Goal: Task Accomplishment & Management: Use online tool/utility

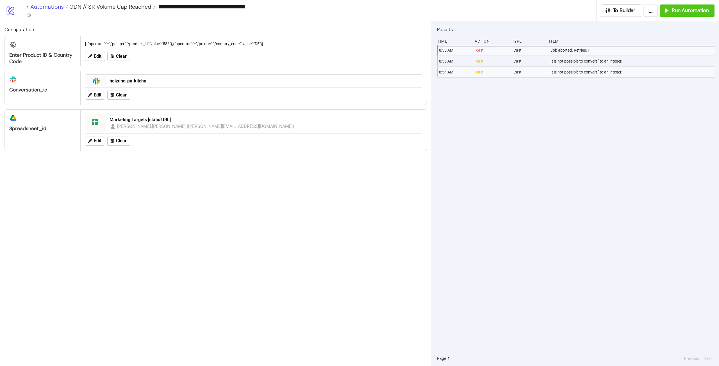
click at [58, 8] on link "< Automations" at bounding box center [47, 7] width 42 height 6
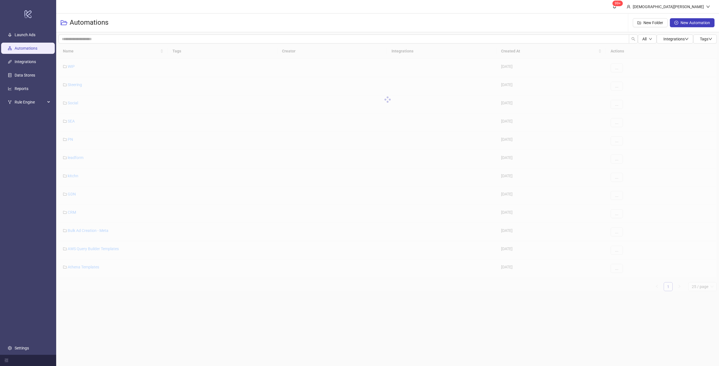
click at [178, 32] on div "Automations New Folder New Automation" at bounding box center [387, 22] width 662 height 19
click at [178, 37] on input "search" at bounding box center [343, 39] width 570 height 9
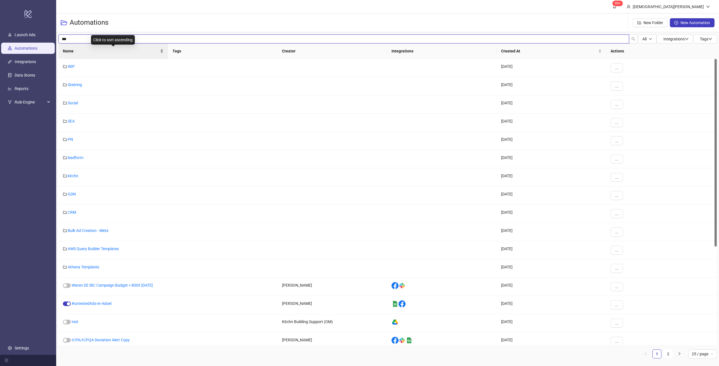
type input "***"
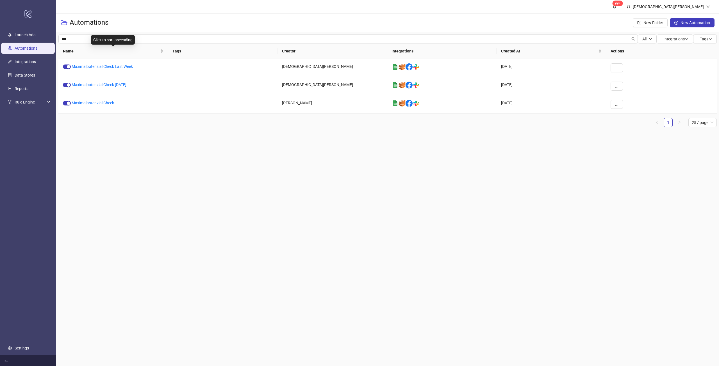
click at [300, 168] on main "99+ [DEMOGRAPHIC_DATA][PERSON_NAME] Automations New Folder New Automation *** A…" at bounding box center [387, 183] width 662 height 366
click at [68, 86] on div "button" at bounding box center [68, 84] width 3 height 3
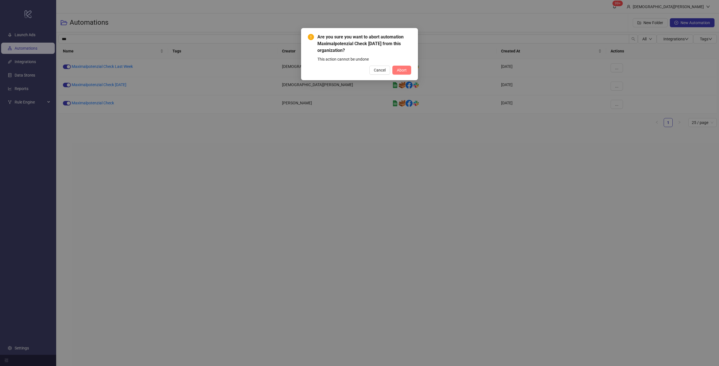
click at [403, 68] on span "Abort" at bounding box center [402, 70] width 10 height 4
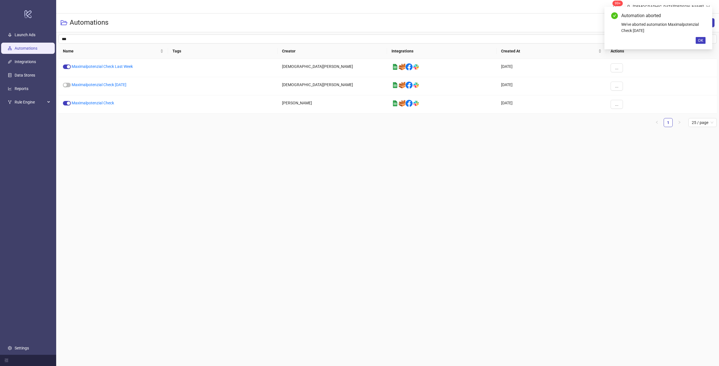
click at [433, 164] on main "99+ [DEMOGRAPHIC_DATA][PERSON_NAME] Automations New Folder New Automation *** A…" at bounding box center [387, 183] width 662 height 366
click at [95, 104] on link "Maximalpotenzial Check" at bounding box center [93, 103] width 42 height 4
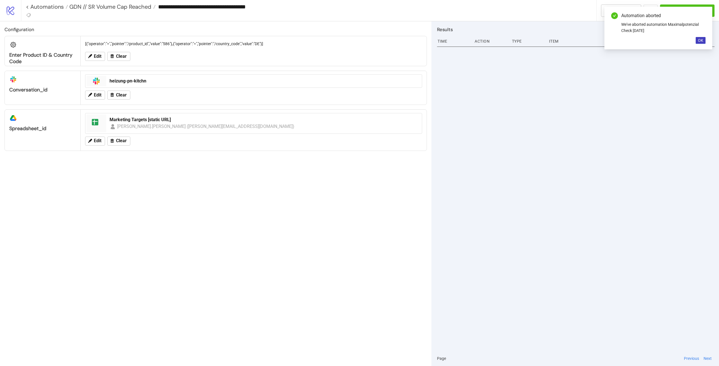
type input "**********"
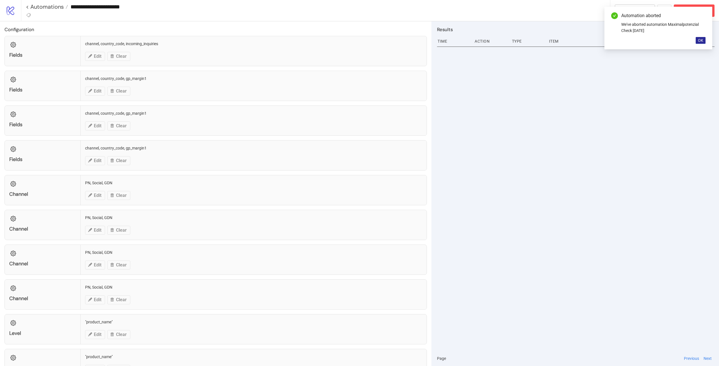
click at [701, 41] on span "OK" at bounding box center [700, 40] width 5 height 4
click at [683, 9] on div "Abort Run" at bounding box center [693, 10] width 32 height 6
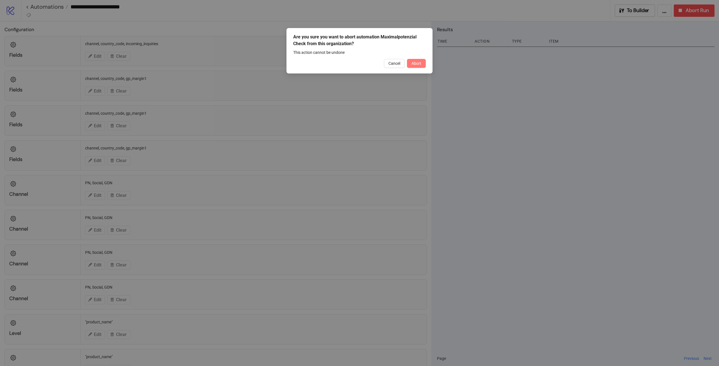
click at [412, 61] on span "Abort" at bounding box center [416, 63] width 10 height 4
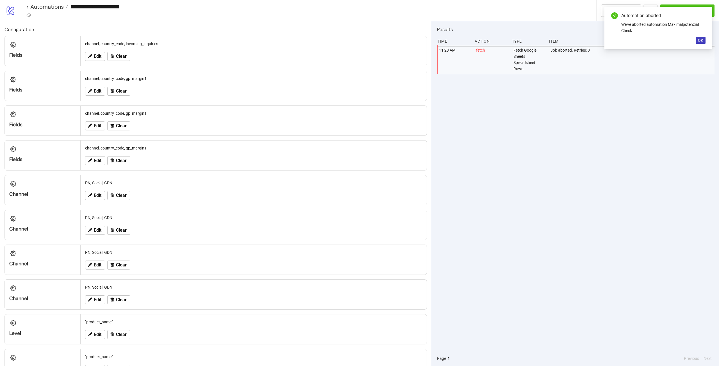
drag, startPoint x: 632, startPoint y: 10, endPoint x: 616, endPoint y: 11, distance: 15.4
click at [629, 10] on div "Automation aborted We've aborted automation Maximalpotenzial Check OK" at bounding box center [658, 28] width 108 height 43
click at [604, 11] on button "To Builder" at bounding box center [621, 10] width 40 height 12
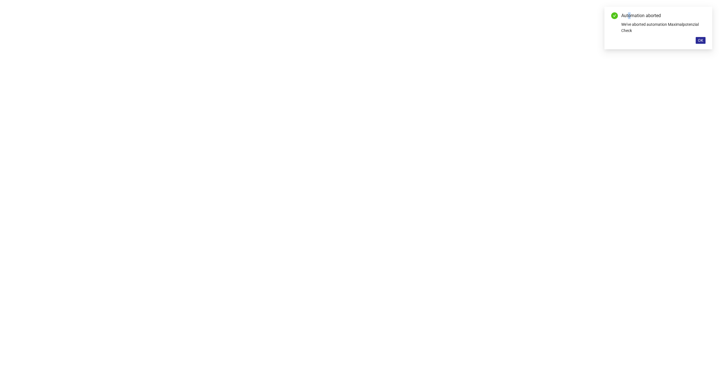
click at [702, 42] on span "OK" at bounding box center [700, 40] width 5 height 4
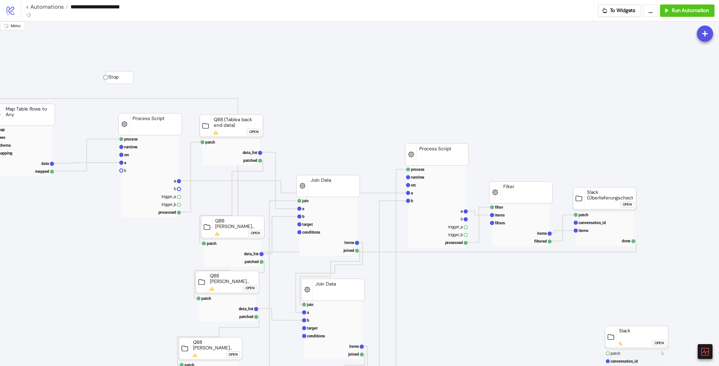
scroll to position [0, 248]
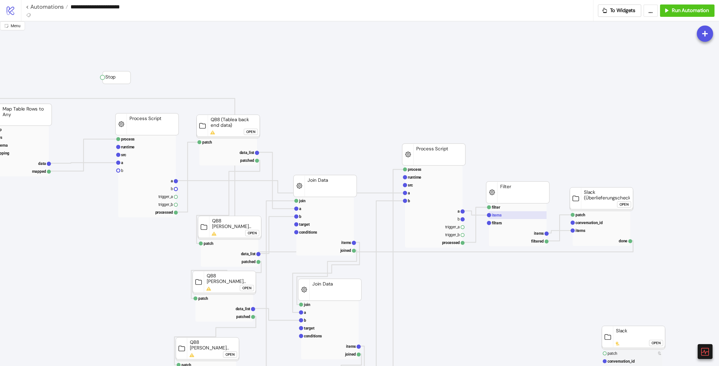
click at [513, 215] on rect at bounding box center [518, 215] width 58 height 8
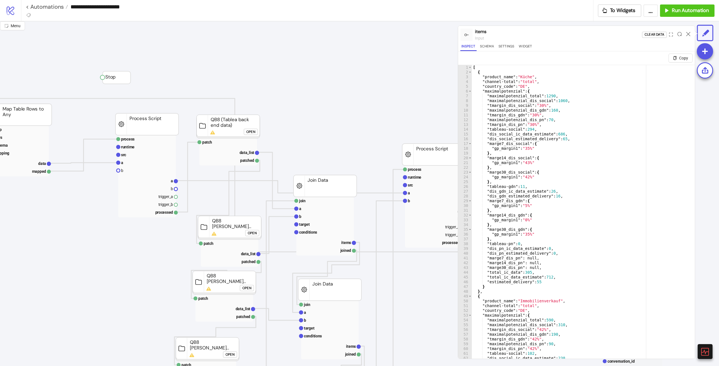
type textarea "**********"
click at [511, 220] on div "[ { "product_name" : "Küche" , "channel-total" : "total" , "country_code" : "DE…" at bounding box center [581, 223] width 219 height 317
click at [686, 32] on icon at bounding box center [688, 34] width 4 height 4
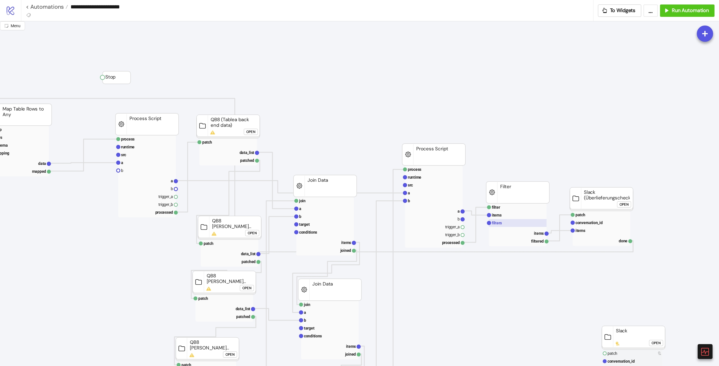
click at [502, 221] on rect at bounding box center [518, 223] width 58 height 8
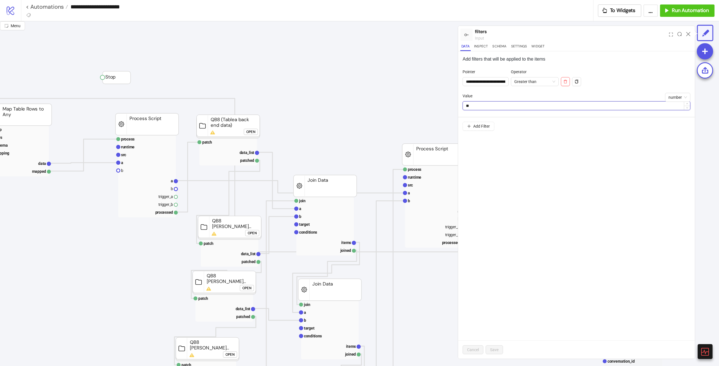
click at [509, 104] on input "**" at bounding box center [576, 106] width 227 height 8
type input "*"
click at [494, 347] on button "Save" at bounding box center [493, 350] width 17 height 9
click at [687, 34] on icon at bounding box center [688, 34] width 4 height 4
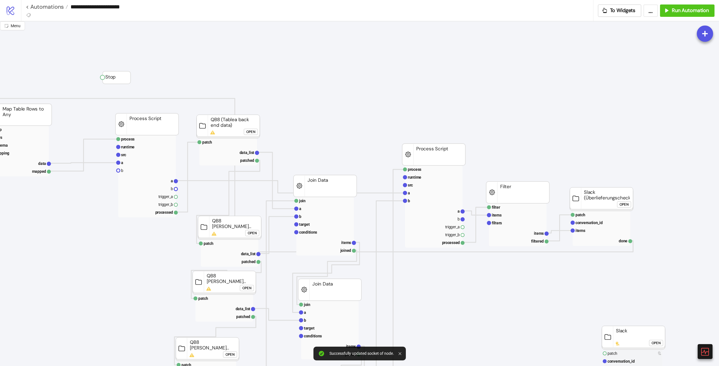
scroll to position [0, 10]
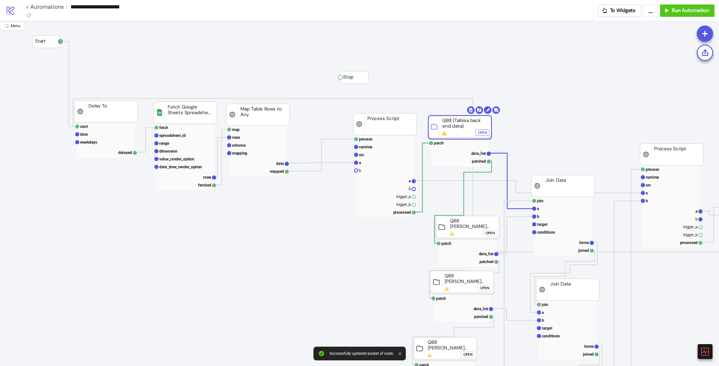
drag, startPoint x: 446, startPoint y: 125, endPoint x: 442, endPoint y: 126, distance: 4.0
drag, startPoint x: 487, startPoint y: 131, endPoint x: 470, endPoint y: 127, distance: 17.2
click at [486, 131] on div "Open" at bounding box center [482, 133] width 9 height 6
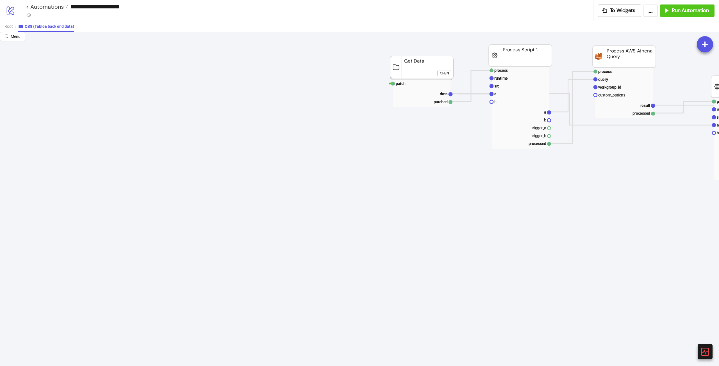
drag, startPoint x: 369, startPoint y: 72, endPoint x: 357, endPoint y: 79, distance: 13.1
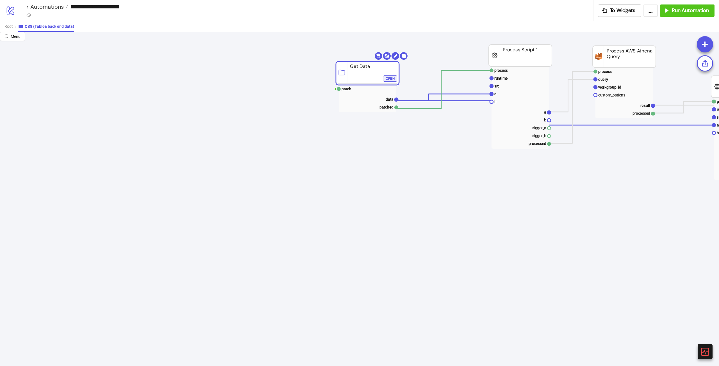
click at [392, 78] on div "Open" at bounding box center [389, 78] width 9 height 6
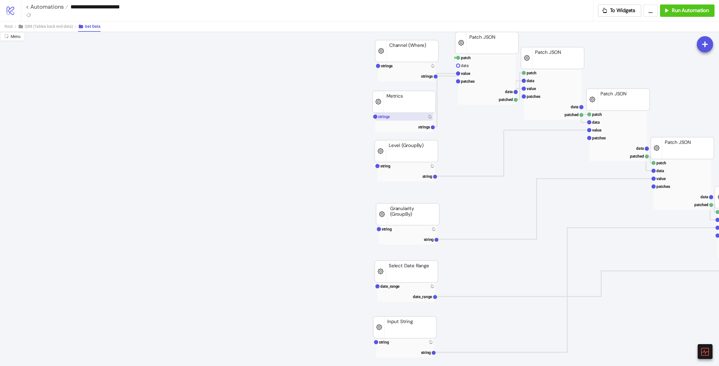
click at [415, 120] on rect at bounding box center [404, 117] width 58 height 8
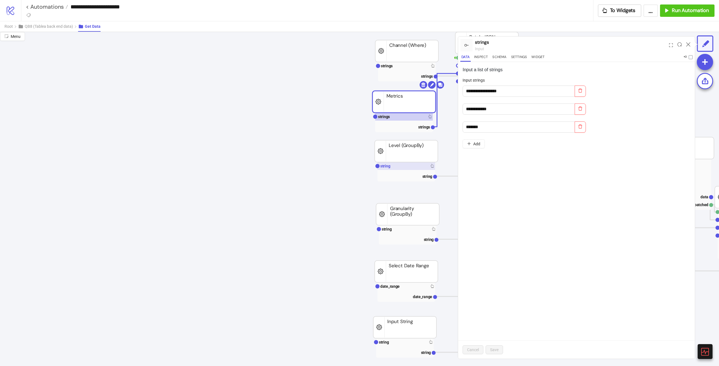
click at [403, 166] on rect at bounding box center [406, 166] width 58 height 8
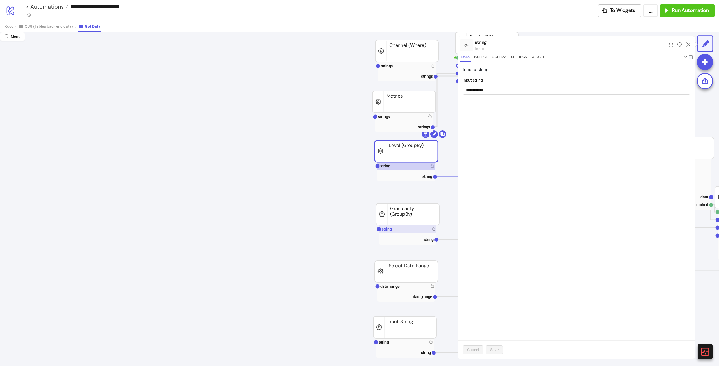
click at [397, 230] on rect at bounding box center [408, 229] width 58 height 8
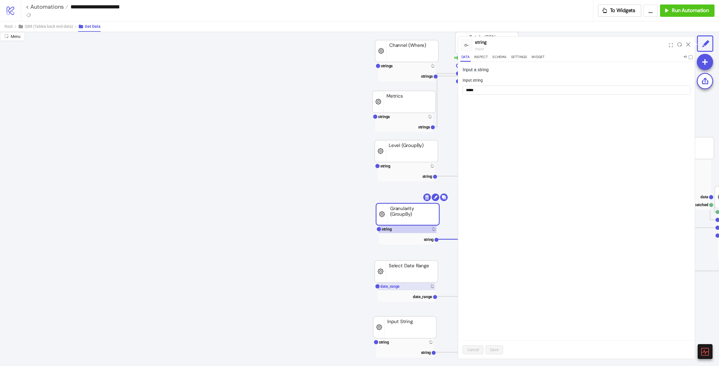
click at [394, 285] on text "date_range" at bounding box center [389, 286] width 19 height 4
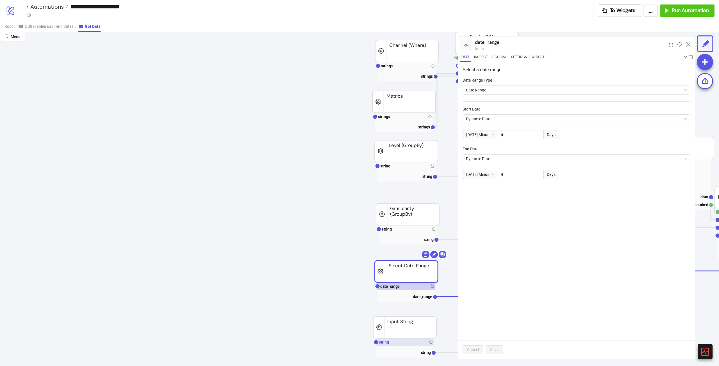
click at [395, 340] on rect at bounding box center [405, 343] width 58 height 8
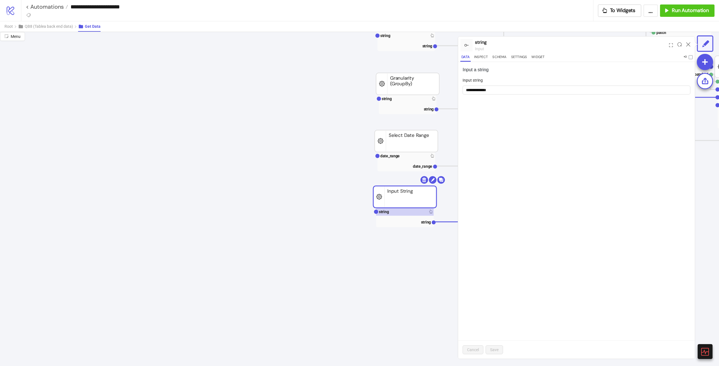
scroll to position [56, 10]
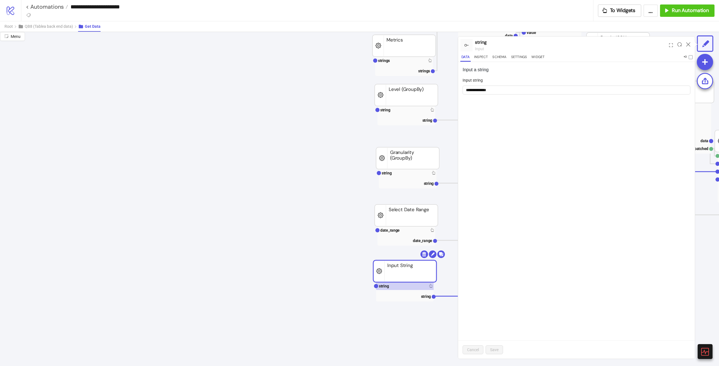
click at [690, 42] on div at bounding box center [687, 45] width 9 height 15
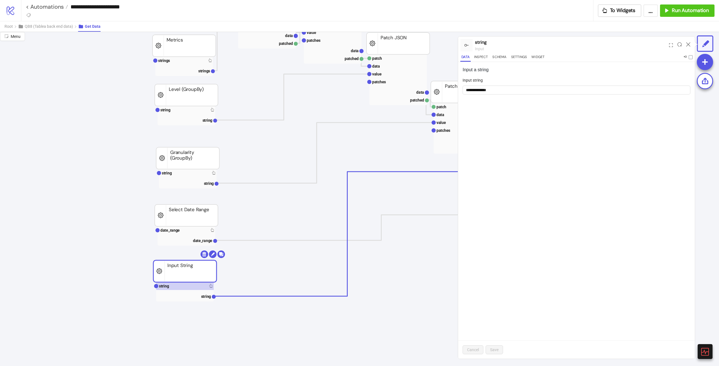
scroll to position [56, 251]
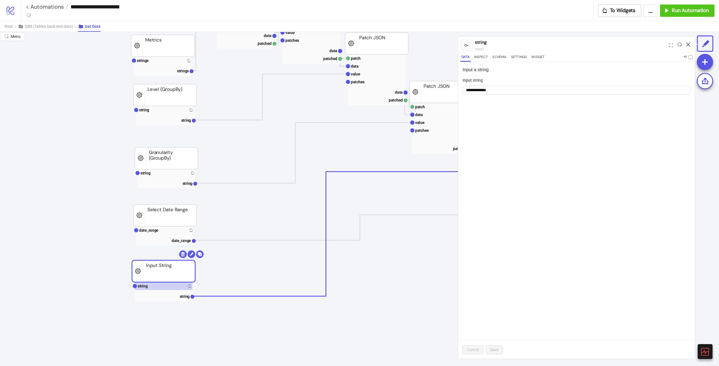
click at [688, 42] on icon at bounding box center [688, 44] width 4 height 4
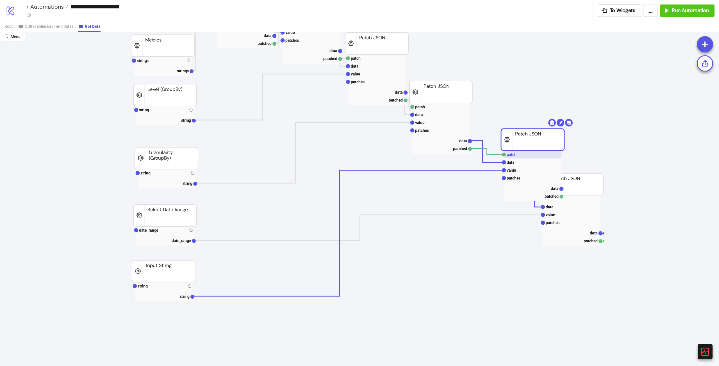
drag, startPoint x: 502, startPoint y: 152, endPoint x: 498, endPoint y: 166, distance: 15.2
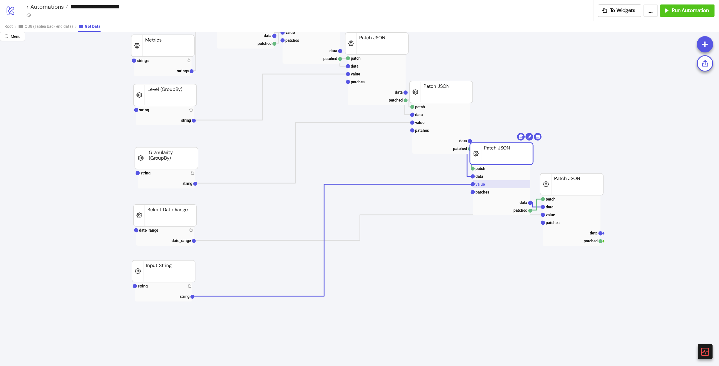
click at [494, 186] on rect at bounding box center [501, 184] width 58 height 8
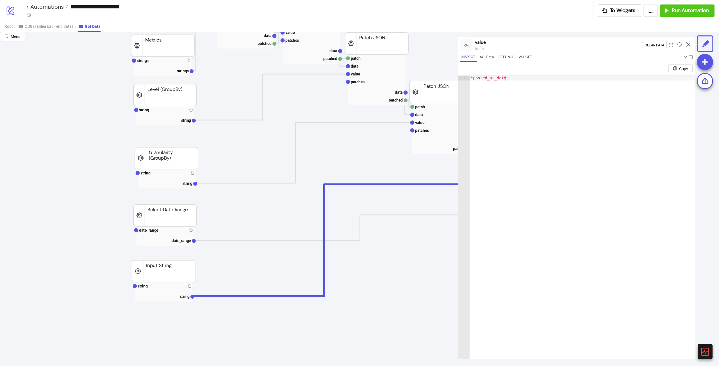
click at [688, 46] on icon at bounding box center [688, 44] width 4 height 4
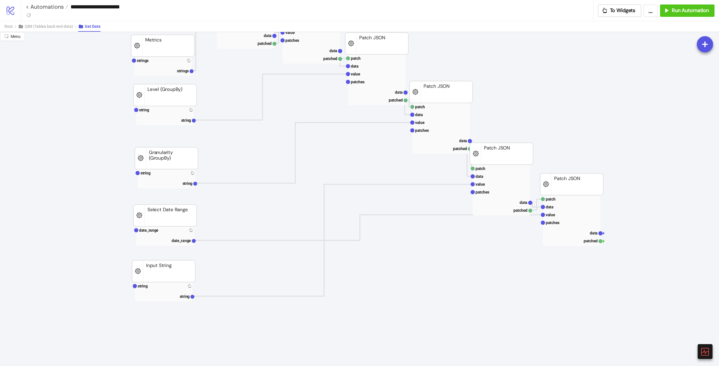
click at [492, 191] on rect at bounding box center [501, 192] width 58 height 8
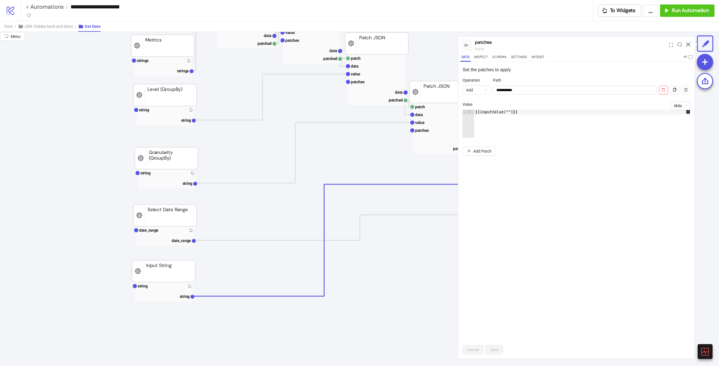
click at [689, 44] on icon at bounding box center [688, 44] width 4 height 4
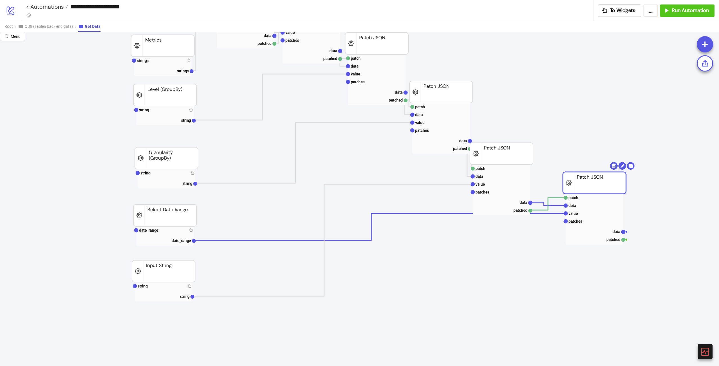
drag, startPoint x: 578, startPoint y: 189, endPoint x: 601, endPoint y: 187, distance: 22.8
drag, startPoint x: 165, startPoint y: 286, endPoint x: 333, endPoint y: 250, distance: 171.4
click at [165, 286] on rect at bounding box center [164, 286] width 58 height 8
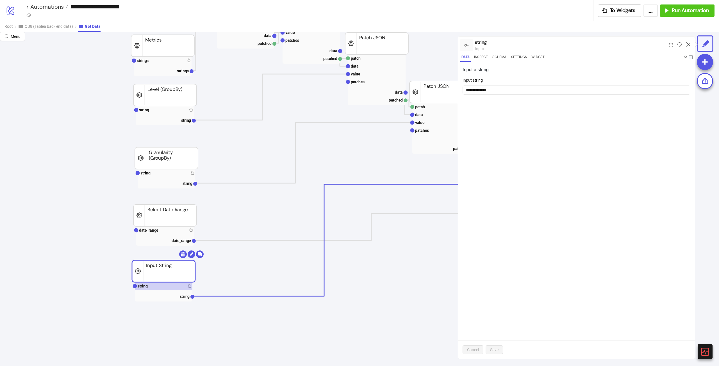
click at [690, 42] on div at bounding box center [687, 45] width 9 height 15
click at [688, 44] on icon at bounding box center [688, 44] width 4 height 4
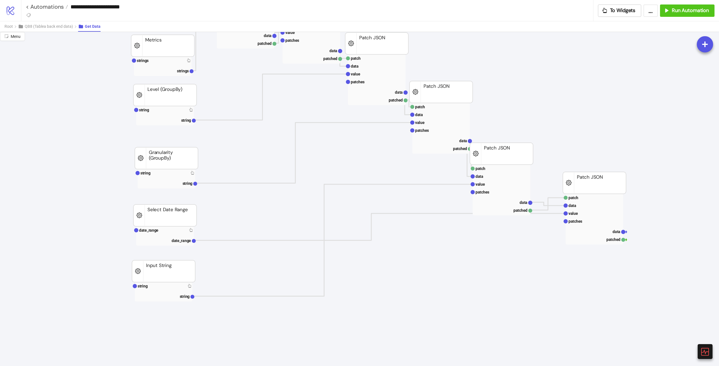
scroll to position [0, 251]
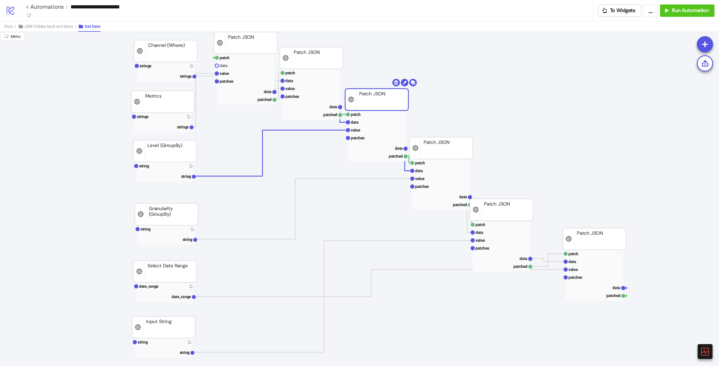
drag, startPoint x: 378, startPoint y: 92, endPoint x: 403, endPoint y: 81, distance: 26.6
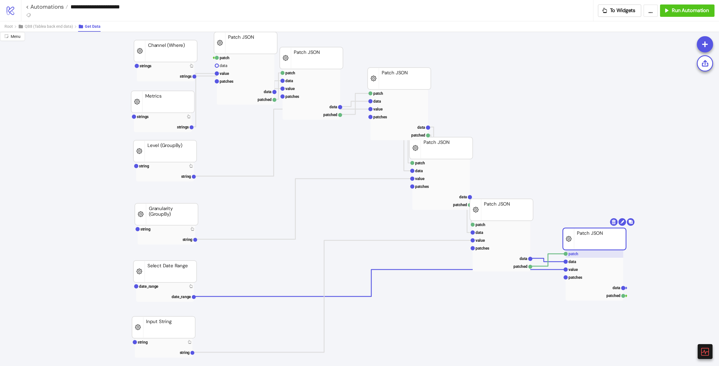
click at [586, 256] on rect at bounding box center [594, 254] width 58 height 8
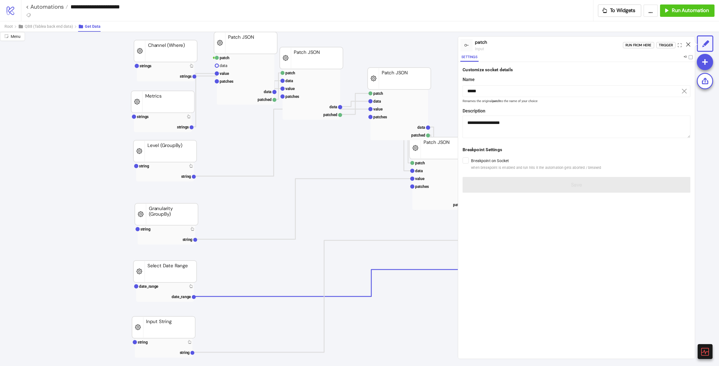
click at [688, 42] on icon at bounding box center [688, 44] width 4 height 4
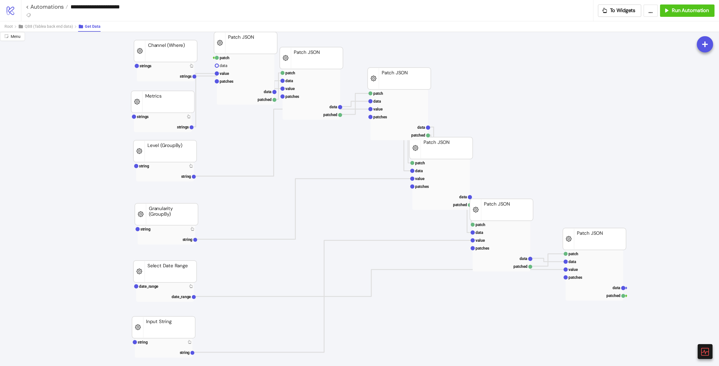
click at [594, 270] on rect at bounding box center [594, 270] width 58 height 8
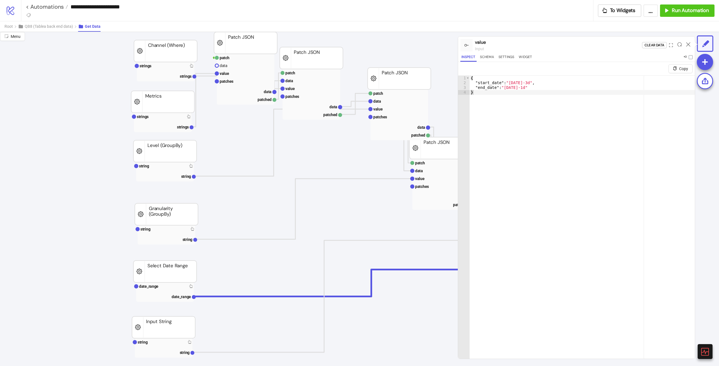
click at [688, 41] on div at bounding box center [687, 45] width 9 height 15
click at [688, 44] on icon at bounding box center [688, 44] width 4 height 4
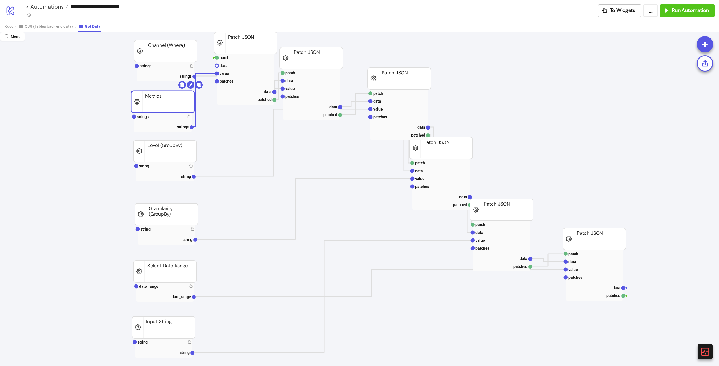
click at [166, 112] on rect at bounding box center [162, 102] width 63 height 22
click at [166, 118] on rect at bounding box center [163, 117] width 58 height 8
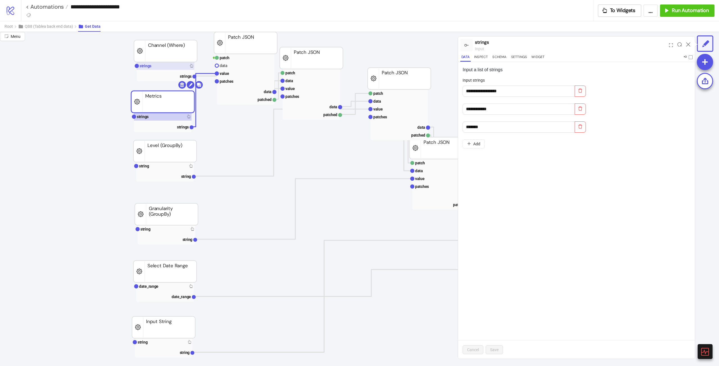
click at [148, 69] on rect at bounding box center [166, 66] width 58 height 8
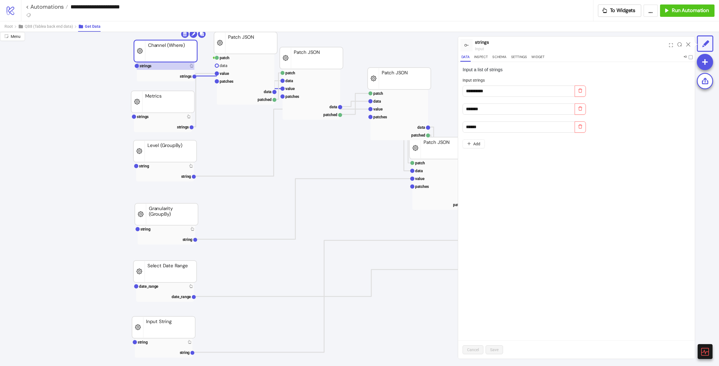
click at [686, 41] on div at bounding box center [687, 45] width 9 height 15
click at [687, 44] on icon at bounding box center [688, 44] width 4 height 4
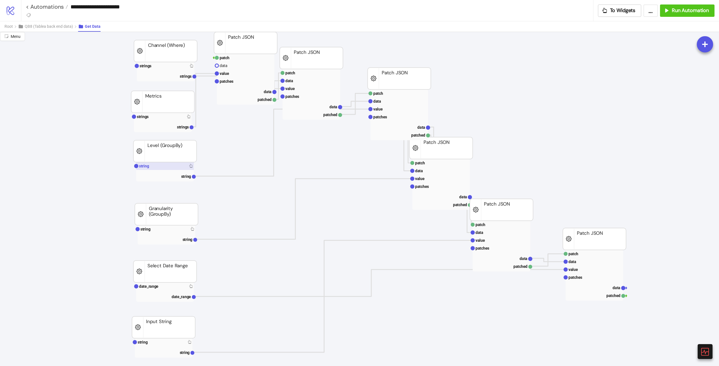
click at [177, 164] on rect at bounding box center [165, 166] width 58 height 8
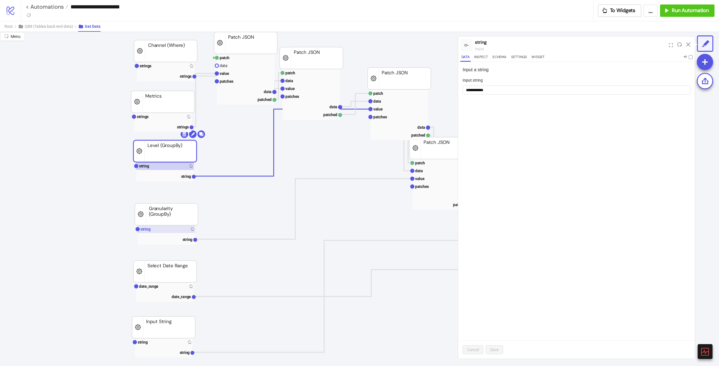
click at [153, 230] on rect at bounding box center [167, 229] width 58 height 8
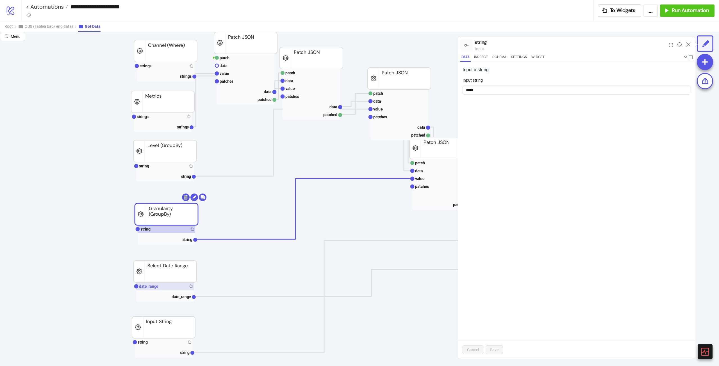
click at [160, 284] on rect at bounding box center [165, 287] width 58 height 8
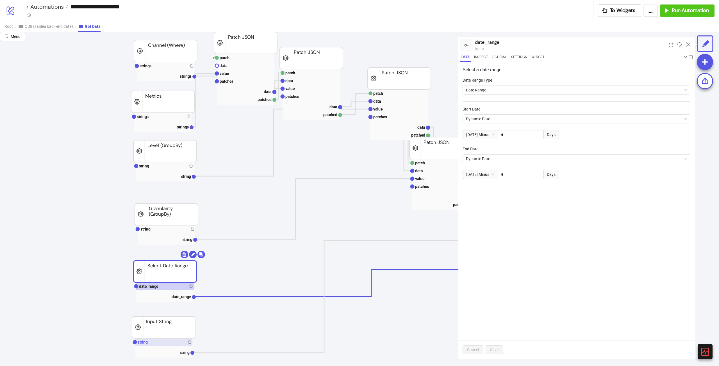
click at [161, 340] on rect at bounding box center [164, 343] width 58 height 8
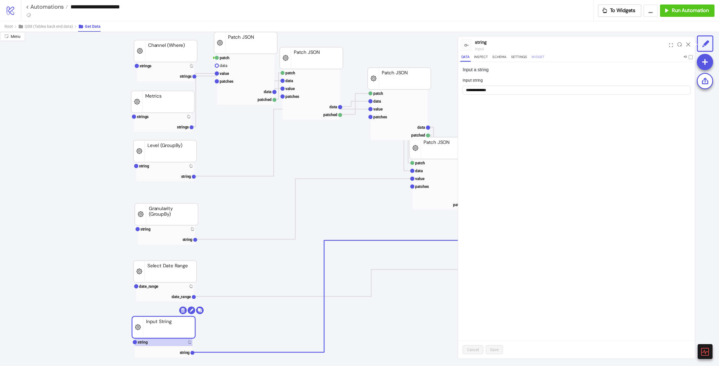
click at [535, 55] on button "Widget" at bounding box center [537, 58] width 15 height 8
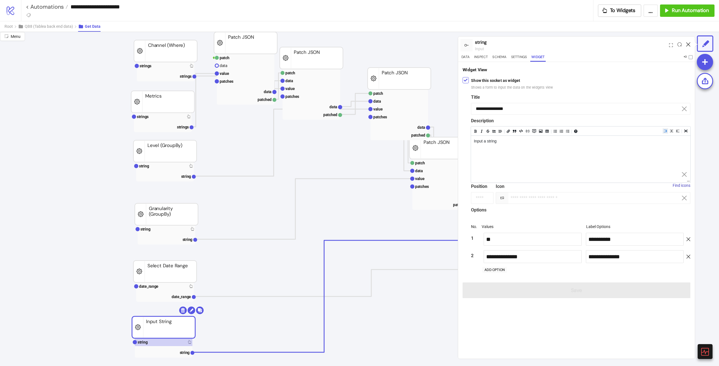
click at [688, 44] on icon at bounding box center [688, 44] width 4 height 4
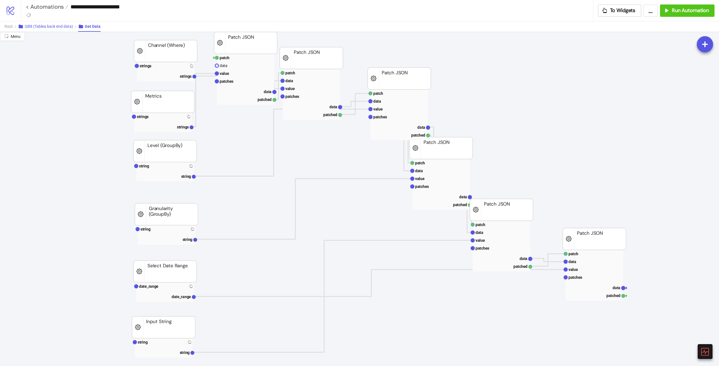
click at [39, 29] on button "QB8 (Tablea back end data)" at bounding box center [48, 26] width 60 height 10
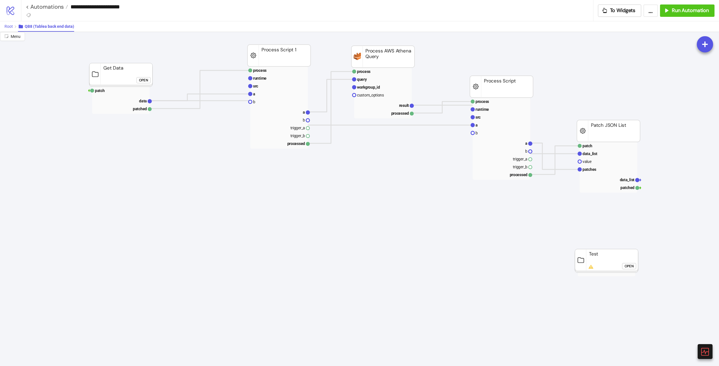
click at [9, 26] on span "Root" at bounding box center [8, 26] width 8 height 4
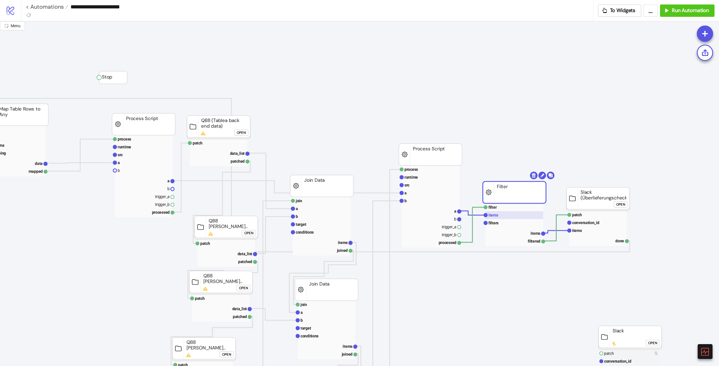
click at [503, 218] on rect at bounding box center [514, 215] width 58 height 8
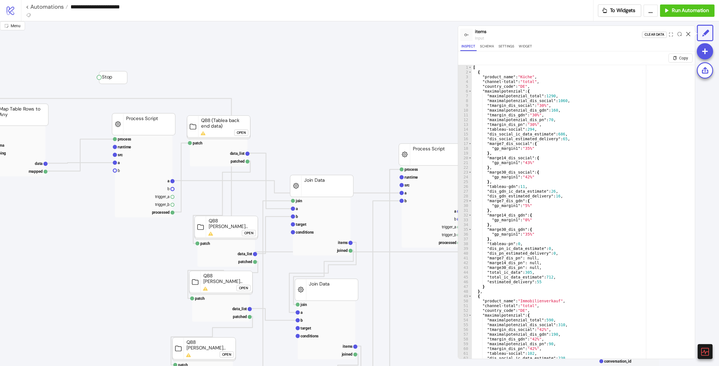
click at [688, 34] on icon at bounding box center [688, 34] width 4 height 4
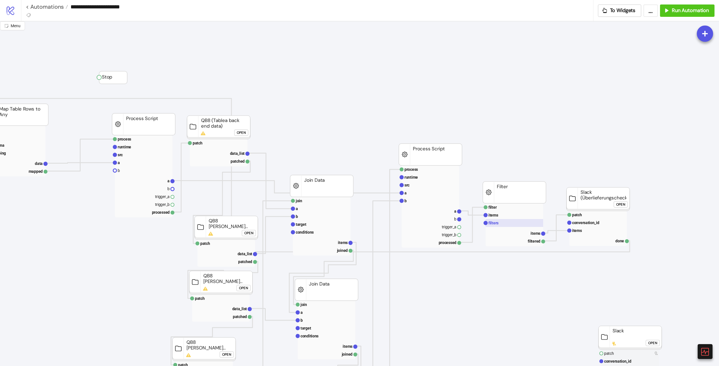
click at [496, 224] on text "filters" at bounding box center [493, 223] width 10 height 4
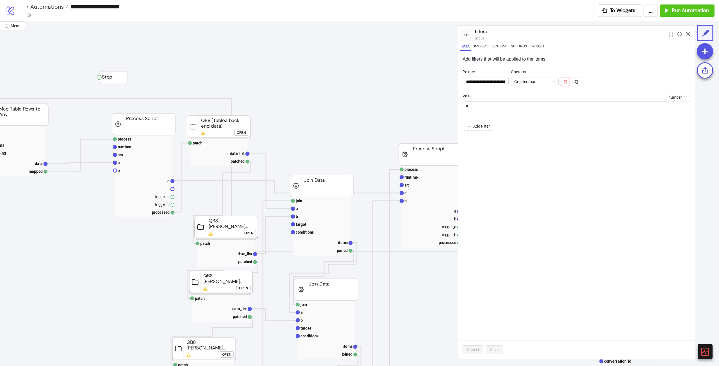
click at [687, 35] on icon at bounding box center [688, 34] width 4 height 4
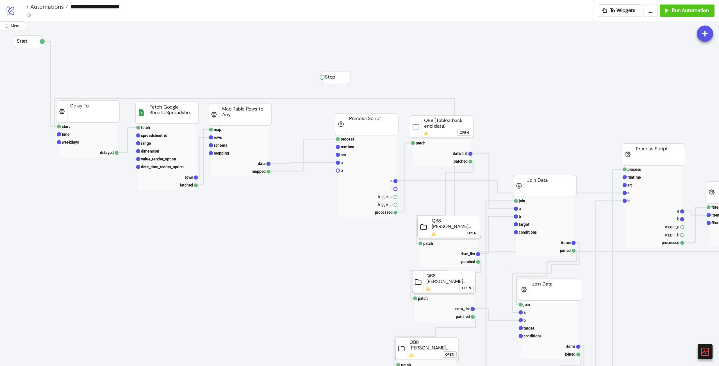
scroll to position [0, 0]
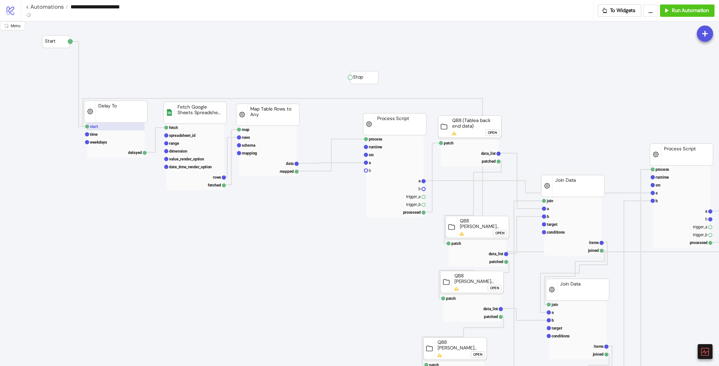
click at [115, 127] on rect at bounding box center [116, 127] width 58 height 8
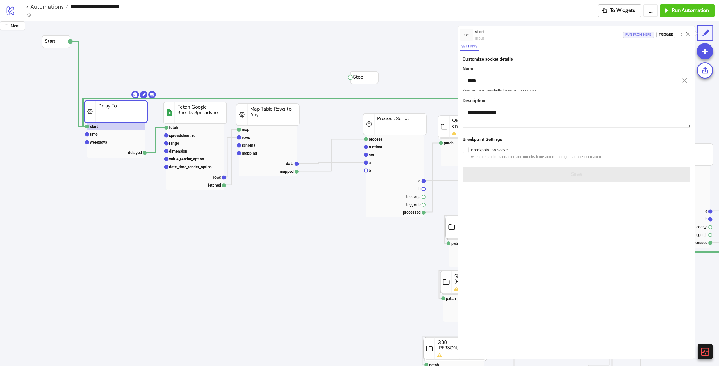
click at [643, 32] on div "Run from here" at bounding box center [638, 34] width 26 height 6
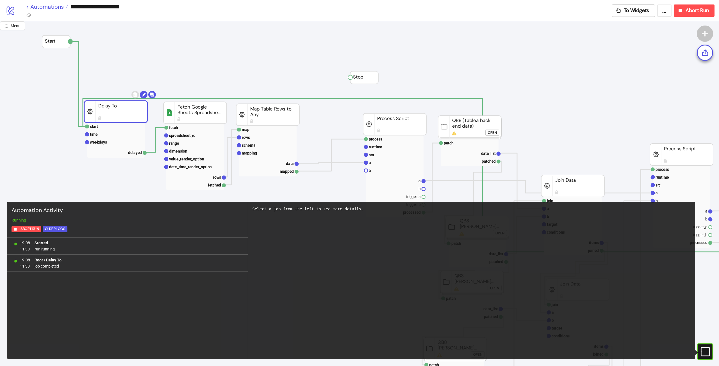
click at [45, 6] on link "< Automations" at bounding box center [47, 7] width 42 height 6
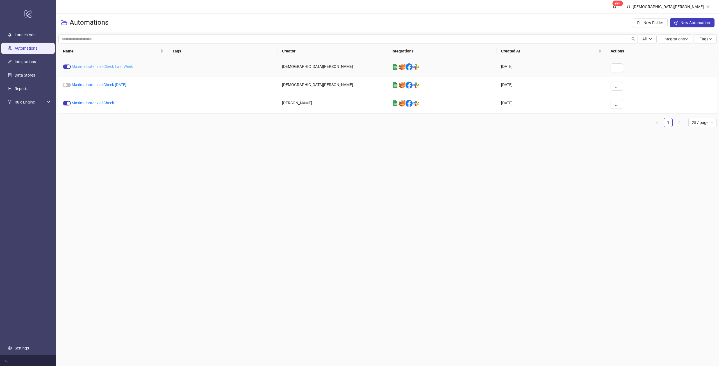
click at [103, 67] on link "Maximalpotenzial Check Last Week" at bounding box center [102, 66] width 61 height 4
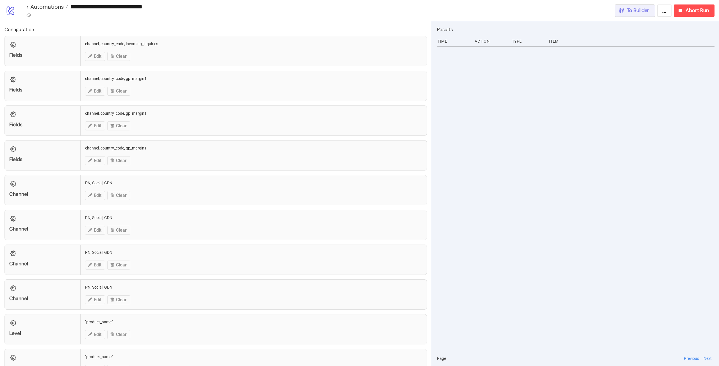
click at [652, 8] on button "To Builder" at bounding box center [634, 10] width 40 height 12
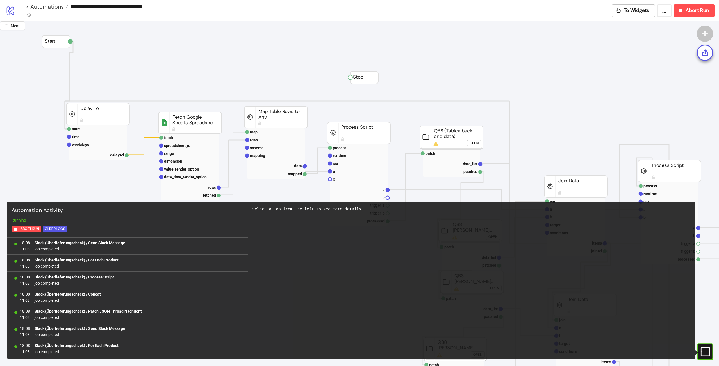
scroll to position [461, 0]
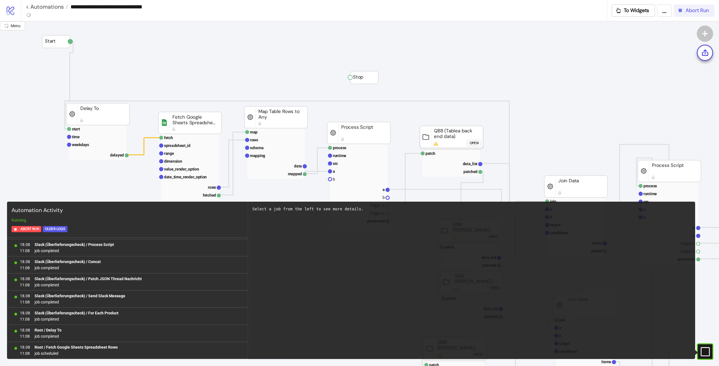
click at [675, 9] on button "Abort Run" at bounding box center [693, 10] width 41 height 12
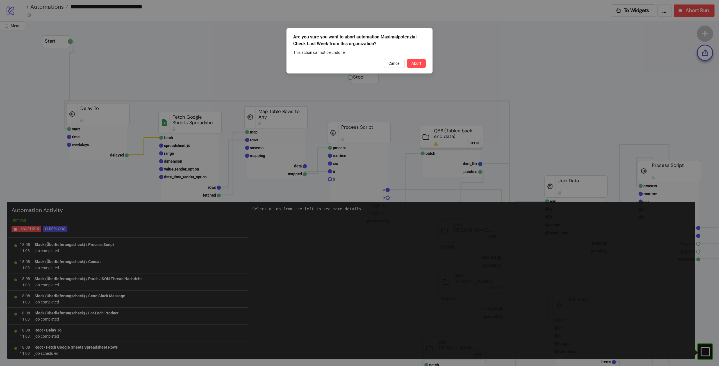
click at [415, 62] on span "Abort" at bounding box center [416, 63] width 10 height 4
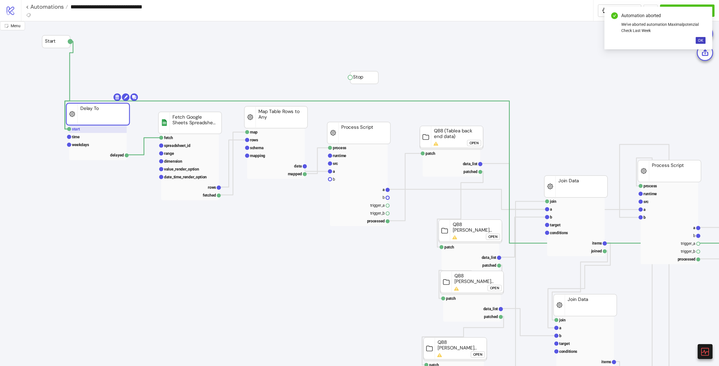
click at [97, 131] on rect at bounding box center [98, 129] width 58 height 8
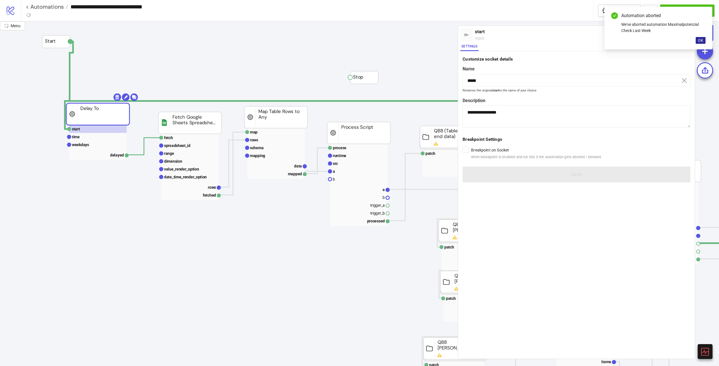
click at [699, 40] on span "OK" at bounding box center [700, 40] width 5 height 4
click at [680, 35] on icon "expand" at bounding box center [679, 35] width 4 height 4
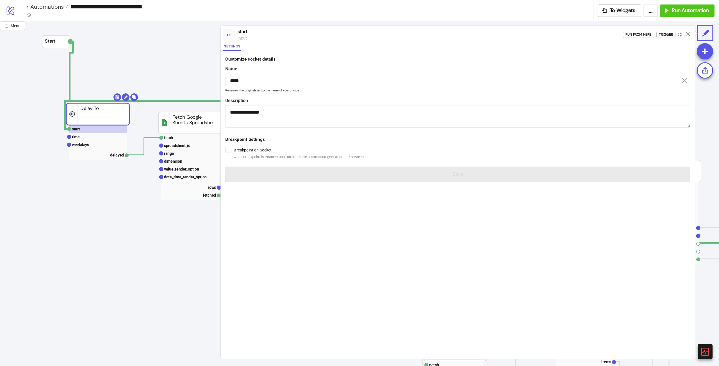
click at [686, 34] on icon at bounding box center [688, 34] width 4 height 4
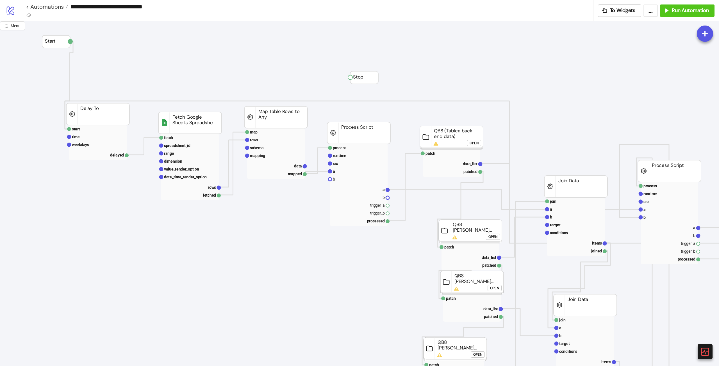
click at [478, 141] on div "Open" at bounding box center [473, 143] width 9 height 6
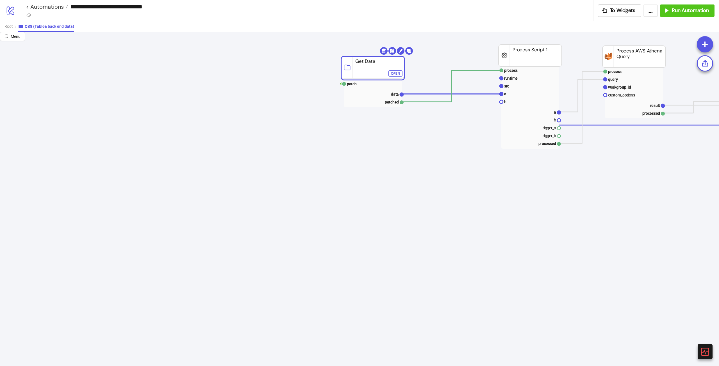
drag, startPoint x: 449, startPoint y: 68, endPoint x: 388, endPoint y: 68, distance: 60.6
click at [385, 72] on div "Open" at bounding box center [384, 73] width 9 height 6
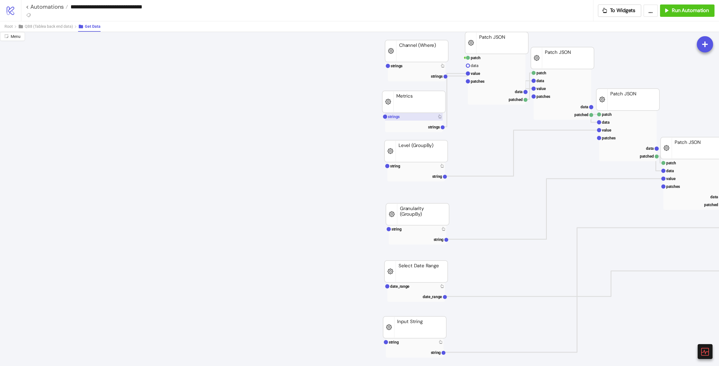
click at [411, 117] on rect at bounding box center [414, 117] width 58 height 8
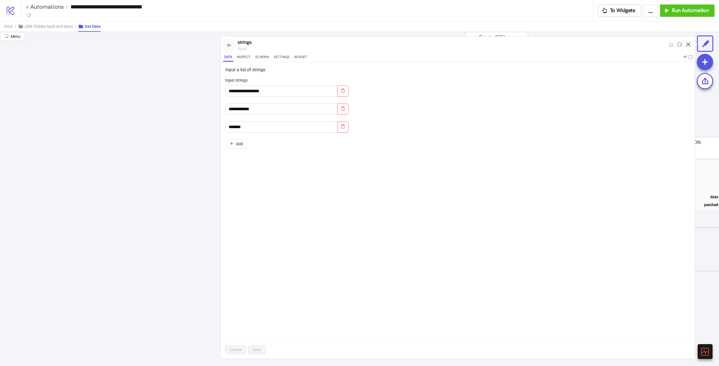
click at [688, 45] on icon at bounding box center [688, 44] width 4 height 4
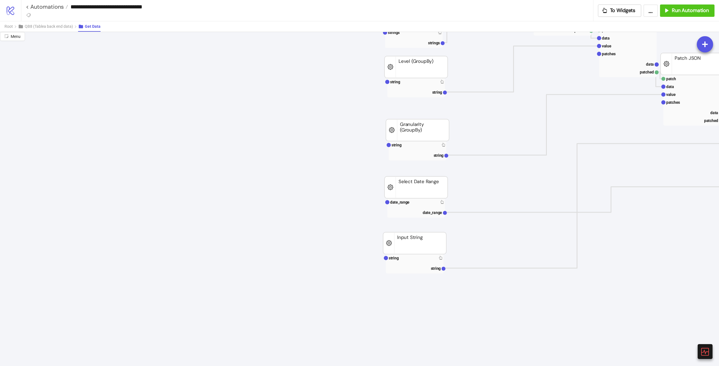
scroll to position [140, 0]
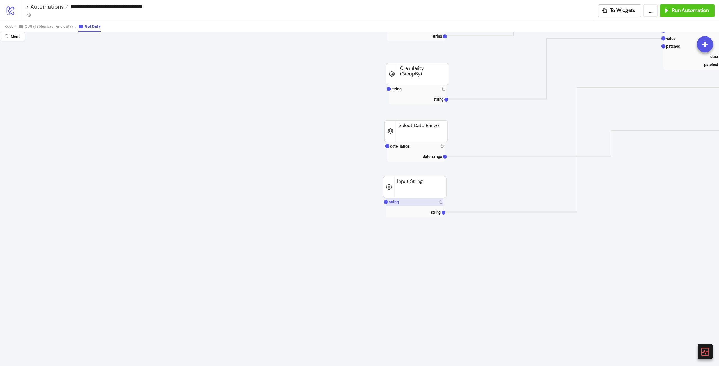
click at [422, 204] on rect at bounding box center [415, 202] width 58 height 8
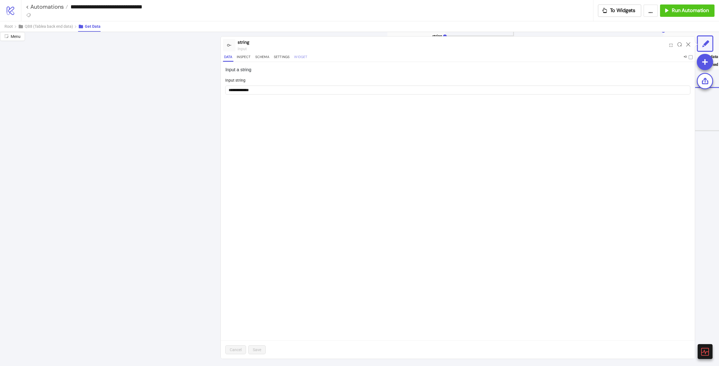
drag, startPoint x: 306, startPoint y: 60, endPoint x: 303, endPoint y: 58, distance: 3.3
click at [306, 60] on button "Widget" at bounding box center [300, 58] width 15 height 8
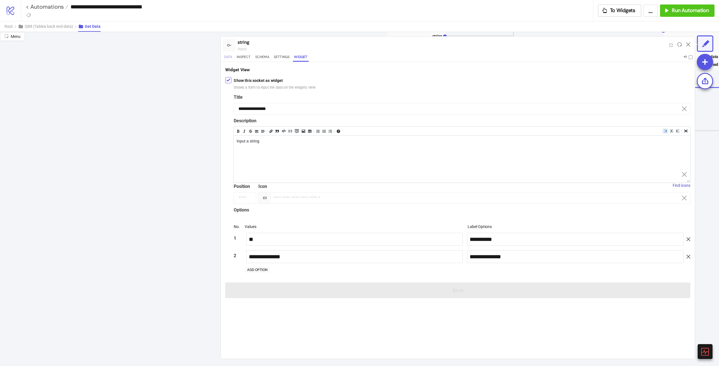
click at [227, 59] on button "Data" at bounding box center [228, 58] width 10 height 8
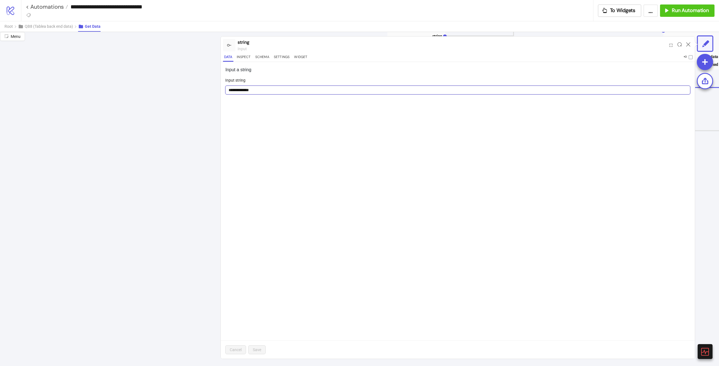
drag, startPoint x: 258, startPoint y: 87, endPoint x: 0, endPoint y: 116, distance: 259.9
click at [186, 83] on div "**********" at bounding box center [359, 199] width 719 height 334
type input "**"
click at [264, 353] on button "Save" at bounding box center [256, 350] width 17 height 9
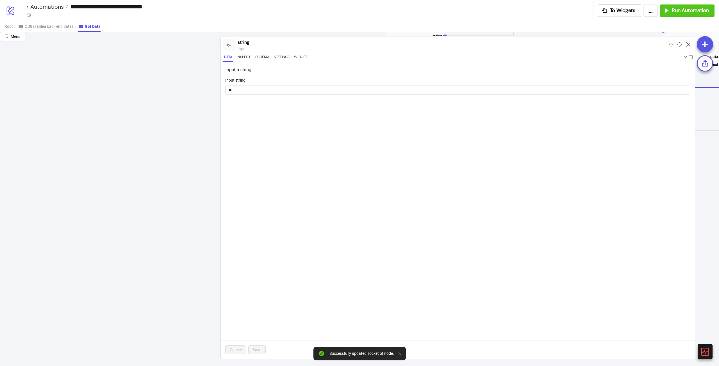
click at [686, 45] on icon at bounding box center [688, 44] width 4 height 4
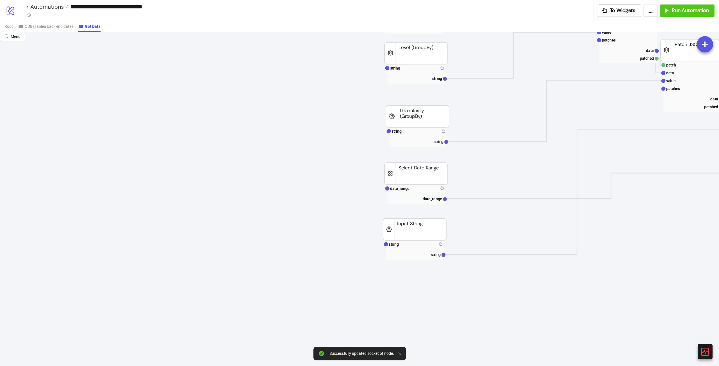
scroll to position [56, 0]
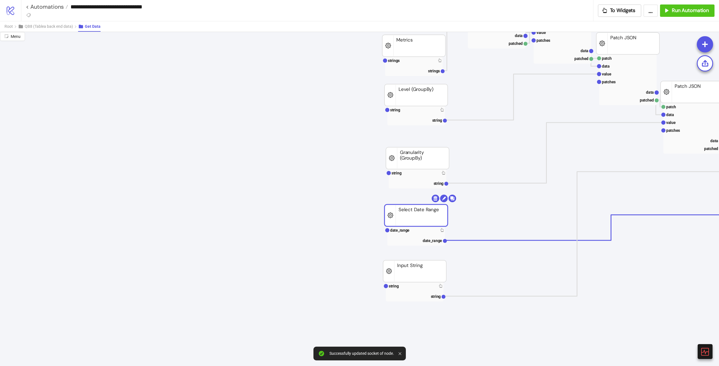
click at [429, 211] on rect at bounding box center [415, 216] width 63 height 22
click at [418, 234] on rect at bounding box center [416, 231] width 58 height 8
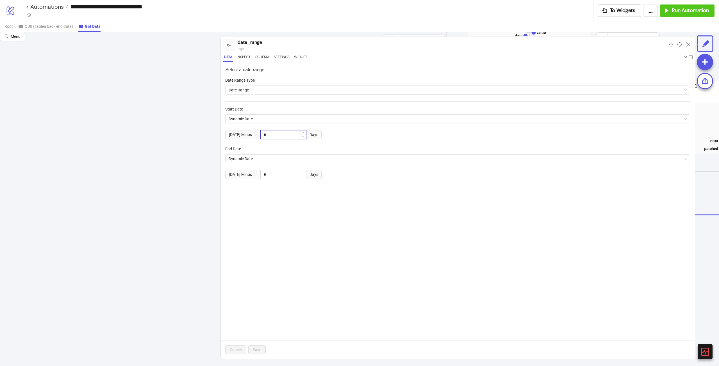
click at [283, 132] on input "*" at bounding box center [282, 135] width 45 height 8
type input "*"
click at [271, 184] on div "End Date Dynamic Date [DATE] Minus * Days" at bounding box center [457, 166] width 465 height 40
click at [283, 177] on input "*" at bounding box center [282, 174] width 45 height 8
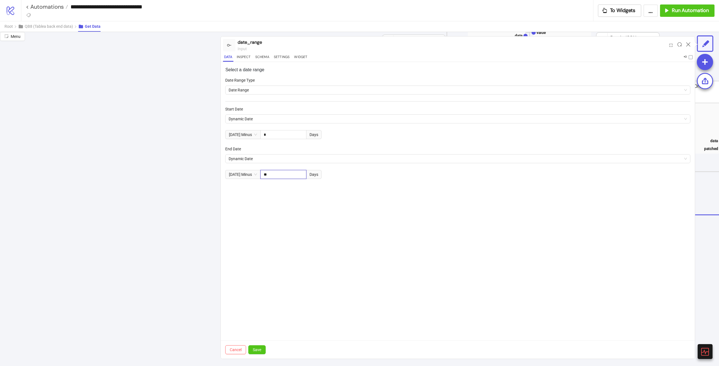
type input "*"
click at [372, 176] on div "[DATE] Minus * Days" at bounding box center [457, 174] width 465 height 9
click at [324, 259] on div "Select a date range Date Range Type Date Range Start Date Dynamic Date [DATE] M…" at bounding box center [458, 210] width 474 height 297
click at [258, 348] on span "Save" at bounding box center [257, 350] width 8 height 4
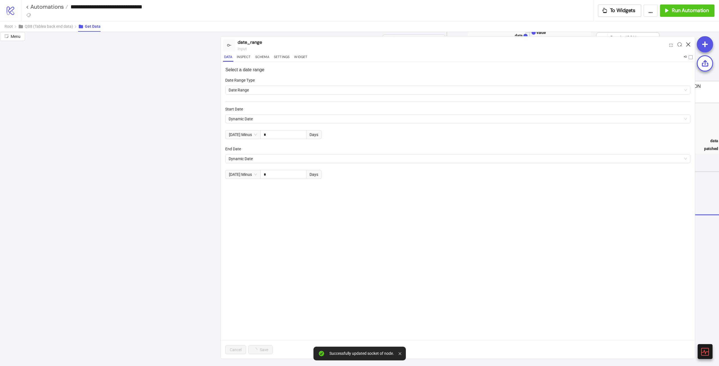
click at [687, 43] on icon at bounding box center [688, 44] width 4 height 4
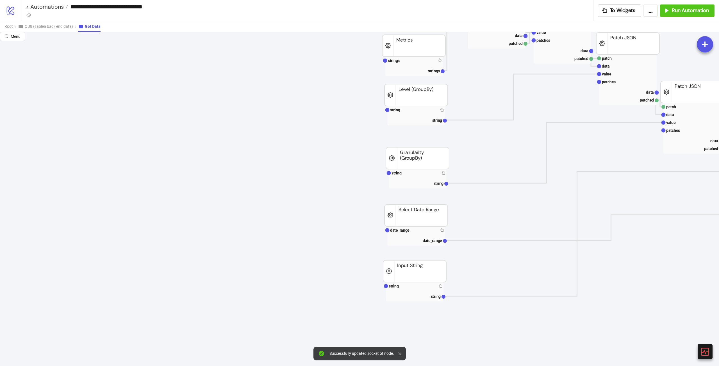
click at [400, 352] on div at bounding box center [400, 353] width 5 height 9
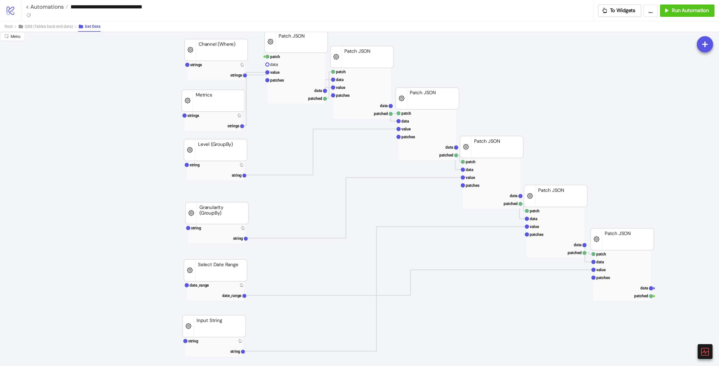
scroll to position [0, 200]
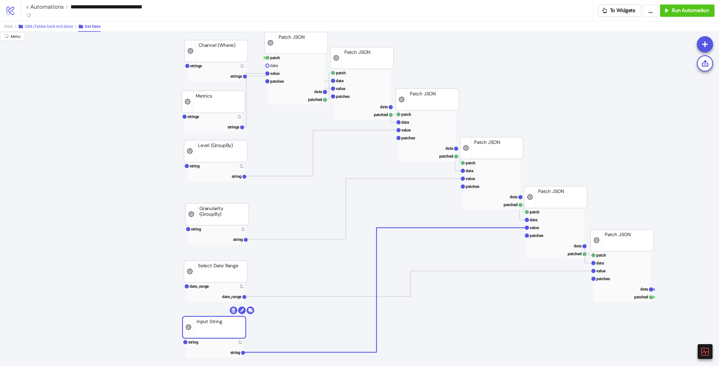
click at [34, 29] on button "QB8 (Tablea back end data)" at bounding box center [48, 26] width 60 height 10
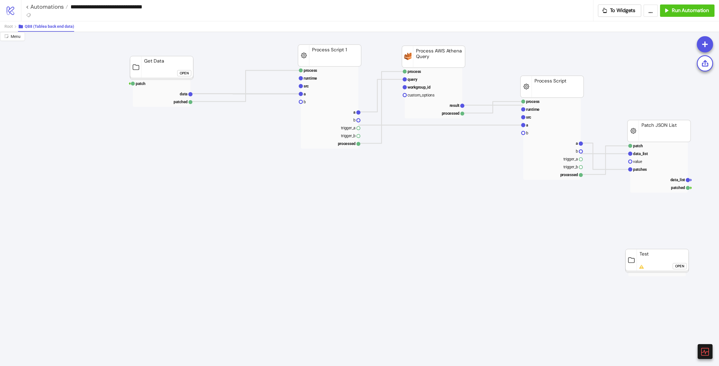
click at [0, 30] on div "Root QB8 (Tablea back end data)" at bounding box center [359, 26] width 719 height 11
click at [6, 28] on span "Root" at bounding box center [8, 26] width 8 height 4
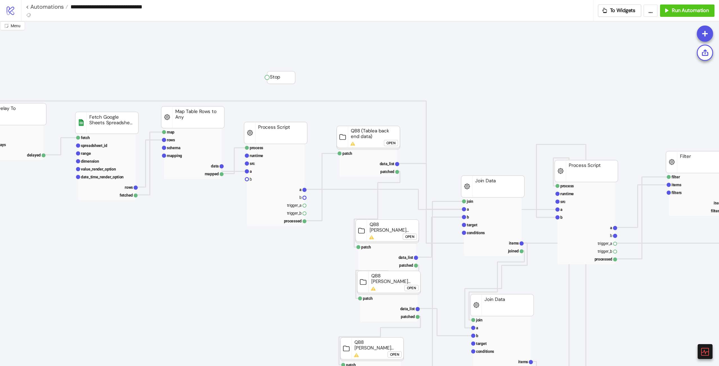
scroll to position [0, 0]
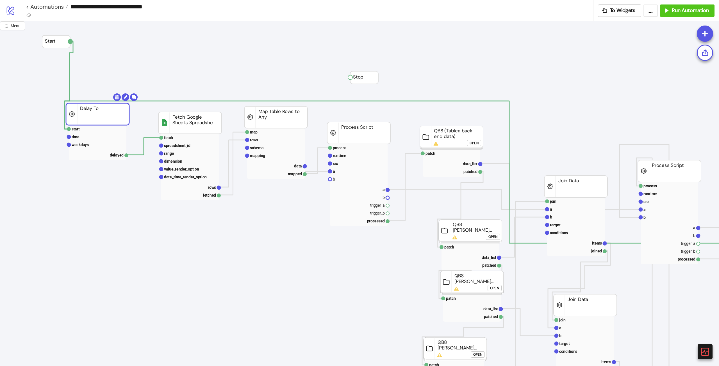
drag, startPoint x: 176, startPoint y: 120, endPoint x: 144, endPoint y: 121, distance: 32.6
drag, startPoint x: 109, startPoint y: 116, endPoint x: 102, endPoint y: 117, distance: 7.3
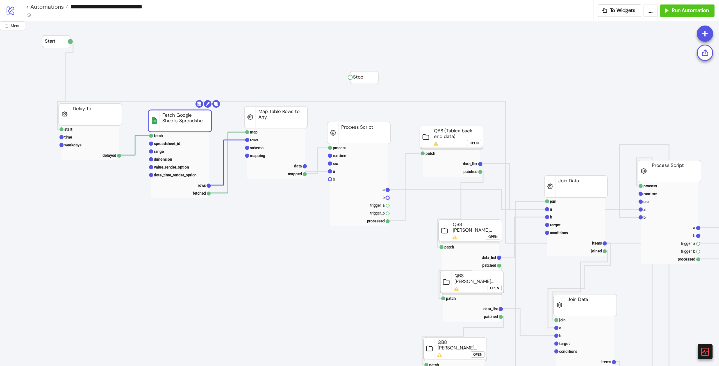
drag, startPoint x: 196, startPoint y: 129, endPoint x: 186, endPoint y: 130, distance: 9.6
click at [178, 134] on rect at bounding box center [177, 136] width 58 height 8
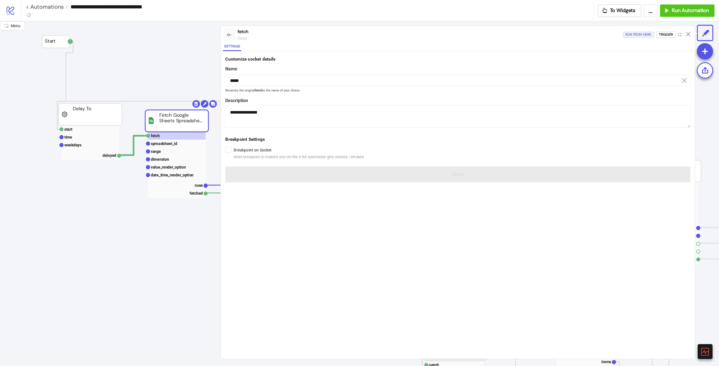
click at [632, 35] on div "Run from here" at bounding box center [638, 34] width 26 height 6
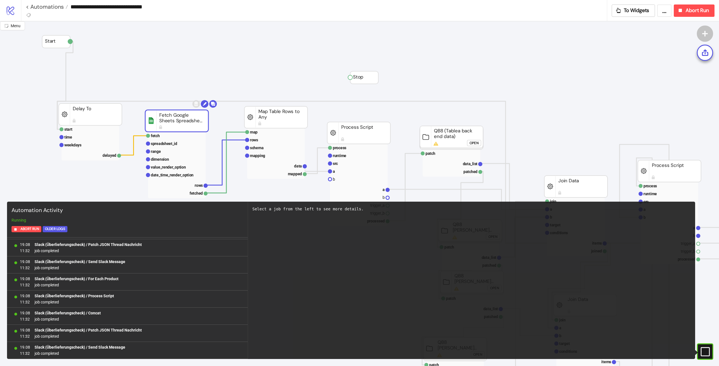
scroll to position [1745, 0]
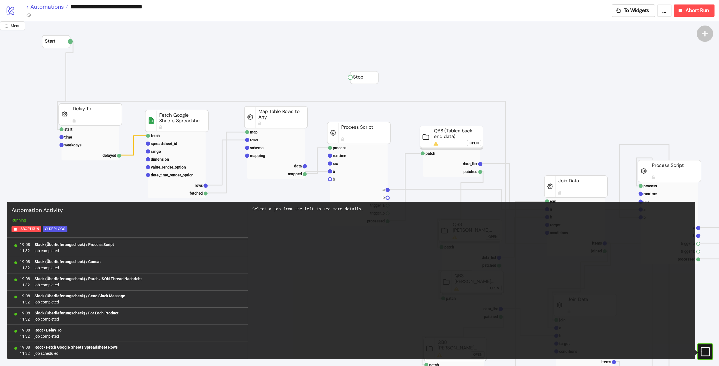
click at [61, 10] on link "< Automations" at bounding box center [47, 7] width 42 height 6
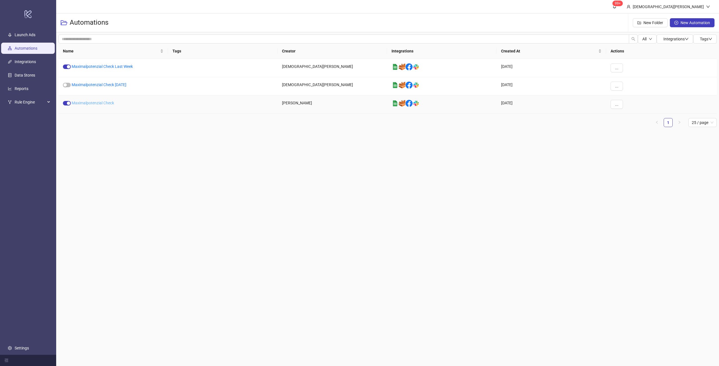
click at [99, 104] on link "Maximalpotenzial Check" at bounding box center [93, 103] width 42 height 4
click at [102, 67] on link "Maximalpotenzial Check Last Week" at bounding box center [102, 66] width 61 height 4
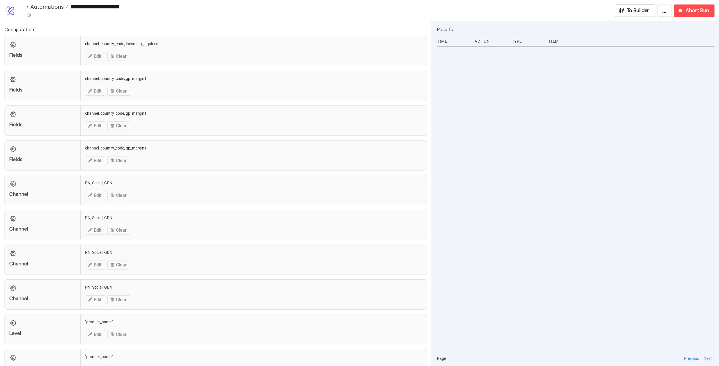
type input "**********"
click at [635, 11] on span "To Builder" at bounding box center [638, 10] width 22 height 6
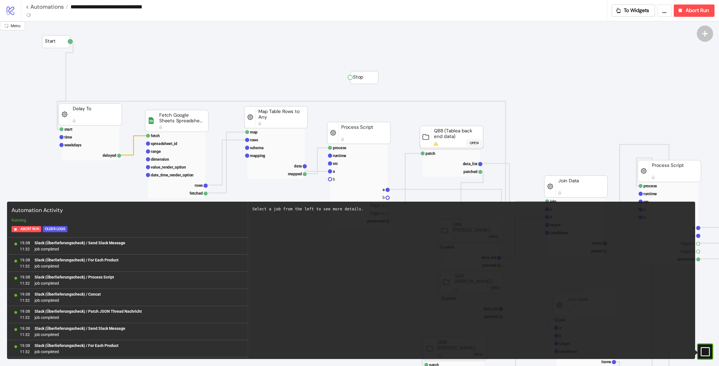
scroll to position [461, 0]
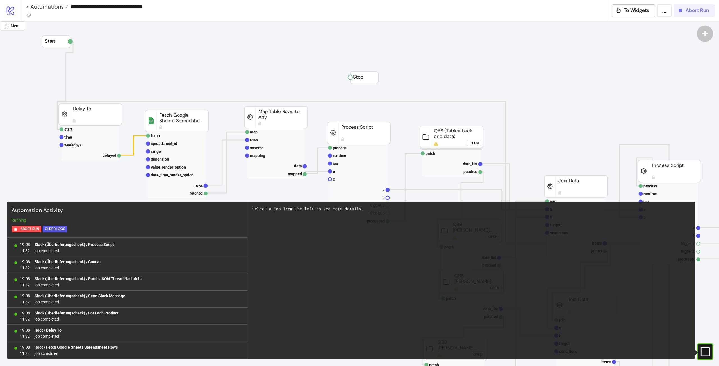
click at [683, 9] on icon "button" at bounding box center [680, 10] width 6 height 6
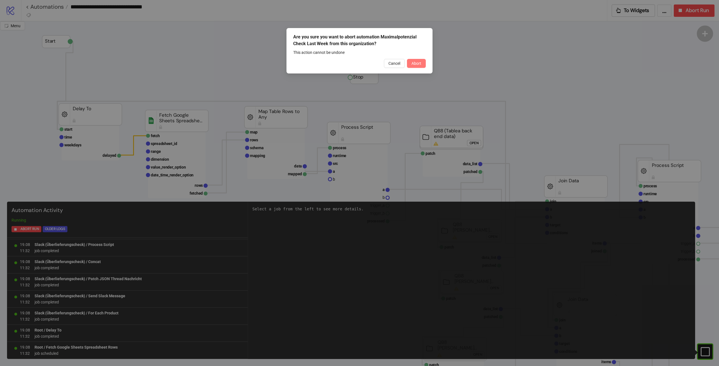
click at [410, 62] on button "Abort" at bounding box center [416, 63] width 19 height 9
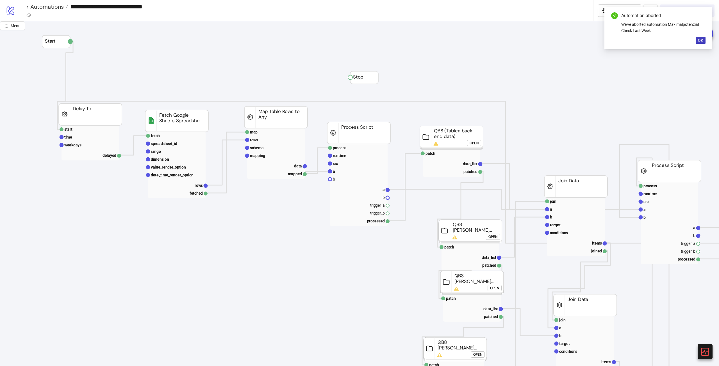
click at [205, 127] on rect at bounding box center [176, 121] width 63 height 22
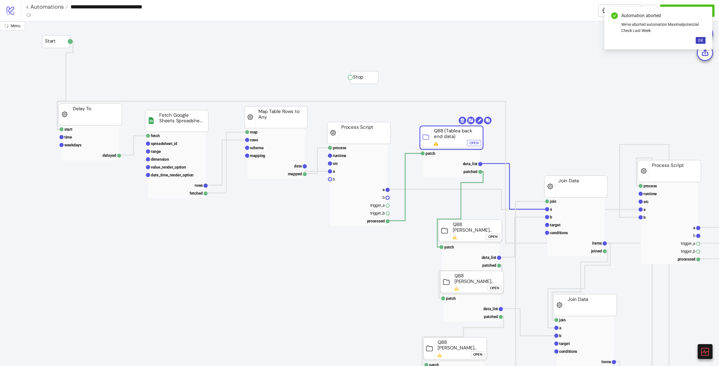
click at [473, 146] on div "Open" at bounding box center [473, 143] width 9 height 6
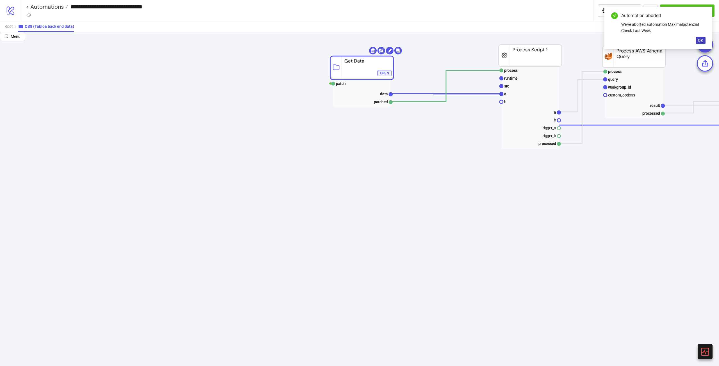
click at [385, 70] on div "Open" at bounding box center [384, 73] width 9 height 6
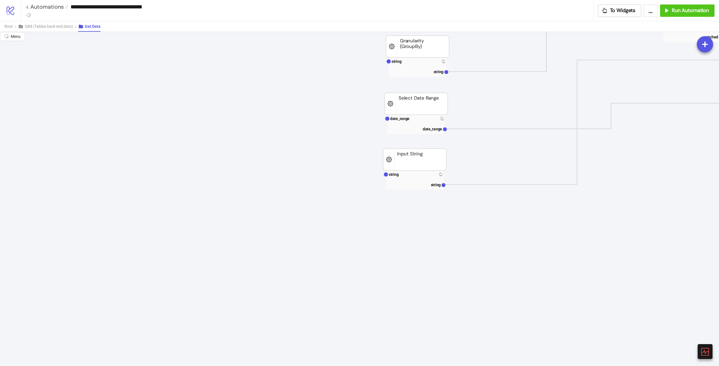
scroll to position [168, 0]
click at [402, 174] on rect at bounding box center [415, 174] width 58 height 8
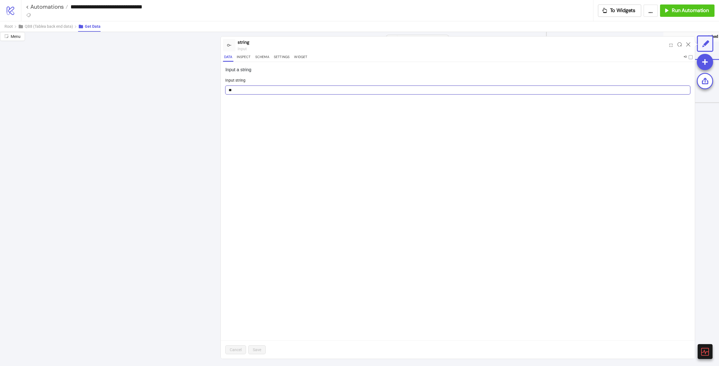
click at [254, 89] on input "**" at bounding box center [457, 90] width 465 height 9
click at [303, 57] on button "Widget" at bounding box center [300, 58] width 15 height 8
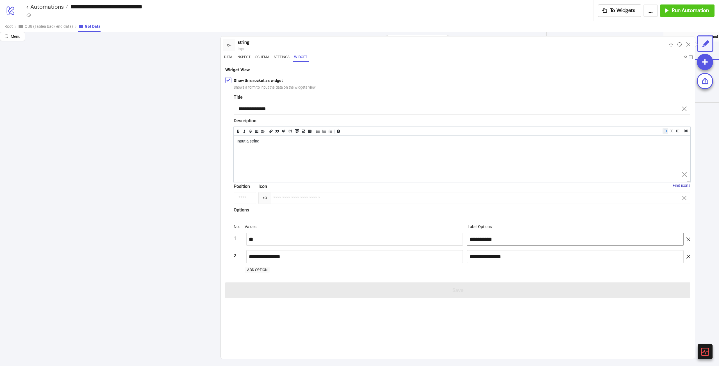
click at [493, 242] on input "**********" at bounding box center [575, 239] width 216 height 13
click at [517, 250] on input "**********" at bounding box center [575, 256] width 216 height 13
drag, startPoint x: 523, startPoint y: 254, endPoint x: 387, endPoint y: 245, distance: 136.5
click at [411, 243] on div "**********" at bounding box center [462, 247] width 456 height 35
click at [524, 307] on div "**********" at bounding box center [458, 210] width 474 height 297
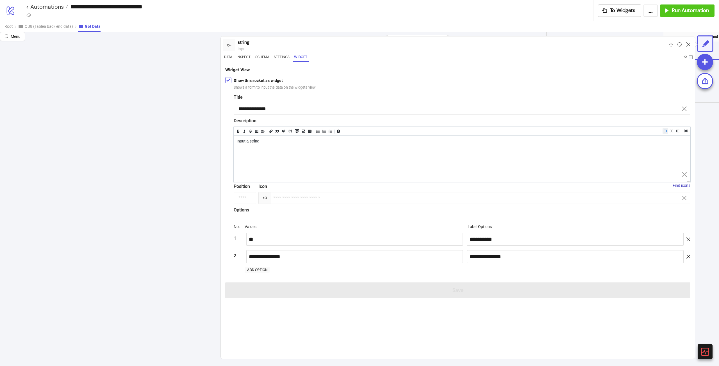
click at [686, 45] on icon at bounding box center [688, 44] width 4 height 4
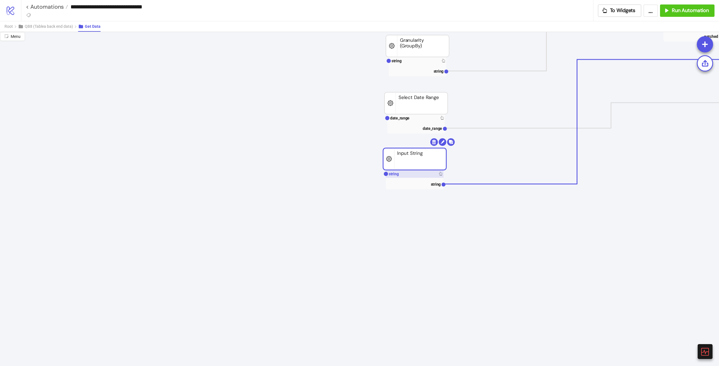
click at [409, 175] on rect at bounding box center [415, 174] width 58 height 8
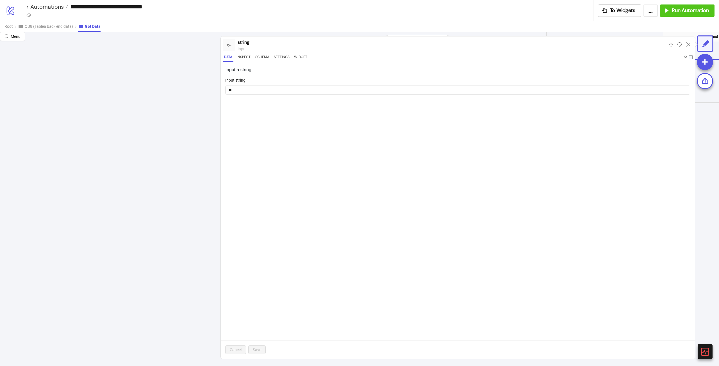
click at [307, 102] on div "Input a string Input string ** Cancel Save" at bounding box center [458, 210] width 474 height 297
click at [312, 91] on input "**" at bounding box center [457, 90] width 465 height 9
paste input "**********"
type input "**********"
click at [259, 354] on button "Save" at bounding box center [256, 350] width 17 height 9
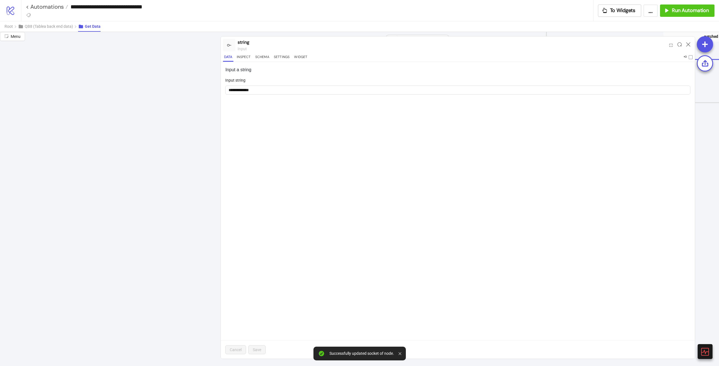
click at [690, 45] on div at bounding box center [687, 45] width 9 height 15
click at [685, 46] on div at bounding box center [687, 45] width 9 height 15
click at [687, 45] on icon at bounding box center [688, 44] width 4 height 4
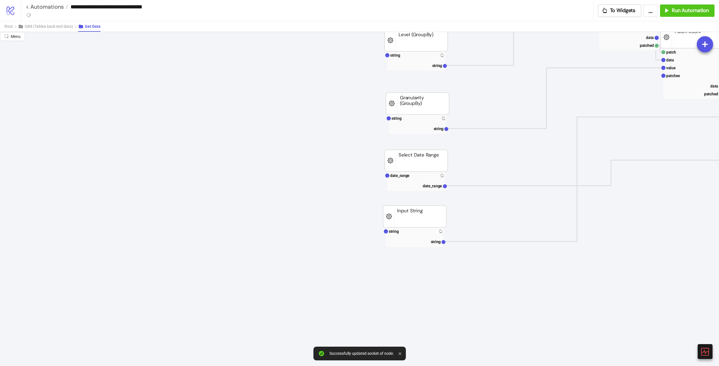
scroll to position [84, 0]
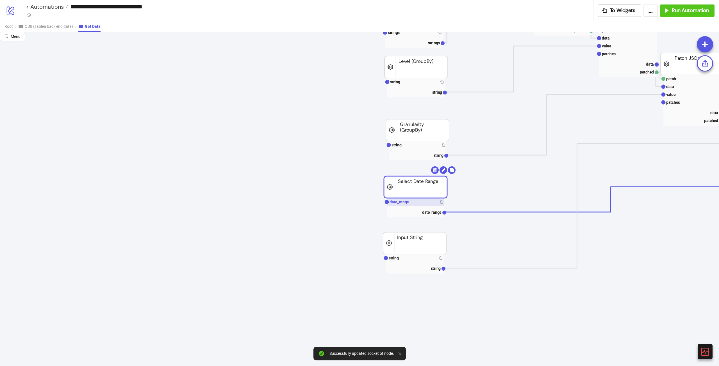
click at [402, 202] on text "date_range" at bounding box center [398, 202] width 19 height 4
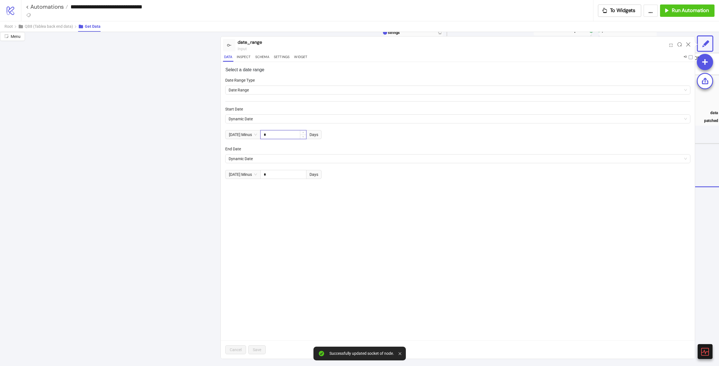
click at [291, 133] on input "*" at bounding box center [282, 135] width 45 height 8
drag, startPoint x: 275, startPoint y: 137, endPoint x: 230, endPoint y: 133, distance: 44.8
click at [233, 132] on div "[DATE] Minus ** Days" at bounding box center [273, 134] width 96 height 9
type input "*"
drag, startPoint x: 277, startPoint y: 175, endPoint x: 250, endPoint y: 182, distance: 28.1
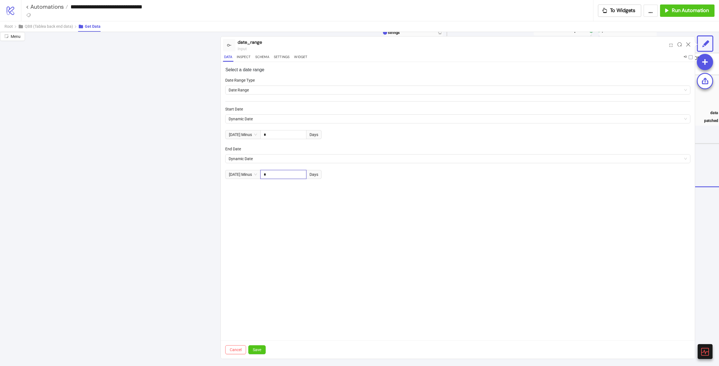
click at [252, 175] on div "[DATE] Minus * Days" at bounding box center [273, 174] width 96 height 9
type input "*"
click at [260, 353] on button "Save" at bounding box center [256, 350] width 17 height 9
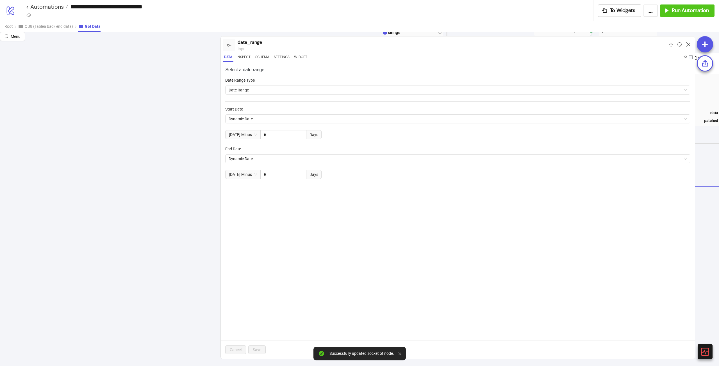
click at [686, 44] on icon at bounding box center [688, 44] width 4 height 4
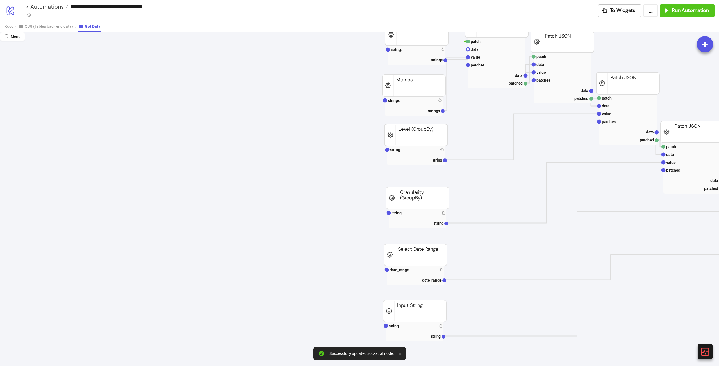
scroll to position [0, 0]
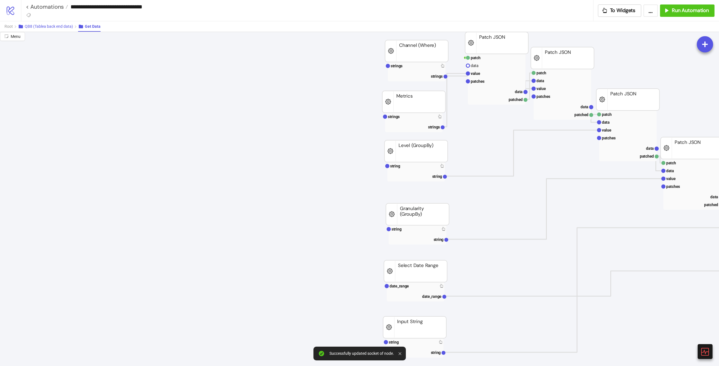
click at [56, 27] on span "QB8 (Tablea back end data)" at bounding box center [49, 26] width 48 height 4
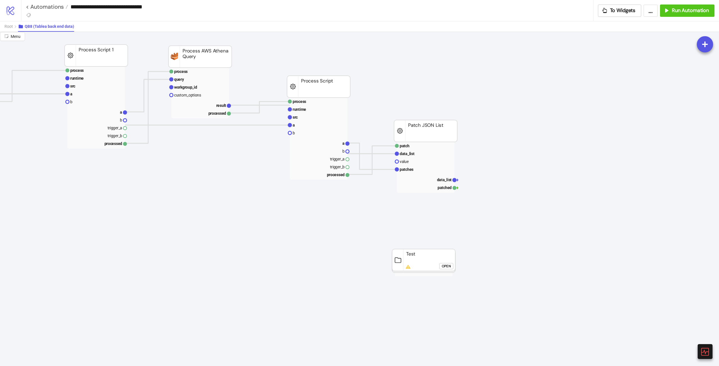
scroll to position [0, 236]
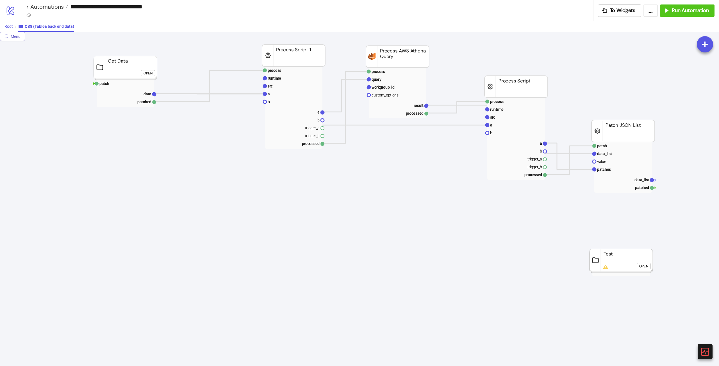
click at [14, 26] on button "Root" at bounding box center [10, 26] width 13 height 10
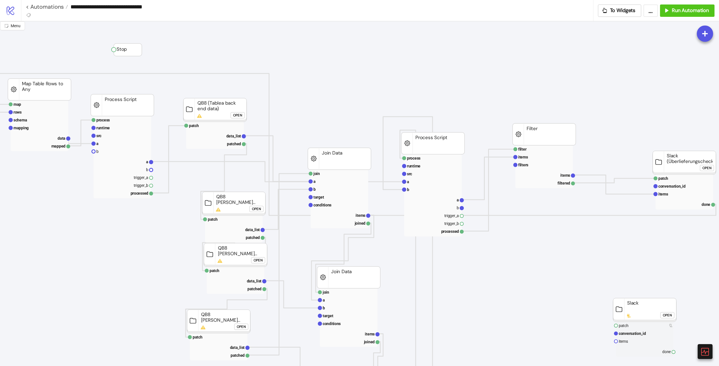
scroll to position [84, 236]
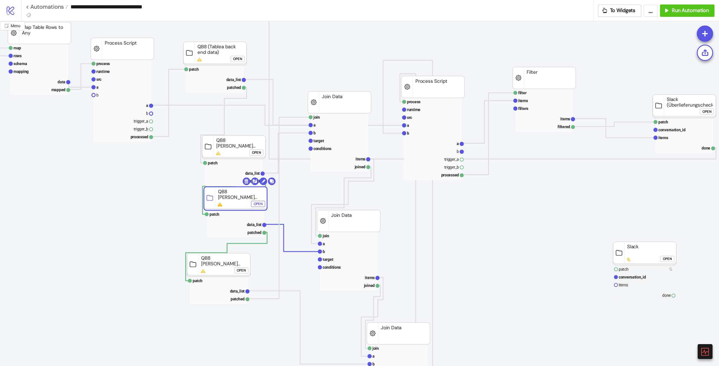
drag, startPoint x: 232, startPoint y: 202, endPoint x: 236, endPoint y: 211, distance: 9.4
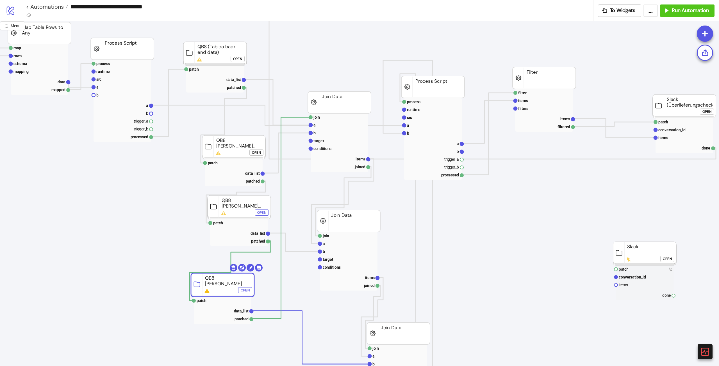
drag, startPoint x: 230, startPoint y: 267, endPoint x: 234, endPoint y: 288, distance: 22.0
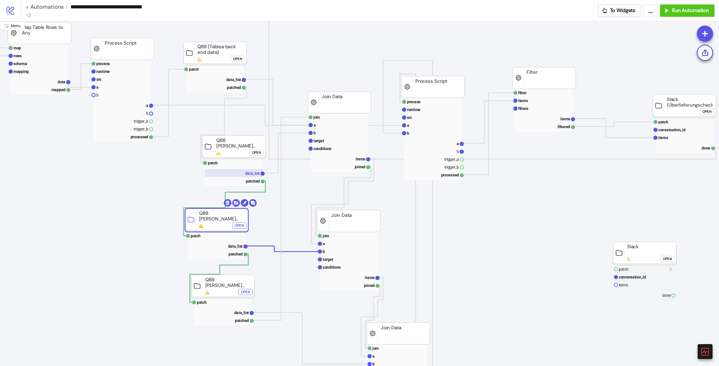
drag, startPoint x: 240, startPoint y: 198, endPoint x: 214, endPoint y: 169, distance: 38.9
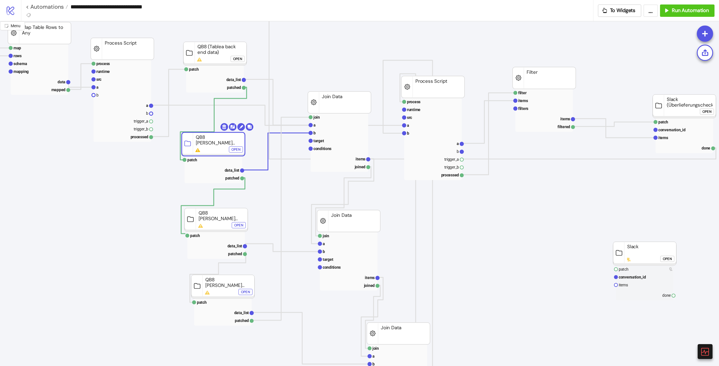
drag, startPoint x: 224, startPoint y: 151, endPoint x: 203, endPoint y: 148, distance: 20.7
click at [236, 150] on div "Open" at bounding box center [235, 150] width 9 height 6
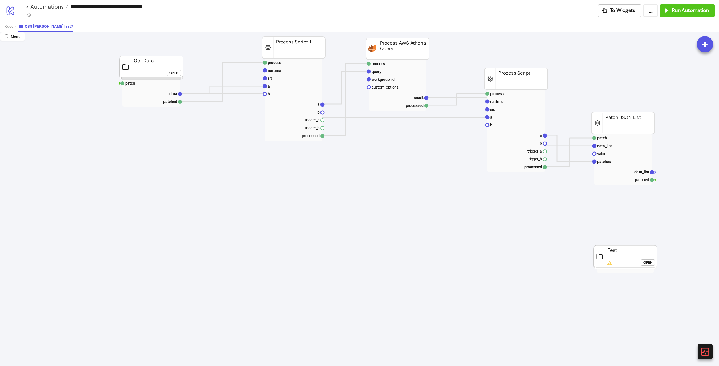
scroll to position [0, 236]
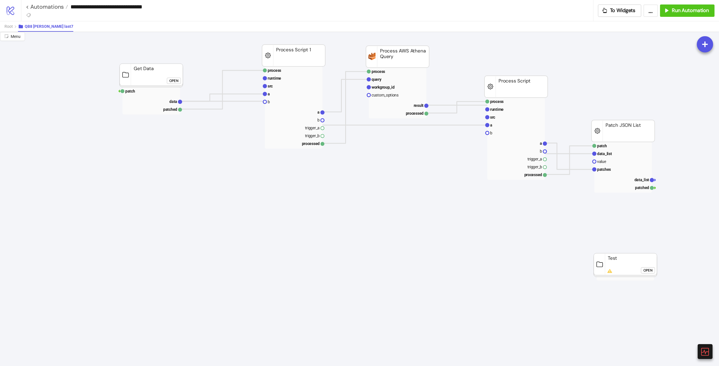
click at [177, 77] on foreignobject "Open" at bounding box center [175, 82] width 17 height 11
click at [177, 79] on div "Open" at bounding box center [173, 80] width 9 height 6
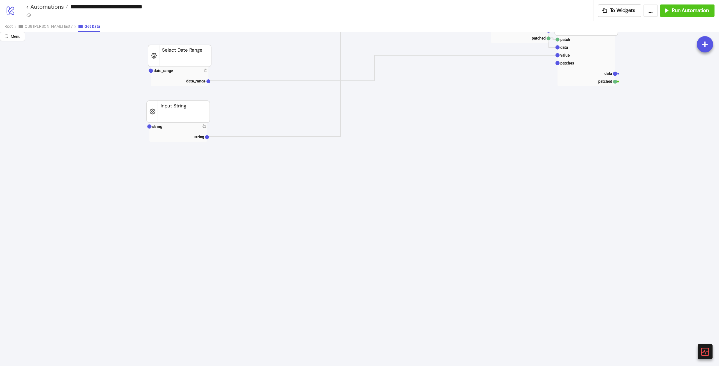
scroll to position [253, 236]
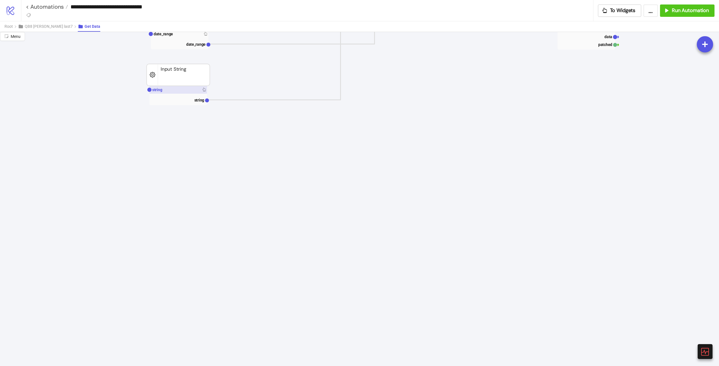
click at [167, 92] on rect at bounding box center [178, 90] width 58 height 8
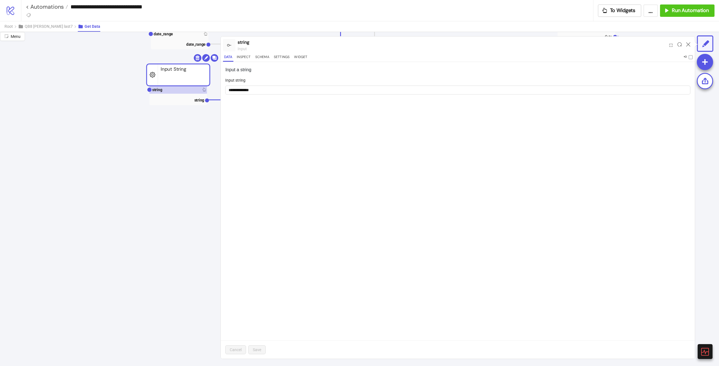
click at [688, 48] on div at bounding box center [687, 45] width 9 height 15
click at [688, 47] on div at bounding box center [687, 45] width 9 height 15
click at [688, 46] on icon at bounding box center [688, 44] width 4 height 4
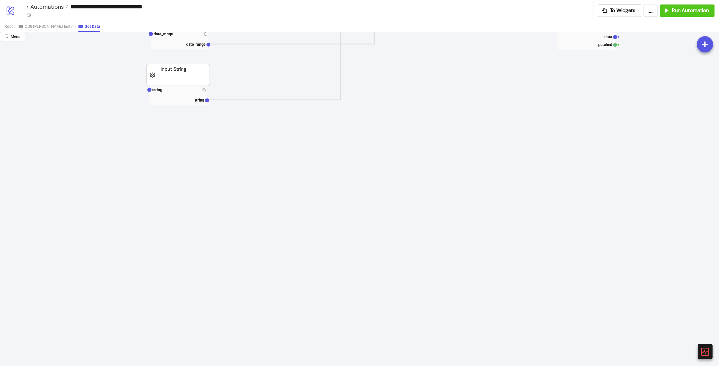
click at [688, 46] on icon "patch data value patches data patched Patch JSON patch data value patches data …" at bounding box center [415, 340] width 1303 height 1123
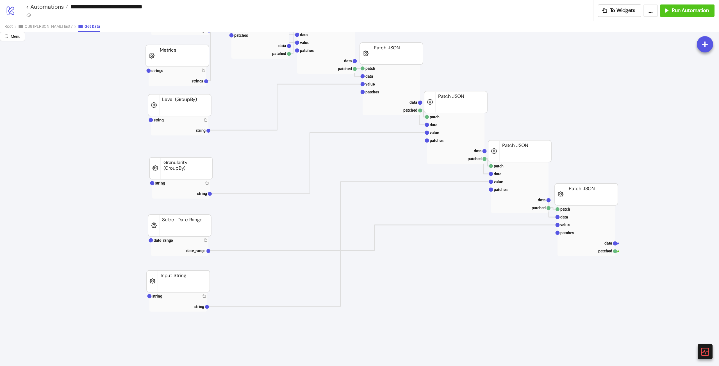
scroll to position [112, 236]
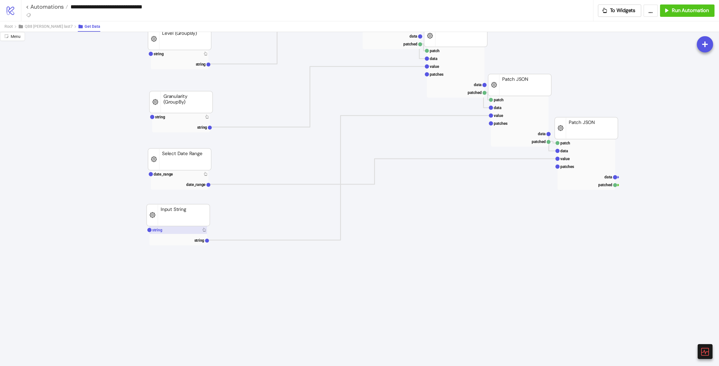
click at [187, 233] on rect at bounding box center [178, 230] width 58 height 8
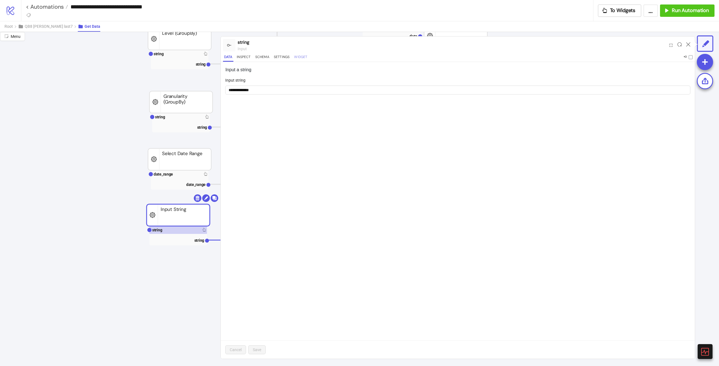
click at [302, 56] on button "Widget" at bounding box center [300, 58] width 15 height 8
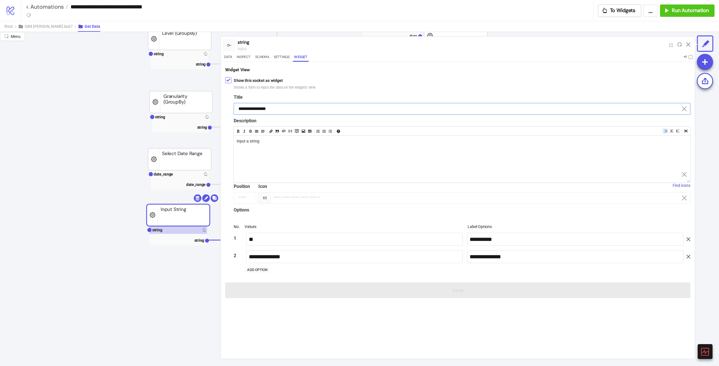
click at [292, 107] on input "**********" at bounding box center [462, 109] width 456 height 12
click at [534, 246] on div "**********" at bounding box center [574, 240] width 219 height 16
click at [556, 214] on div "Options" at bounding box center [462, 211] width 456 height 9
click at [298, 239] on input "**" at bounding box center [354, 239] width 216 height 13
drag, startPoint x: 429, startPoint y: 337, endPoint x: 418, endPoint y: 326, distance: 15.7
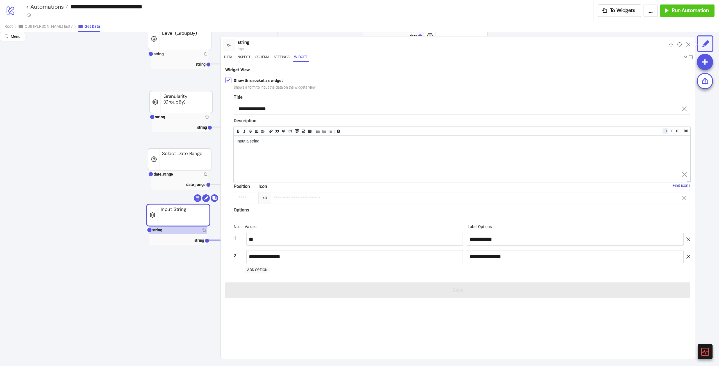
click at [429, 336] on div "**********" at bounding box center [458, 210] width 474 height 297
click at [687, 44] on icon at bounding box center [688, 44] width 4 height 4
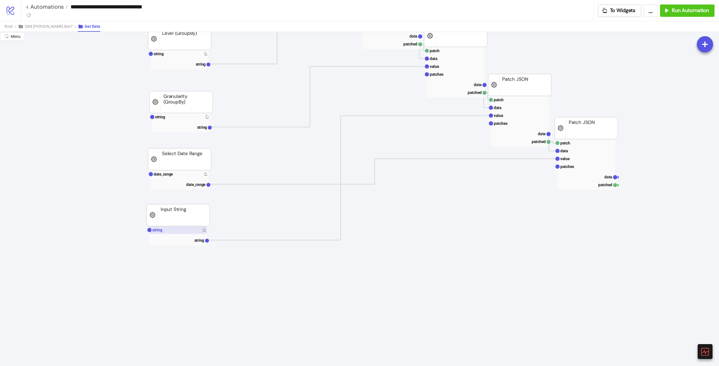
click at [178, 230] on rect at bounding box center [178, 230] width 58 height 8
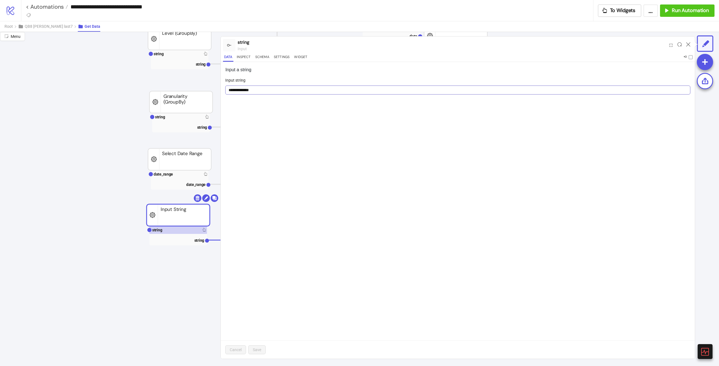
drag, startPoint x: 331, startPoint y: 79, endPoint x: 330, endPoint y: 91, distance: 12.6
click at [331, 79] on div "Input string" at bounding box center [457, 81] width 465 height 8
click at [330, 91] on input "**********" at bounding box center [457, 90] width 465 height 9
paste input "text"
type input "**"
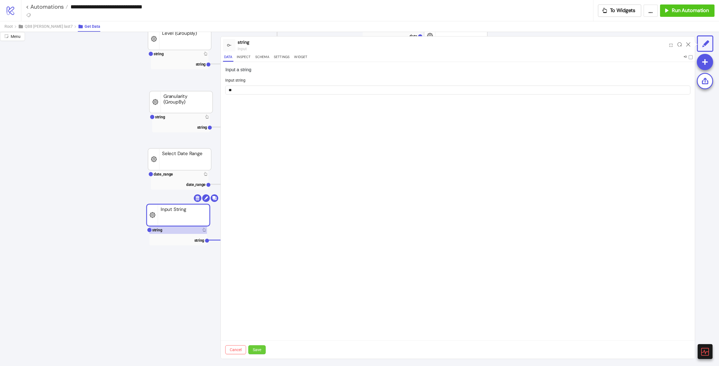
click at [258, 349] on span "Save" at bounding box center [257, 350] width 8 height 4
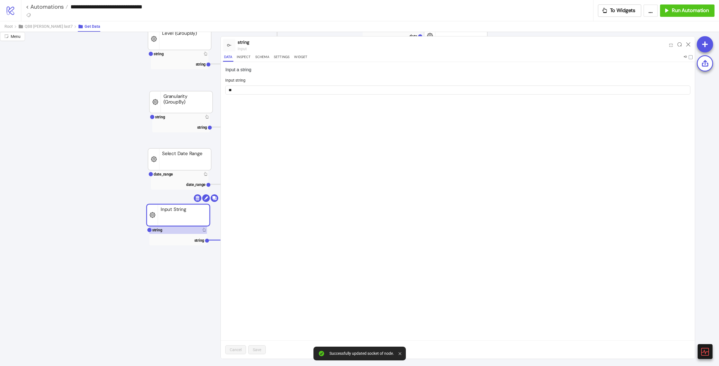
click at [383, 256] on div "Input a string Input string ** Cancel Save" at bounding box center [458, 210] width 474 height 297
click at [690, 44] on icon at bounding box center [688, 44] width 4 height 4
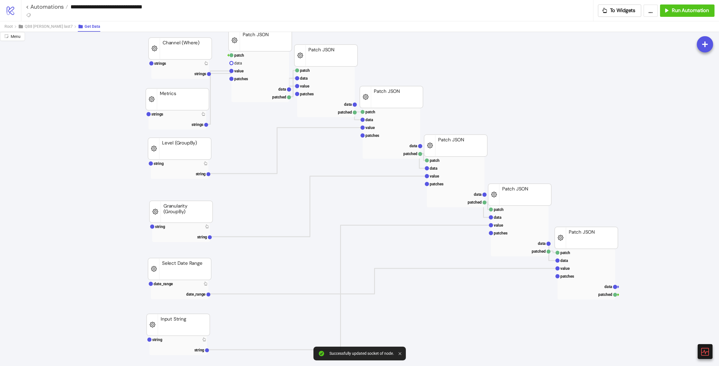
scroll to position [0, 236]
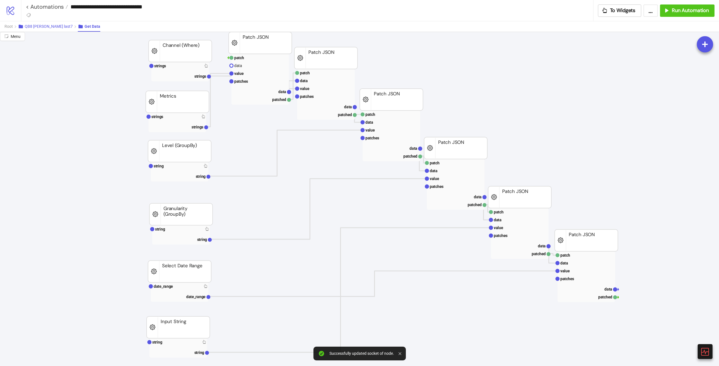
click at [44, 28] on span "QB8 [PERSON_NAME] last7" at bounding box center [49, 26] width 48 height 4
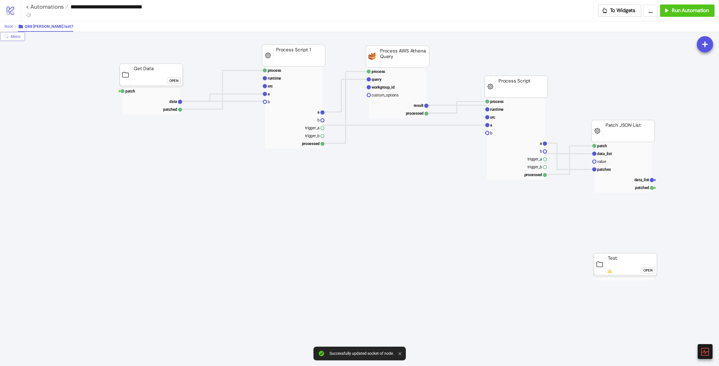
click at [15, 29] on button "Root" at bounding box center [10, 26] width 13 height 10
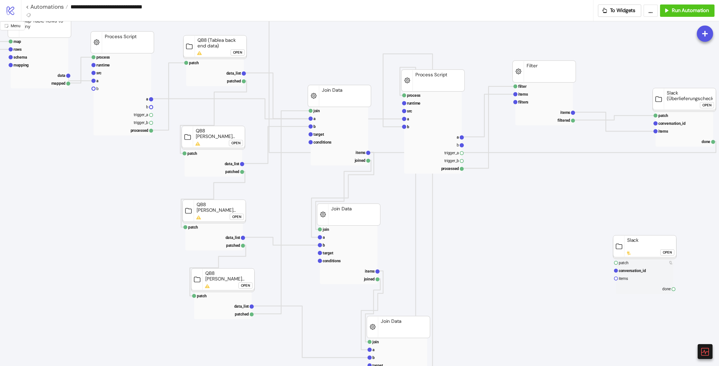
scroll to position [112, 236]
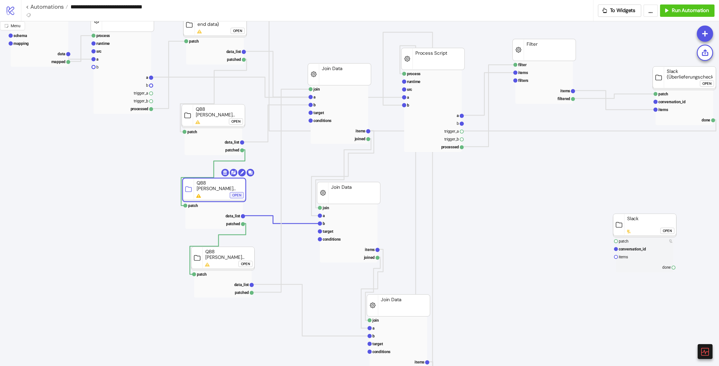
click at [232, 194] on button "Open" at bounding box center [237, 195] width 14 height 6
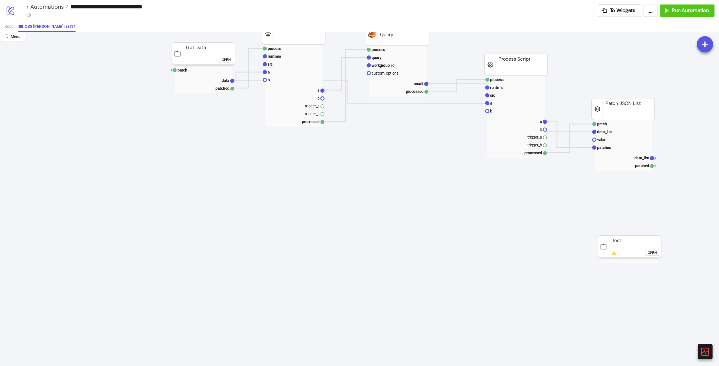
scroll to position [0, 236]
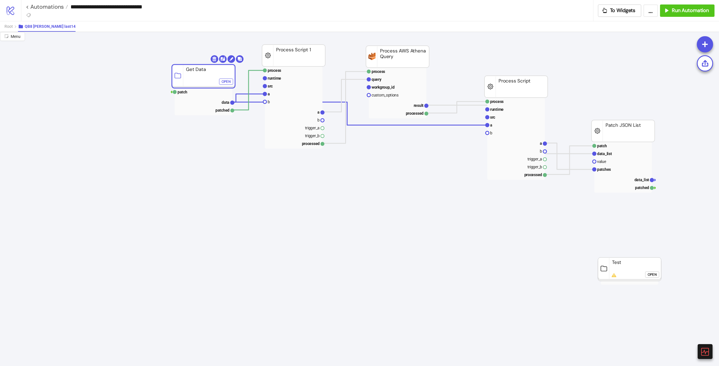
click at [225, 82] on div "Open" at bounding box center [225, 81] width 9 height 6
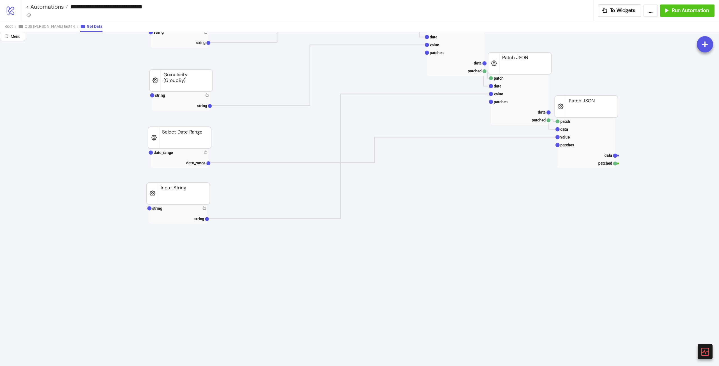
scroll to position [140, 236]
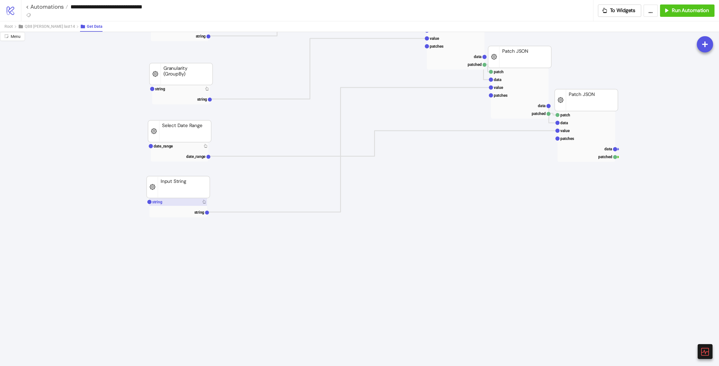
click at [181, 202] on rect at bounding box center [178, 202] width 58 height 8
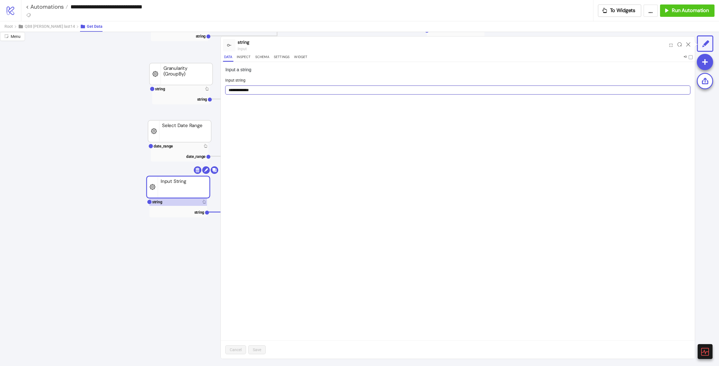
click at [283, 91] on input "**********" at bounding box center [457, 90] width 465 height 9
paste input "text"
type input "**"
click at [259, 349] on span "Save" at bounding box center [257, 350] width 8 height 4
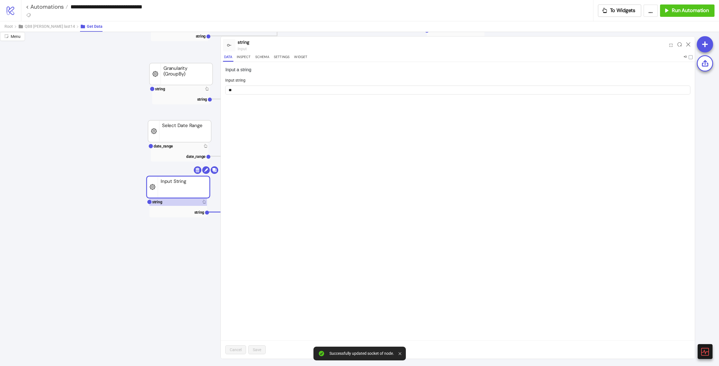
click at [685, 44] on div at bounding box center [687, 45] width 9 height 15
click at [686, 44] on icon at bounding box center [688, 44] width 4 height 4
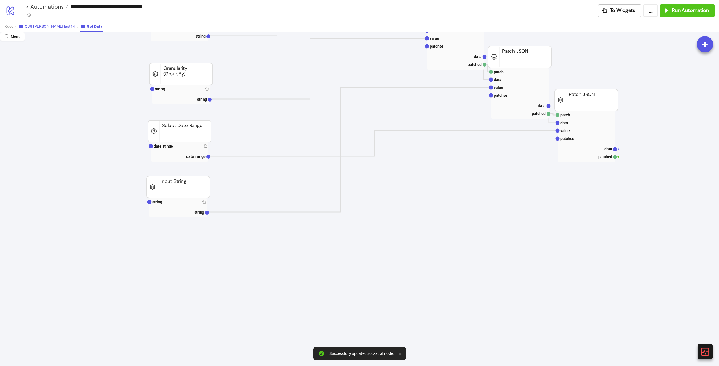
click at [39, 26] on span "QB8 [PERSON_NAME] last14" at bounding box center [50, 26] width 50 height 4
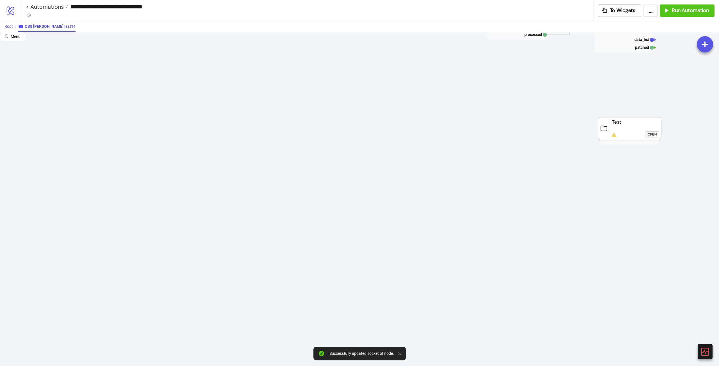
click at [8, 27] on span "Root" at bounding box center [8, 26] width 8 height 4
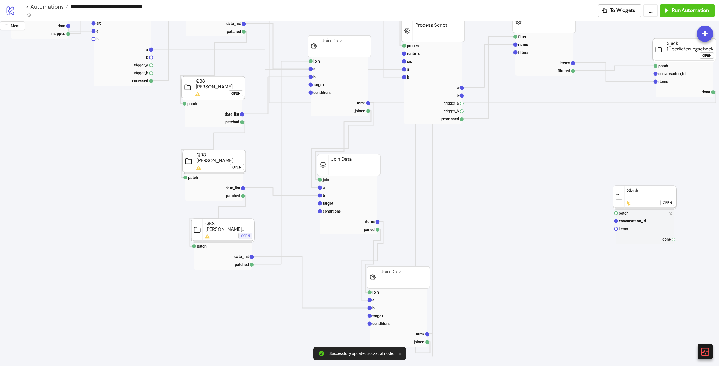
click at [243, 236] on div "Open" at bounding box center [245, 236] width 9 height 6
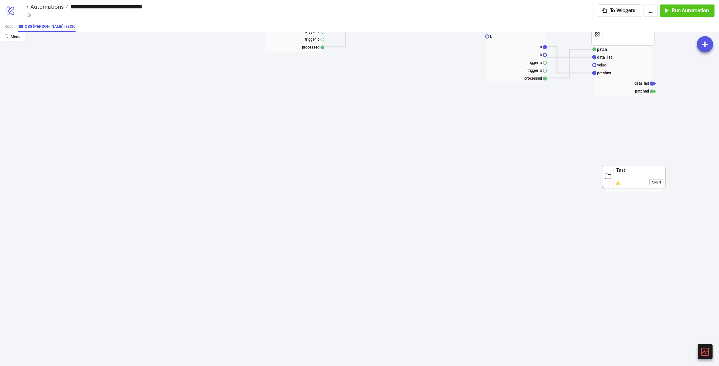
scroll to position [0, 236]
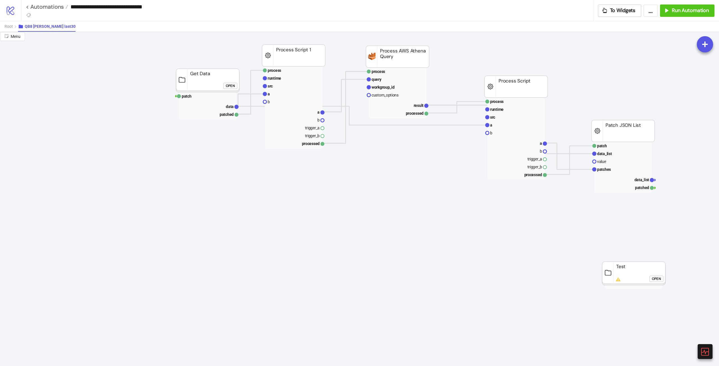
click at [230, 87] on div "Open" at bounding box center [230, 86] width 9 height 6
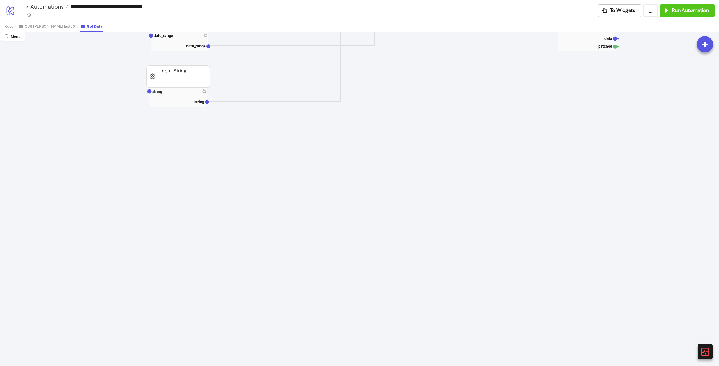
scroll to position [253, 236]
click at [173, 94] on rect at bounding box center [178, 95] width 58 height 19
click at [173, 92] on rect at bounding box center [178, 90] width 58 height 8
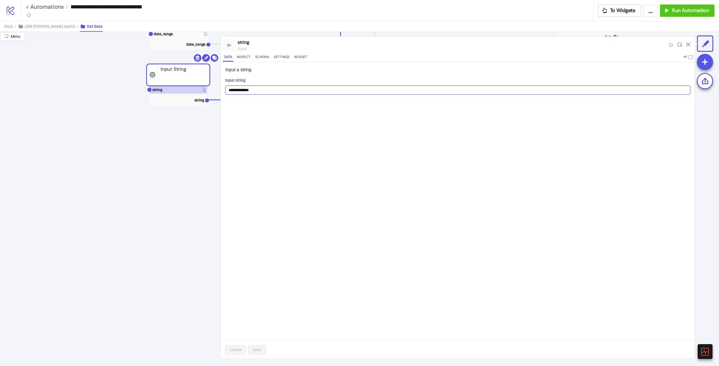
click at [331, 91] on input "**********" at bounding box center [457, 90] width 465 height 9
paste input "text"
type input "**"
click at [260, 351] on span "Save" at bounding box center [257, 350] width 8 height 4
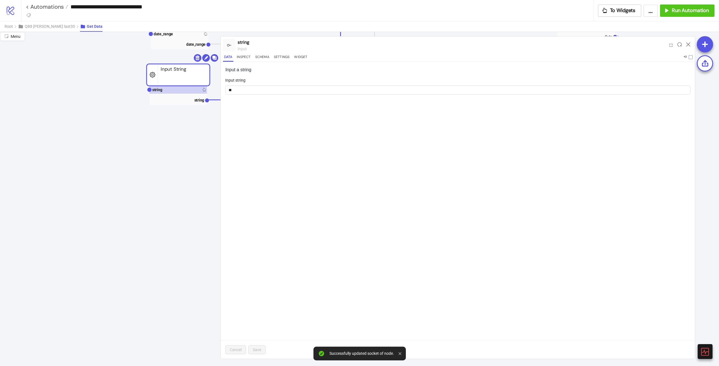
click at [685, 45] on div at bounding box center [687, 45] width 9 height 15
click at [691, 43] on div at bounding box center [687, 45] width 9 height 15
click at [688, 44] on icon at bounding box center [688, 44] width 4 height 4
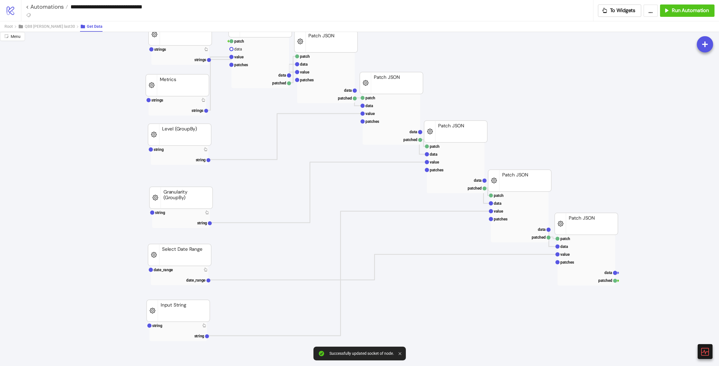
scroll to position [0, 236]
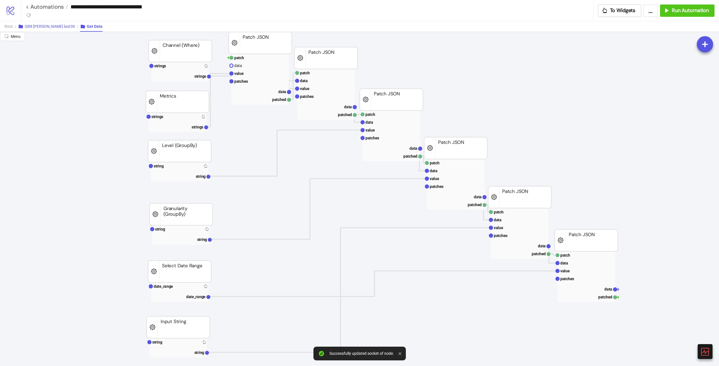
click at [43, 27] on span "QB8 [PERSON_NAME] last30" at bounding box center [50, 26] width 50 height 4
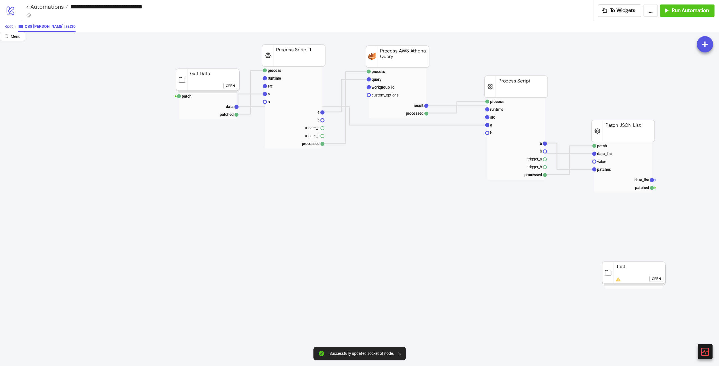
click at [14, 28] on button "Root" at bounding box center [10, 26] width 13 height 10
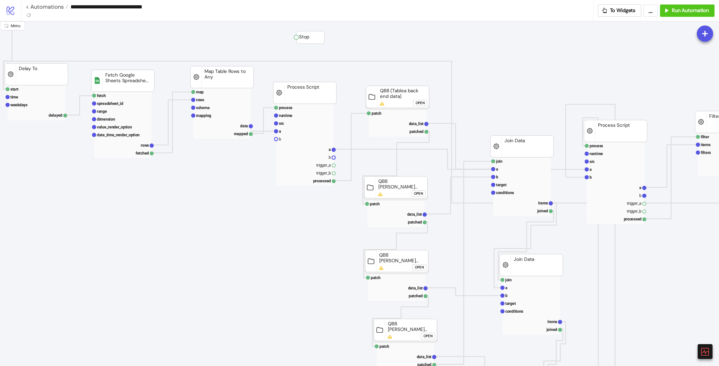
scroll to position [28, 54]
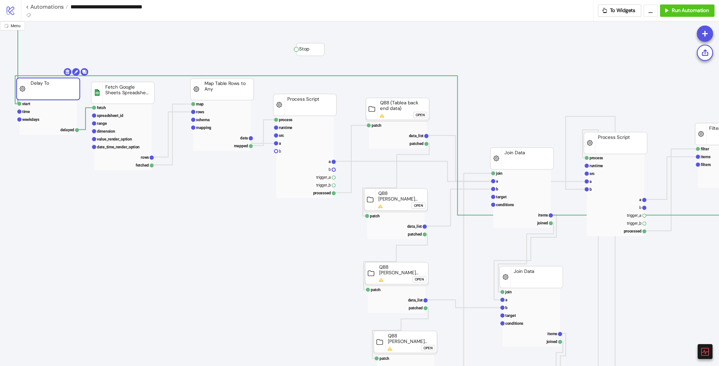
drag, startPoint x: 37, startPoint y: 95, endPoint x: 44, endPoint y: 95, distance: 6.5
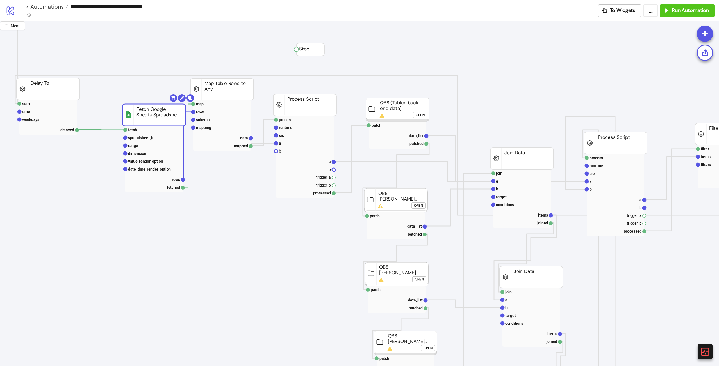
drag, startPoint x: 131, startPoint y: 94, endPoint x: 159, endPoint y: 114, distance: 33.9
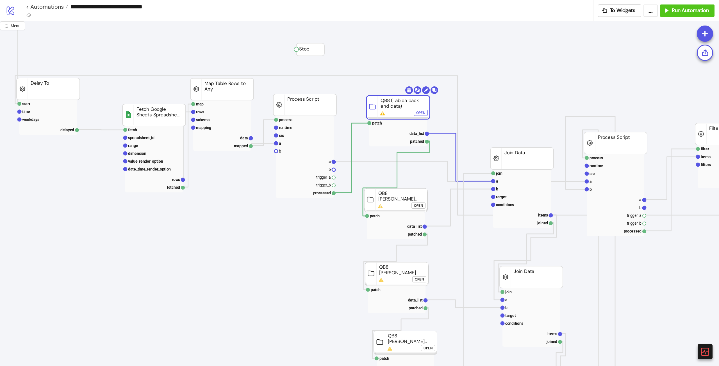
drag, startPoint x: 383, startPoint y: 105, endPoint x: 383, endPoint y: 100, distance: 5.3
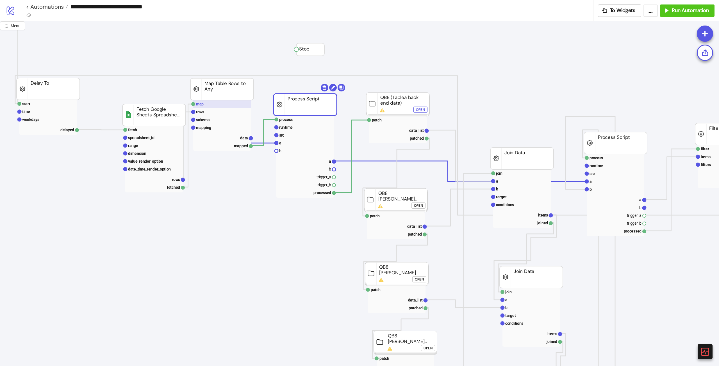
drag, startPoint x: 295, startPoint y: 107, endPoint x: 224, endPoint y: 101, distance: 71.3
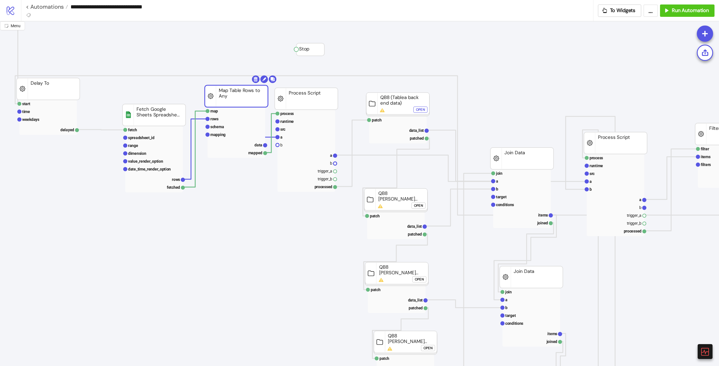
drag, startPoint x: 200, startPoint y: 89, endPoint x: 214, endPoint y: 97, distance: 15.8
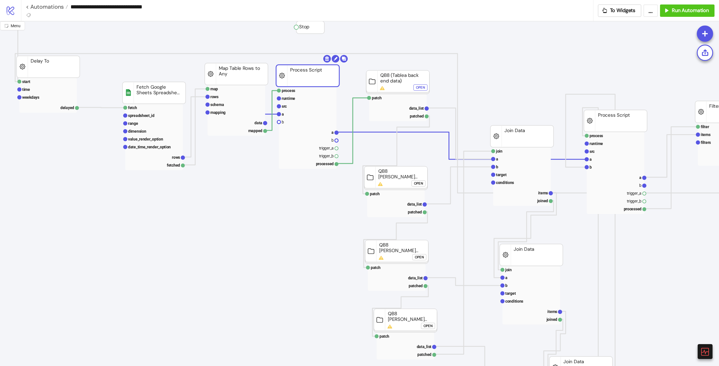
scroll to position [0, 54]
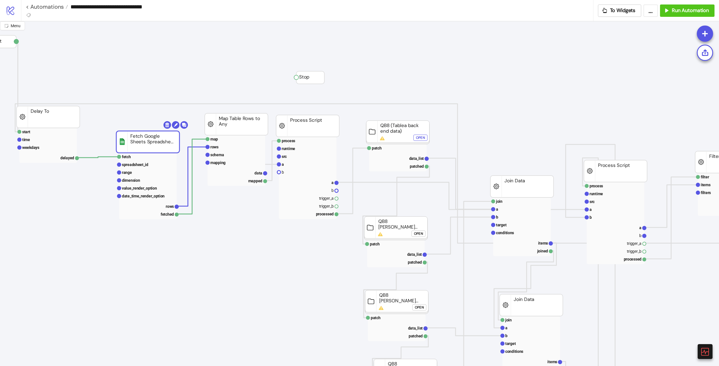
drag, startPoint x: 161, startPoint y: 149, endPoint x: 199, endPoint y: 165, distance: 41.7
click div "Open"
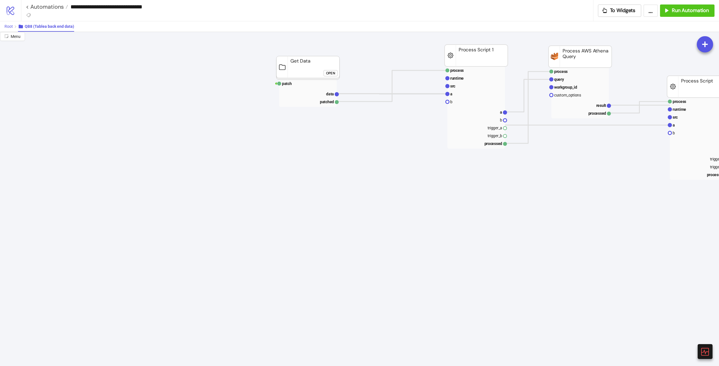
click at [5, 24] on span "Root" at bounding box center [8, 26] width 8 height 4
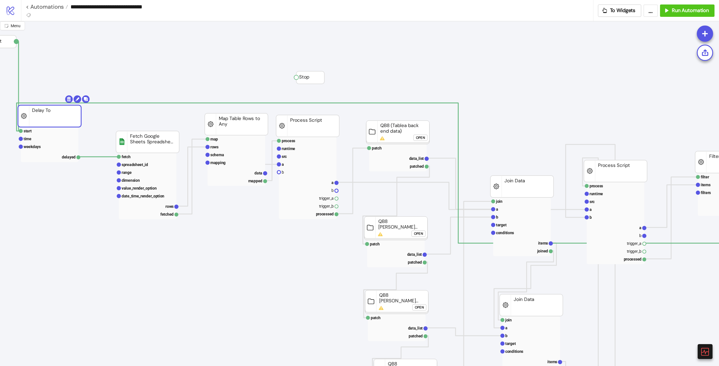
drag, startPoint x: 26, startPoint y: 115, endPoint x: 37, endPoint y: 116, distance: 11.5
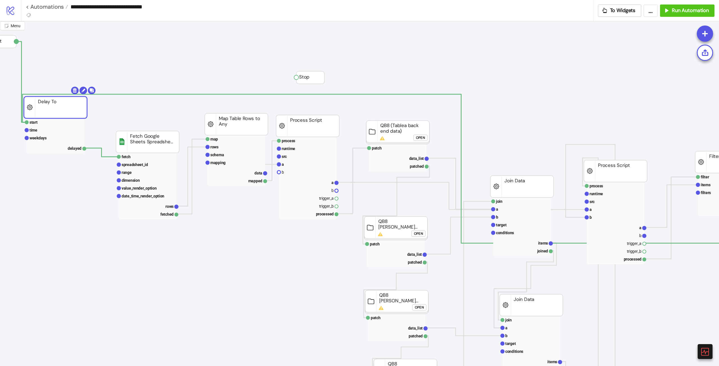
drag, startPoint x: 58, startPoint y: 122, endPoint x: 99, endPoint y: 124, distance: 41.3
click at [63, 113] on rect at bounding box center [55, 108] width 63 height 22
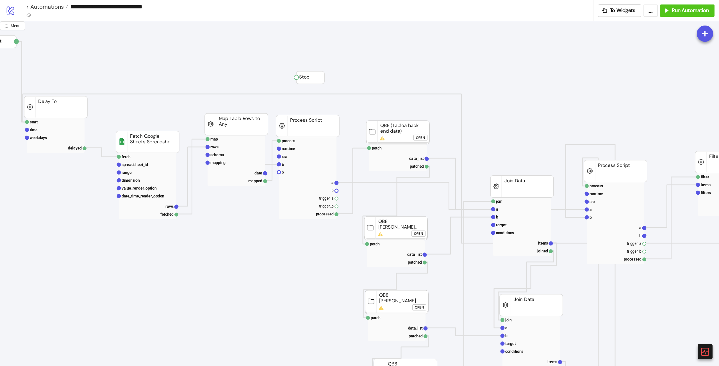
click at [419, 136] on div "Open" at bounding box center [420, 138] width 9 height 6
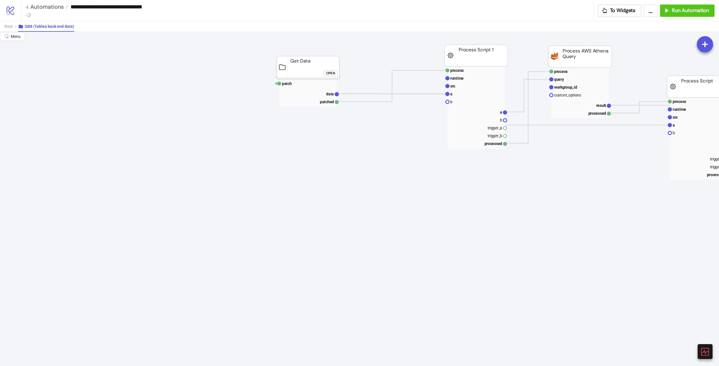
click at [338, 75] on foreignobject "Open" at bounding box center [331, 75] width 17 height 11
click at [333, 73] on div "Open" at bounding box center [330, 73] width 9 height 6
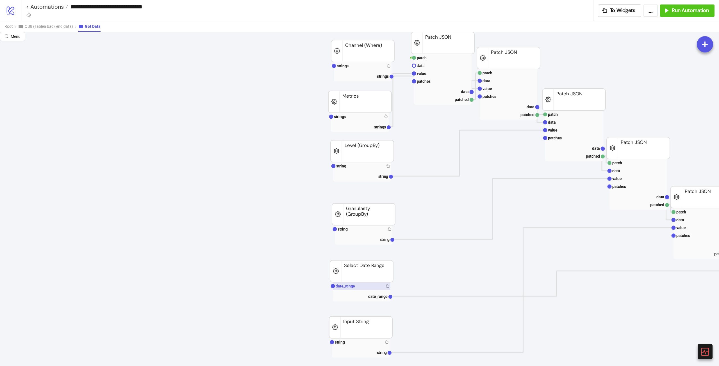
click at [364, 287] on rect at bounding box center [362, 286] width 58 height 8
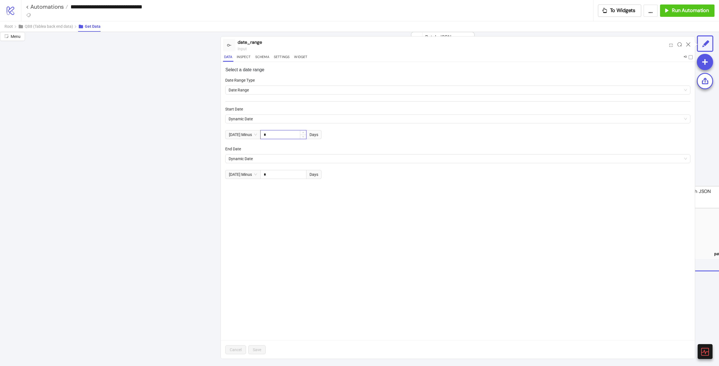
click at [282, 131] on input "*" at bounding box center [282, 135] width 45 height 8
drag, startPoint x: 268, startPoint y: 134, endPoint x: 241, endPoint y: 135, distance: 27.5
click at [247, 132] on div "[DATE] Minus ** Days" at bounding box center [273, 134] width 96 height 9
type input "*"
click at [279, 175] on input "*" at bounding box center [282, 174] width 45 height 8
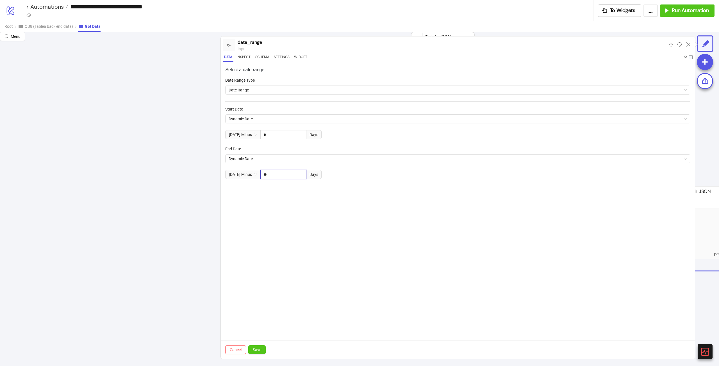
type input "*"
click at [262, 347] on button "Save" at bounding box center [256, 350] width 17 height 9
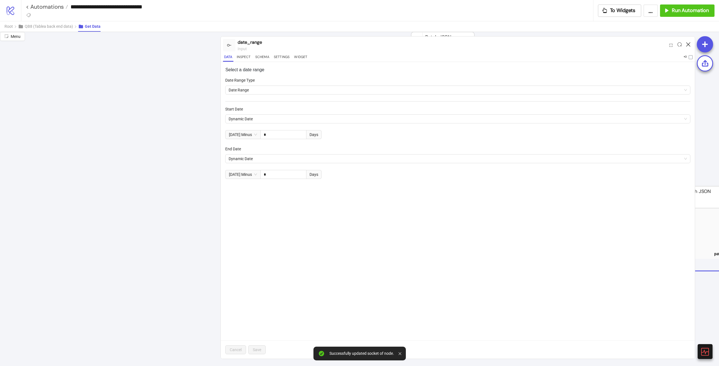
click at [686, 44] on div at bounding box center [687, 45] width 9 height 15
click at [687, 45] on icon at bounding box center [688, 44] width 4 height 4
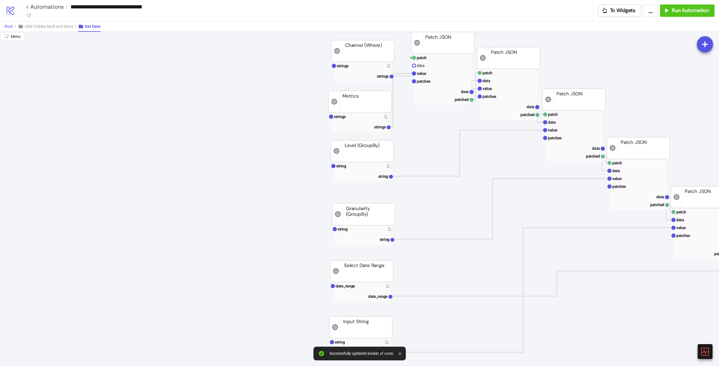
click at [10, 26] on span "Root" at bounding box center [8, 26] width 8 height 4
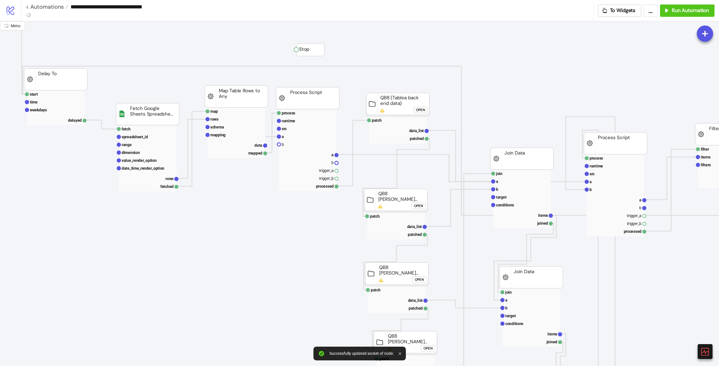
scroll to position [28, 54]
click at [415, 204] on div "Open" at bounding box center [418, 206] width 9 height 6
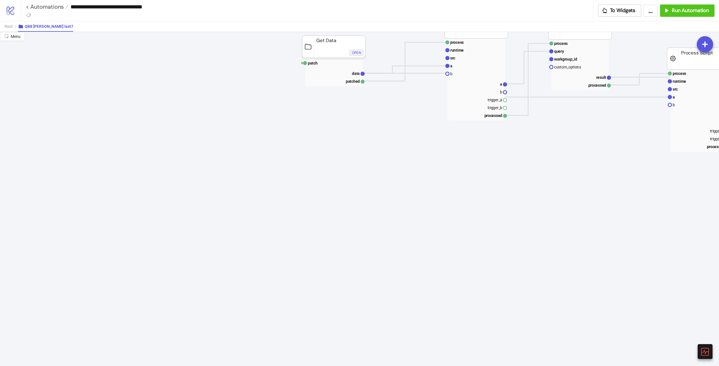
click at [354, 54] on div "Open" at bounding box center [356, 52] width 9 height 6
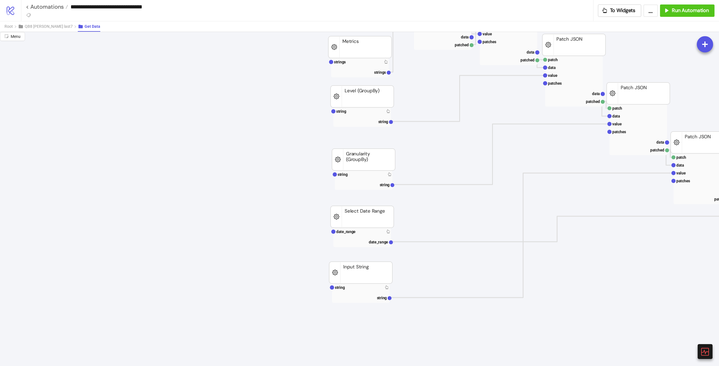
scroll to position [56, 54]
click at [363, 231] on rect at bounding box center [362, 231] width 58 height 8
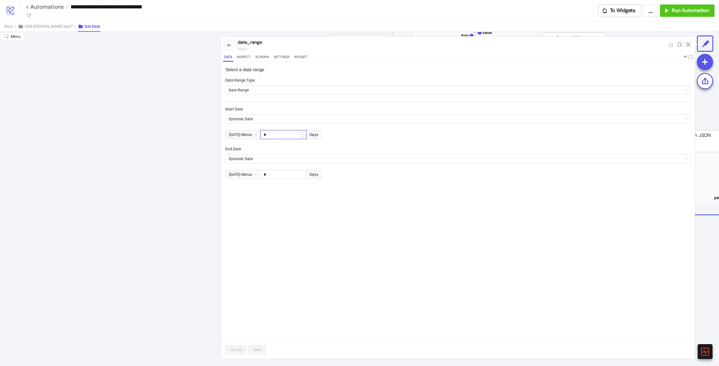
click at [281, 137] on input "*" at bounding box center [282, 135] width 45 height 8
drag, startPoint x: 270, startPoint y: 133, endPoint x: 255, endPoint y: 133, distance: 14.9
click at [256, 132] on div "[DATE] Minus ** Days" at bounding box center [273, 134] width 96 height 9
type input "*"
drag, startPoint x: 263, startPoint y: 171, endPoint x: 254, endPoint y: 171, distance: 9.3
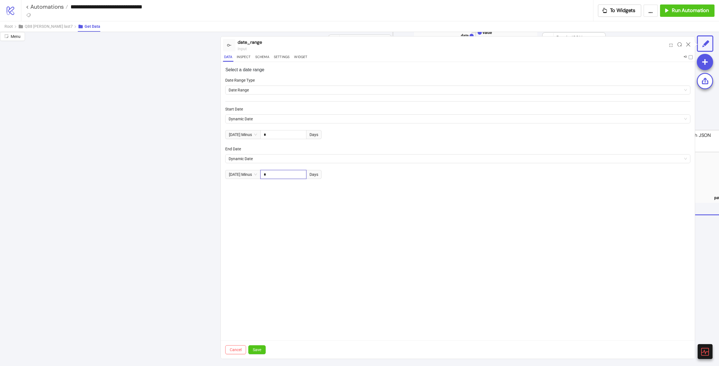
click at [254, 170] on div "[DATE] Minus * Days" at bounding box center [273, 174] width 96 height 9
type input "*"
click at [261, 351] on span "Save" at bounding box center [257, 350] width 8 height 4
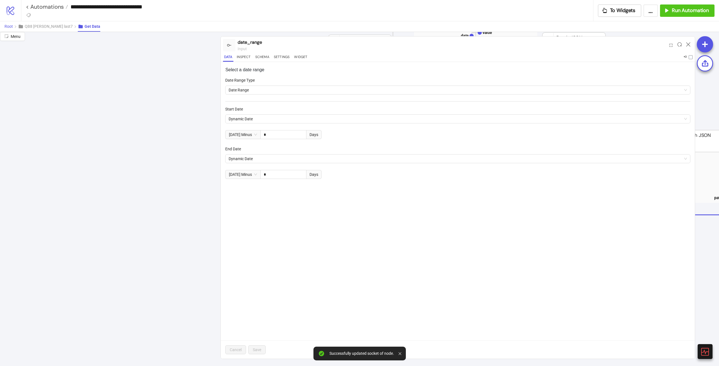
click at [13, 24] on button "Root" at bounding box center [10, 26] width 13 height 10
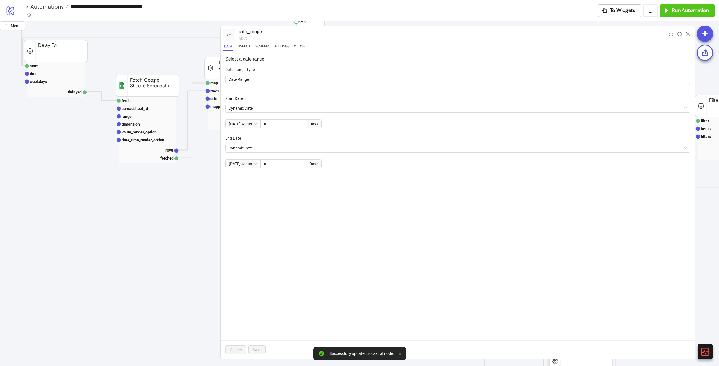
click at [688, 34] on icon at bounding box center [688, 34] width 4 height 4
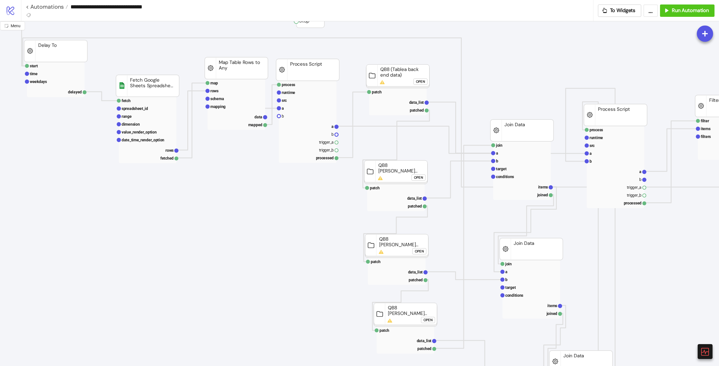
click at [420, 251] on div "Open" at bounding box center [419, 251] width 9 height 6
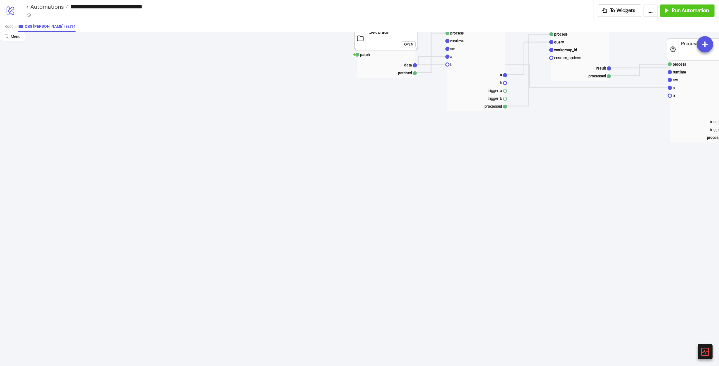
scroll to position [0, 54]
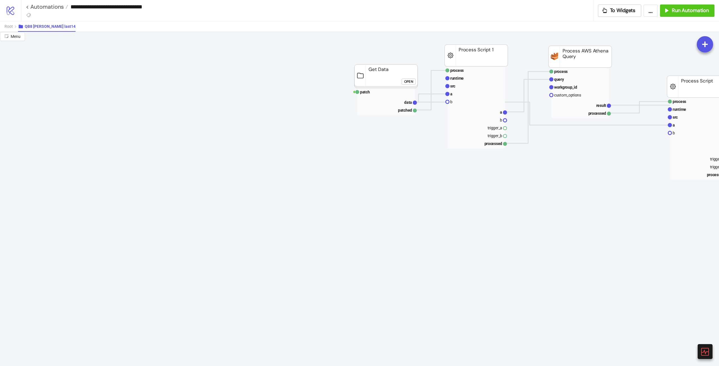
click at [405, 83] on div "Open" at bounding box center [408, 81] width 9 height 6
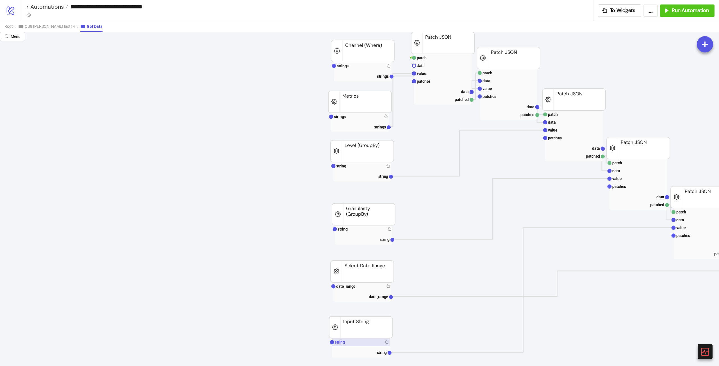
click at [366, 340] on rect at bounding box center [361, 343] width 58 height 8
click at [366, 290] on rect at bounding box center [362, 287] width 58 height 8
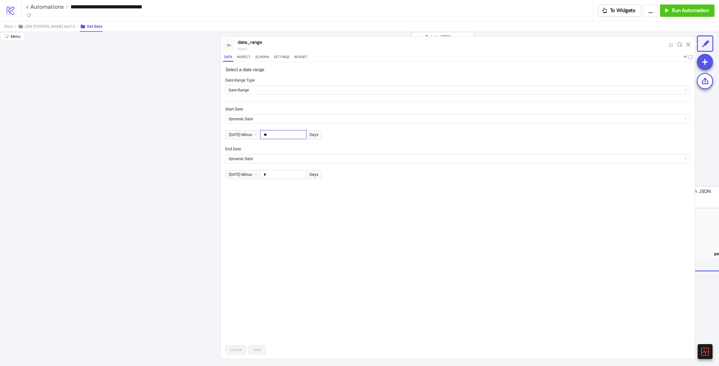
drag, startPoint x: 295, startPoint y: 136, endPoint x: 148, endPoint y: 182, distance: 154.0
click at [219, 136] on div "Menu date_range input Data Inspect Schema Settings Widget Select a date range D…" at bounding box center [359, 199] width 719 height 334
type input "**"
click at [279, 172] on input "*" at bounding box center [282, 174] width 45 height 8
type input "*"
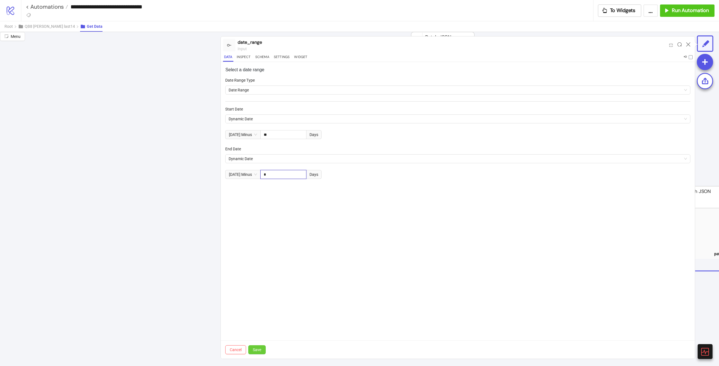
type input "*"
click at [264, 347] on button "Save" at bounding box center [256, 350] width 17 height 9
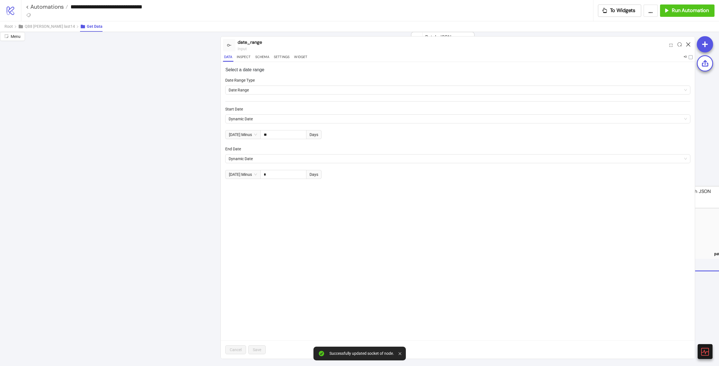
click at [690, 45] on icon at bounding box center [688, 44] width 4 height 4
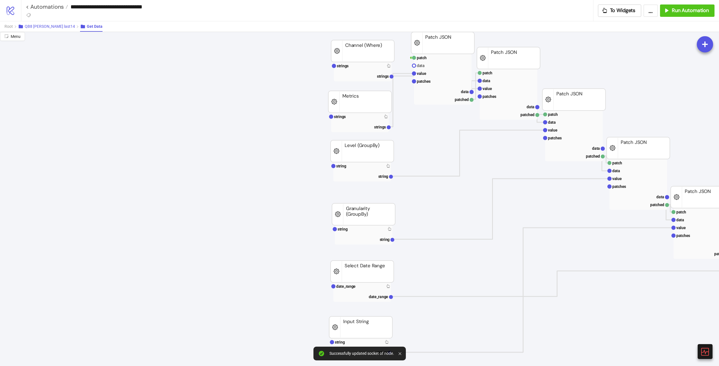
click at [34, 23] on button "QB8 [PERSON_NAME] last14" at bounding box center [49, 26] width 62 height 10
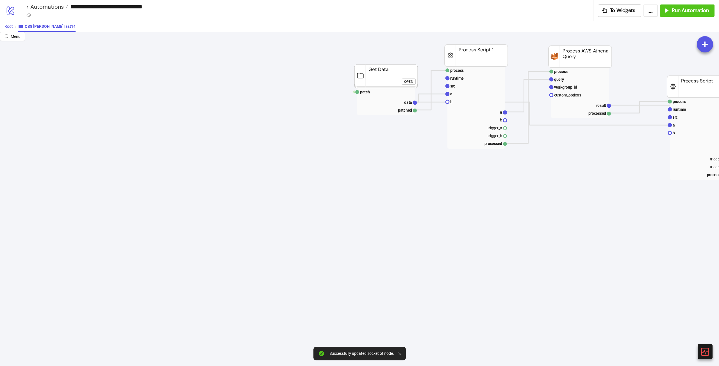
click at [11, 28] on span "Root" at bounding box center [8, 26] width 8 height 4
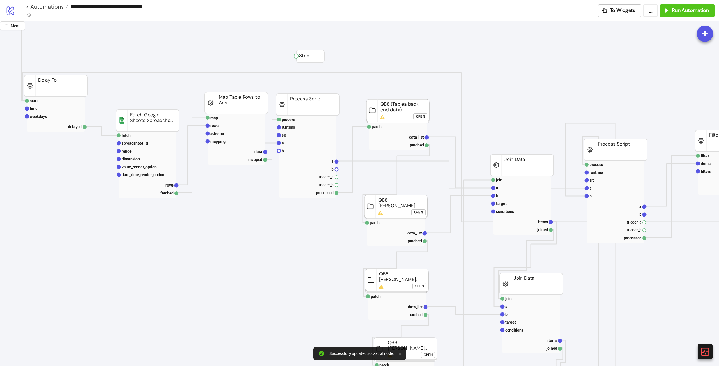
scroll to position [84, 54]
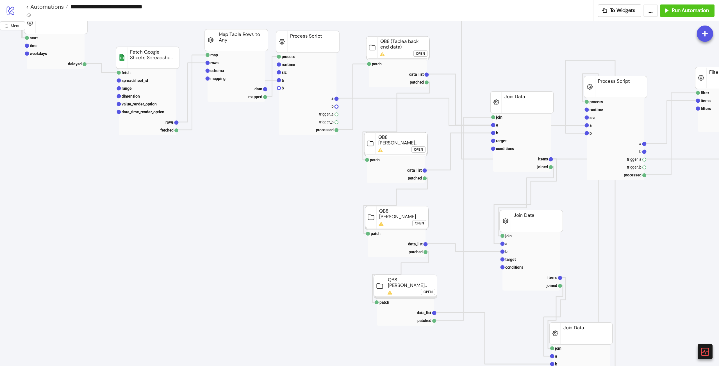
click at [423, 292] on button "Open" at bounding box center [428, 292] width 14 height 6
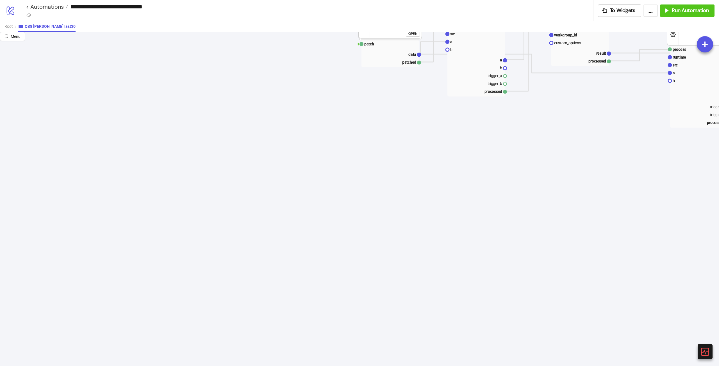
scroll to position [0, 54]
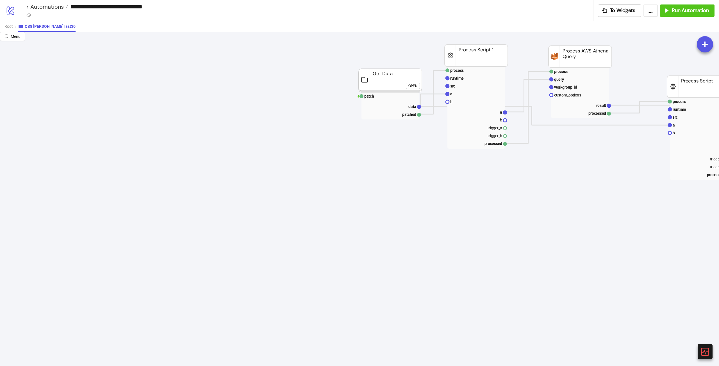
click at [414, 81] on rect at bounding box center [389, 81] width 63 height 24
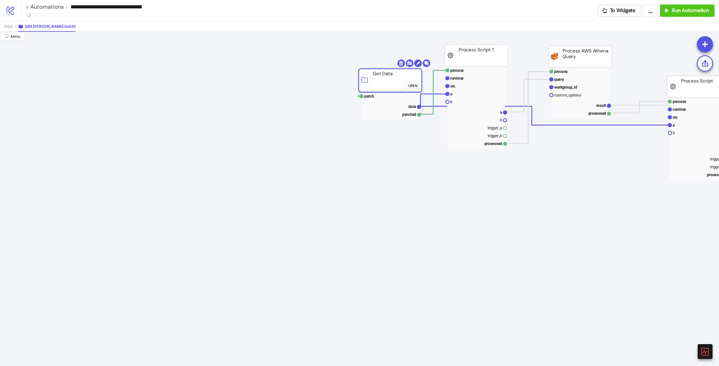
click div "Open"
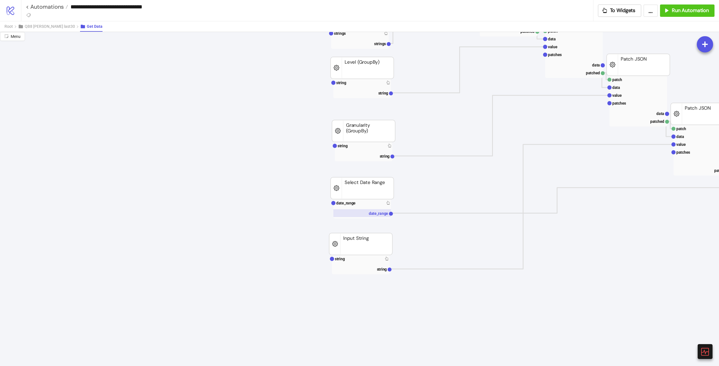
scroll to position [84, 54]
click at [362, 204] on rect at bounding box center [362, 202] width 58 height 8
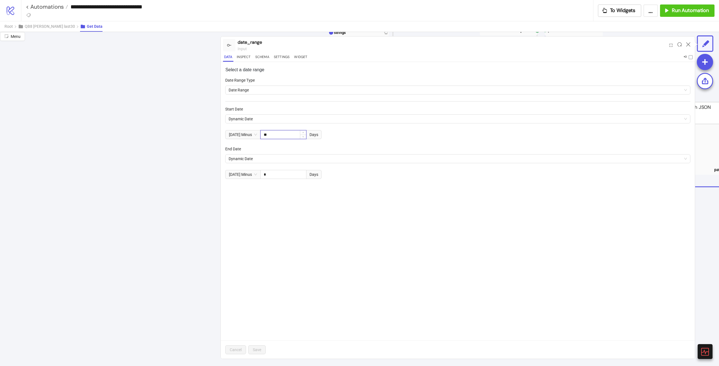
click at [280, 137] on input "**" at bounding box center [282, 135] width 45 height 8
type input "**"
click at [446, 217] on div "Select a date range Date Range Type Date Range Start Date Dynamic Date [DATE] M…" at bounding box center [458, 210] width 474 height 297
click at [280, 171] on input "*" at bounding box center [282, 174] width 45 height 8
type input "*"
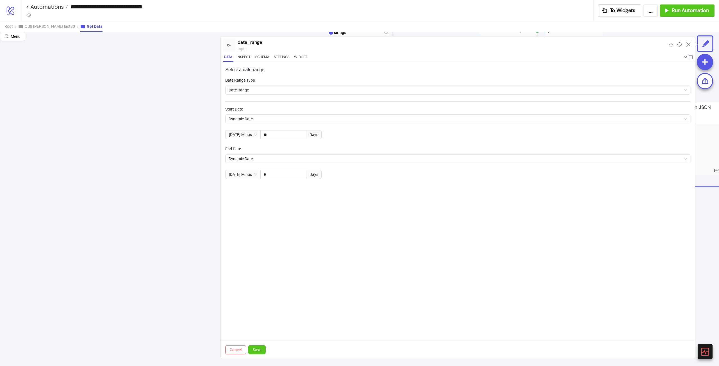
click at [454, 184] on div "End Date Dynamic Date [DATE] Minus * Days" at bounding box center [457, 166] width 465 height 40
click at [260, 350] on span "Save" at bounding box center [257, 350] width 8 height 4
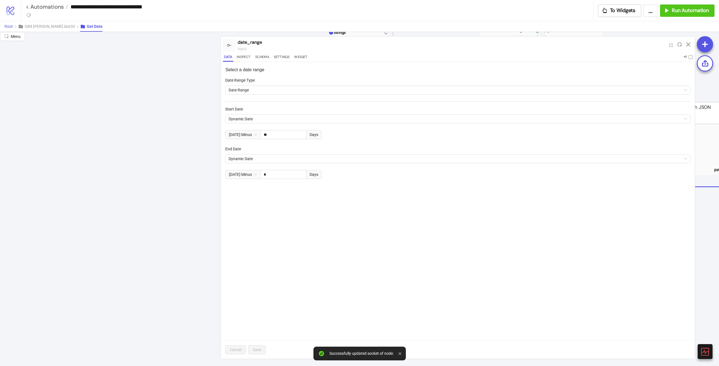
click at [5, 26] on span "Root" at bounding box center [8, 26] width 8 height 4
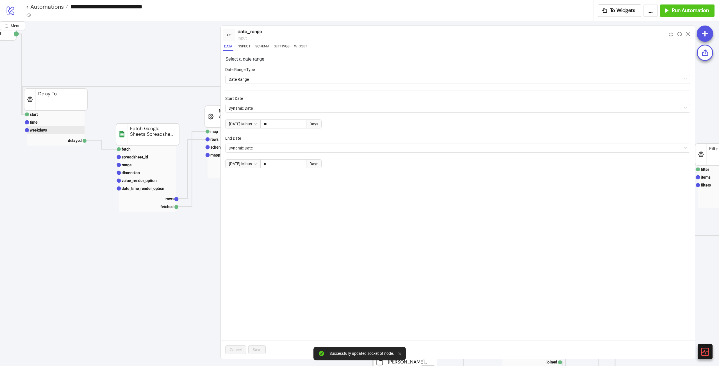
scroll to position [0, 54]
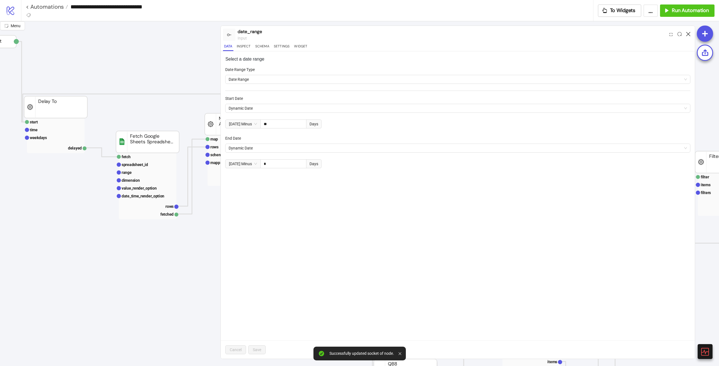
click at [688, 34] on icon at bounding box center [688, 34] width 4 height 4
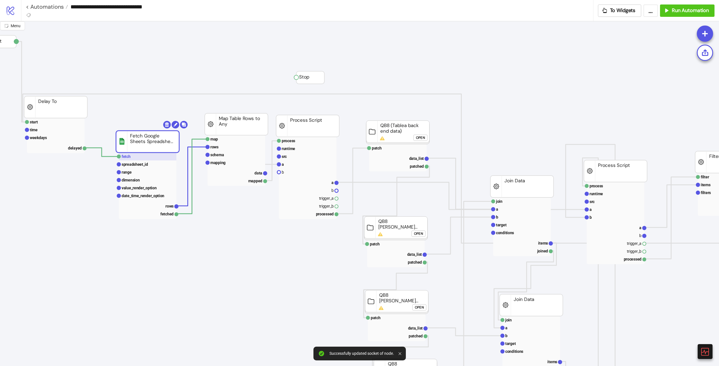
click at [140, 154] on rect at bounding box center [148, 157] width 58 height 8
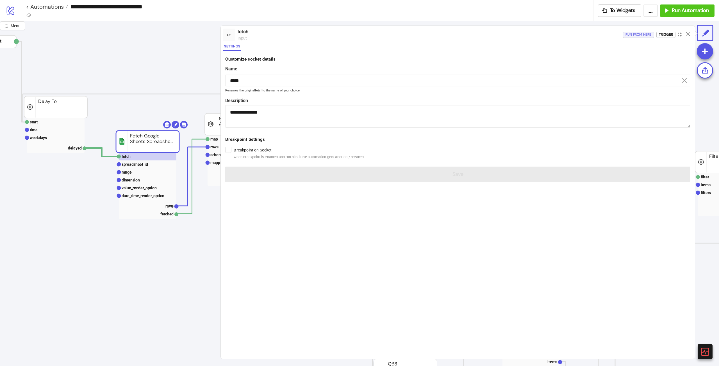
click at [642, 32] on div "Run from here" at bounding box center [638, 34] width 26 height 6
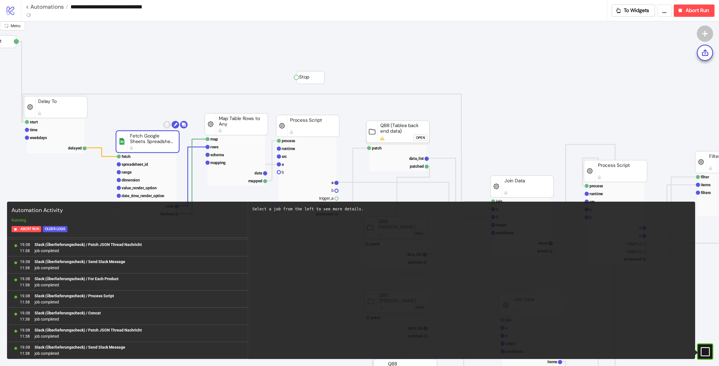
scroll to position [1745, 0]
click at [692, 13] on span "Abort Run" at bounding box center [696, 10] width 23 height 6
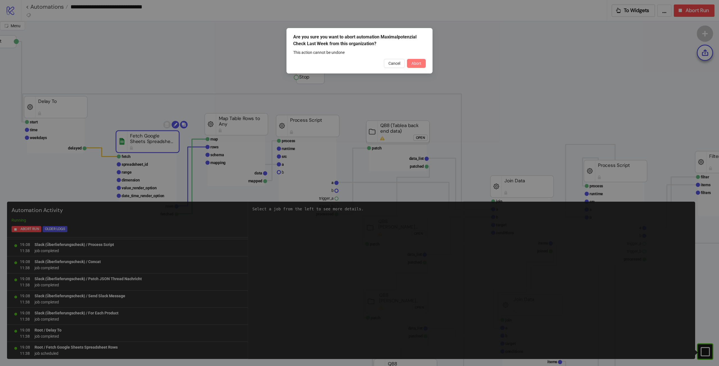
click at [417, 62] on span "Abort" at bounding box center [416, 63] width 10 height 4
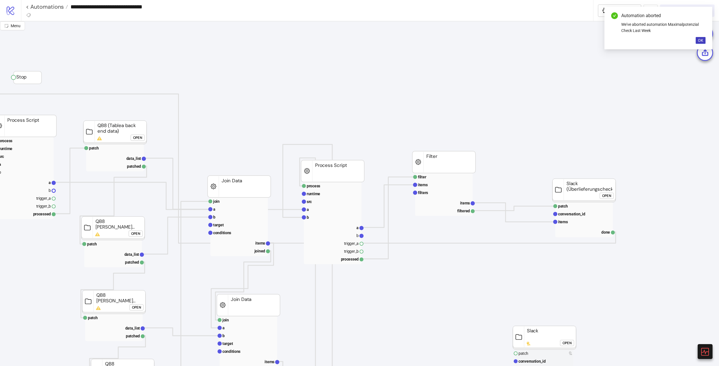
scroll to position [0, 344]
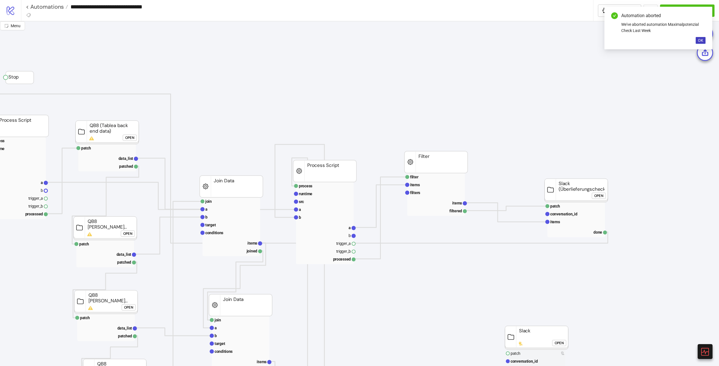
click at [605, 196] on button "Open" at bounding box center [598, 196] width 14 height 6
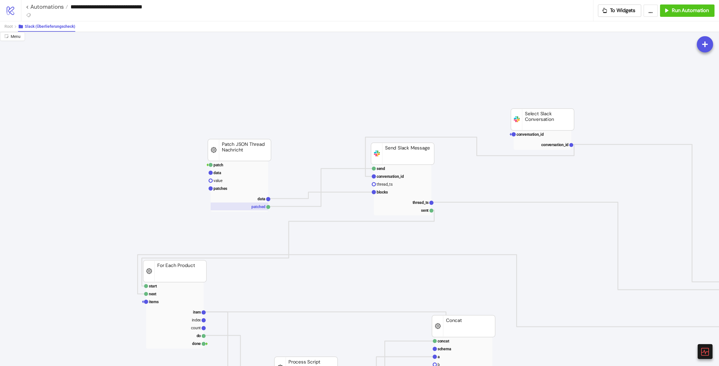
scroll to position [56, 344]
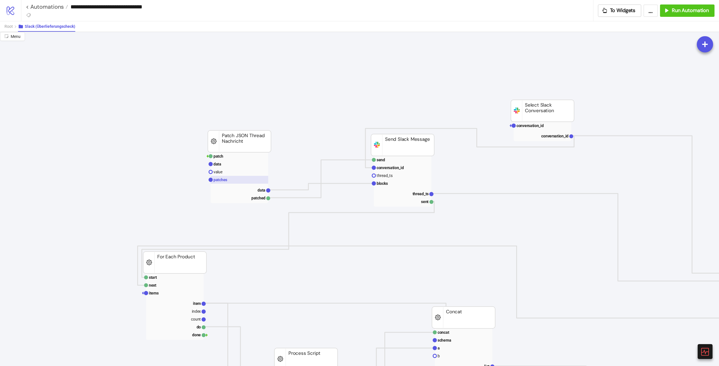
click at [236, 179] on rect at bounding box center [240, 180] width 58 height 8
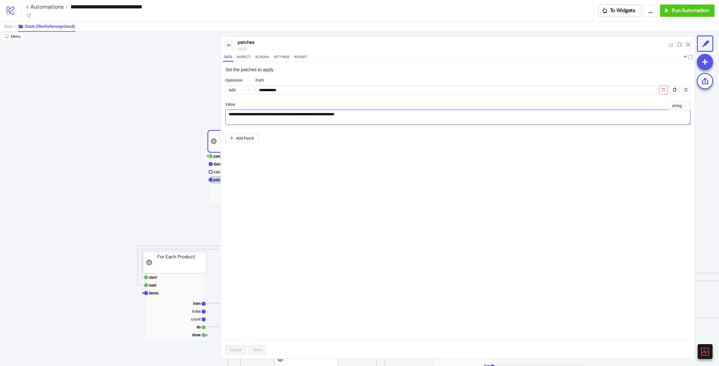
drag, startPoint x: 235, startPoint y: 113, endPoint x: 241, endPoint y: 116, distance: 6.5
click at [235, 113] on textarea "**********" at bounding box center [457, 117] width 465 height 15
click at [268, 118] on textarea "**********" at bounding box center [457, 117] width 465 height 15
click at [288, 114] on textarea "**********" at bounding box center [457, 117] width 465 height 15
click at [287, 115] on textarea "**********" at bounding box center [457, 117] width 465 height 15
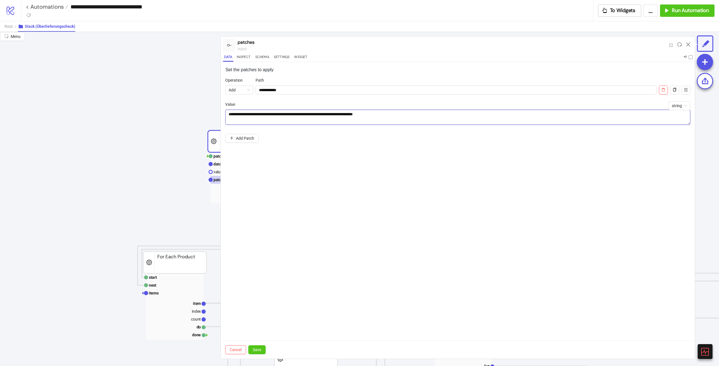
click at [308, 115] on textarea "**********" at bounding box center [457, 117] width 465 height 15
paste textarea "**********"
type textarea "**********"
click at [520, 160] on div "**********" at bounding box center [458, 210] width 474 height 297
click at [257, 352] on span "Save" at bounding box center [257, 350] width 8 height 4
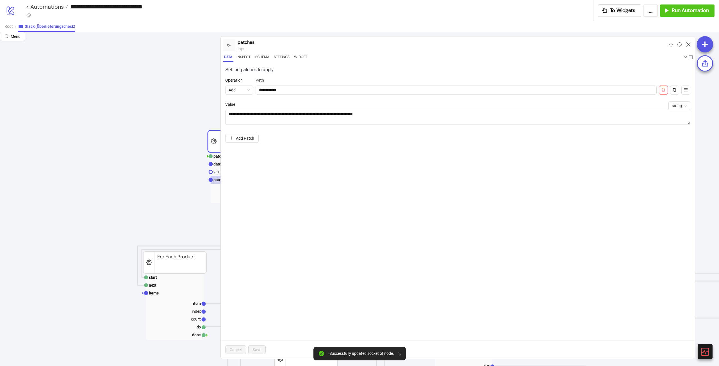
click at [689, 42] on icon at bounding box center [688, 44] width 4 height 4
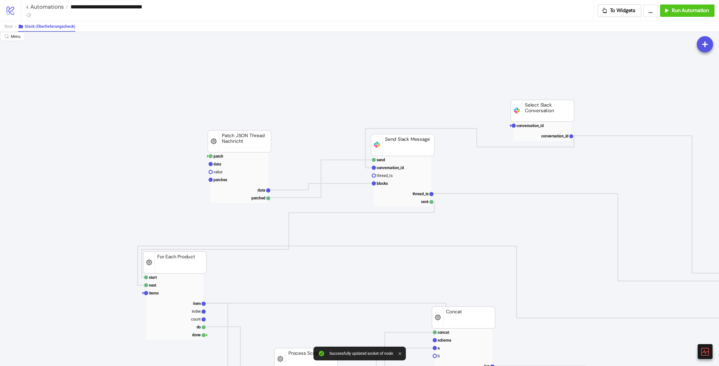
drag, startPoint x: 73, startPoint y: 43, endPoint x: 58, endPoint y: 35, distance: 16.8
click at [7, 28] on span "Root" at bounding box center [8, 26] width 8 height 4
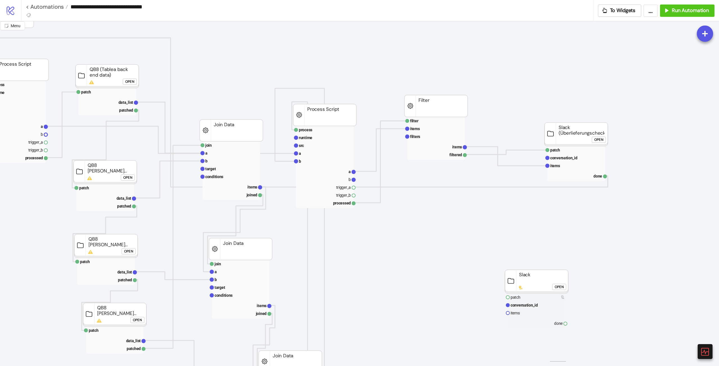
drag, startPoint x: 566, startPoint y: 362, endPoint x: 530, endPoint y: 364, distance: 36.0
click at [531, 364] on div "Start Stop map rows schema mapping data mapped Map Table Rows to Any fetch spre…" at bounding box center [359, 193] width 719 height 345
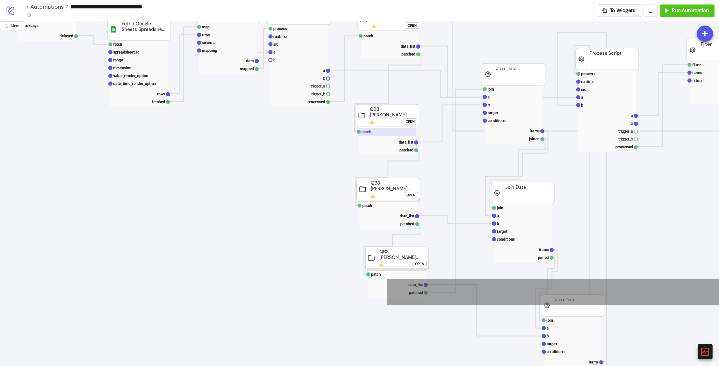
scroll to position [0, 62]
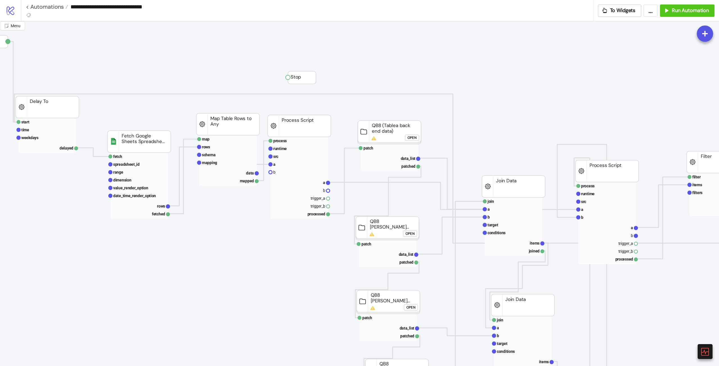
click at [415, 134] on foreignobject "Open" at bounding box center [413, 139] width 17 height 11
click at [413, 137] on div "Open" at bounding box center [411, 138] width 9 height 6
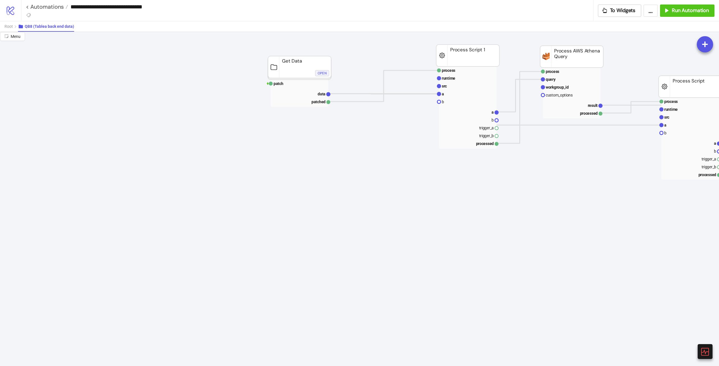
click at [323, 73] on div "Open" at bounding box center [321, 73] width 9 height 6
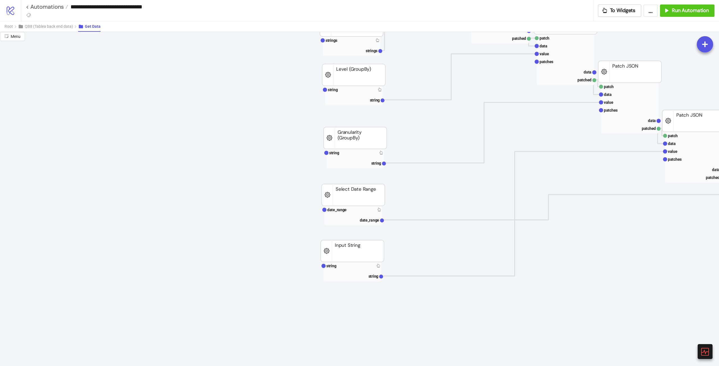
scroll to position [84, 62]
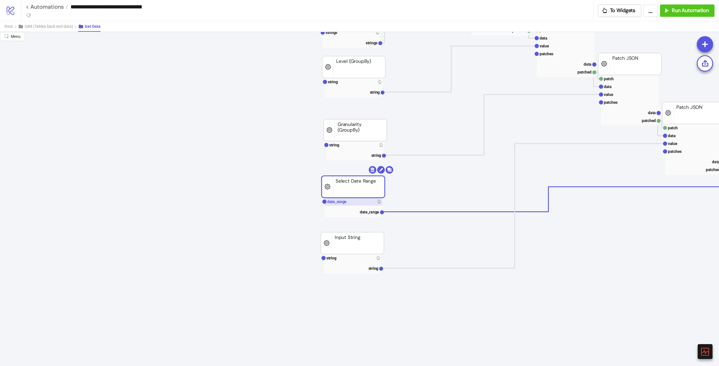
click at [352, 205] on rect at bounding box center [353, 202] width 58 height 8
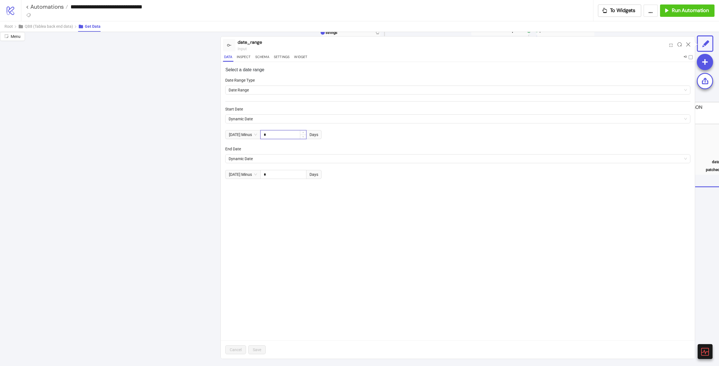
click at [285, 136] on input "*" at bounding box center [282, 135] width 45 height 8
drag, startPoint x: 280, startPoint y: 134, endPoint x: 250, endPoint y: 138, distance: 29.7
click at [260, 132] on input "**" at bounding box center [282, 135] width 45 height 8
type input "*"
click at [286, 171] on input "*" at bounding box center [282, 174] width 45 height 8
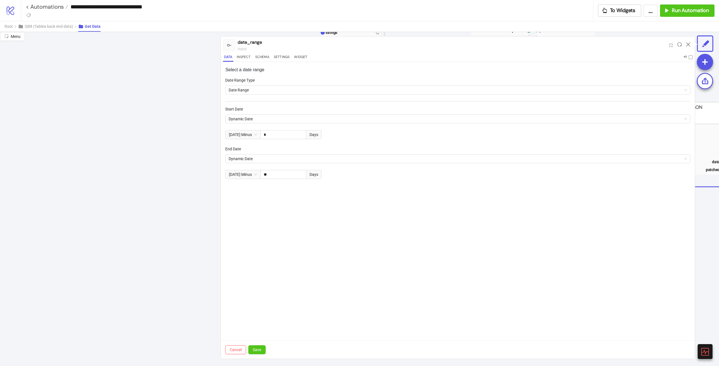
type input "*"
click at [410, 192] on form "Date Range Type Date Range Start Date Dynamic Date [DATE] Minus * Days End Date…" at bounding box center [457, 134] width 465 height 115
click at [269, 346] on div "Cancel Save" at bounding box center [458, 350] width 474 height 18
click at [261, 349] on button "Save" at bounding box center [256, 350] width 17 height 9
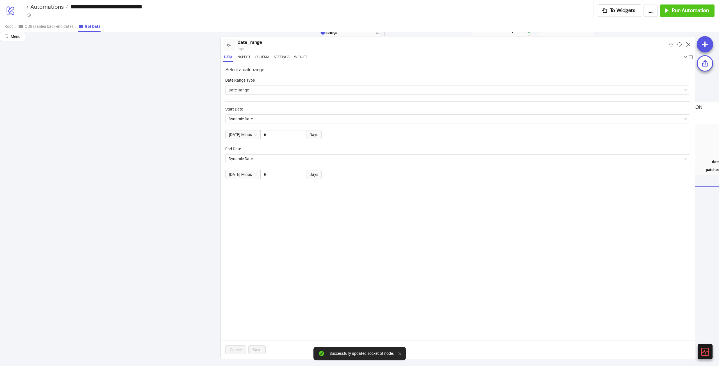
click at [687, 46] on icon at bounding box center [688, 44] width 4 height 4
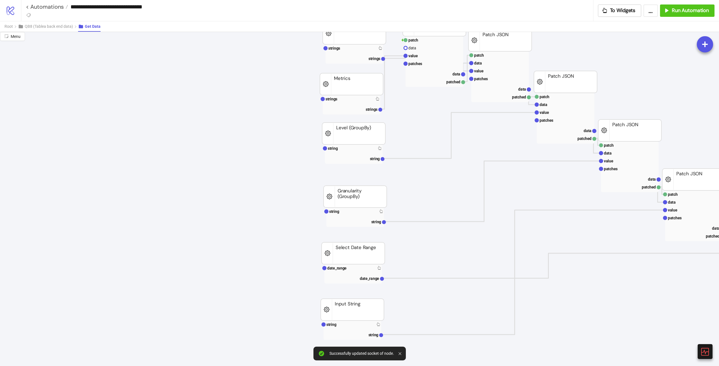
scroll to position [0, 62]
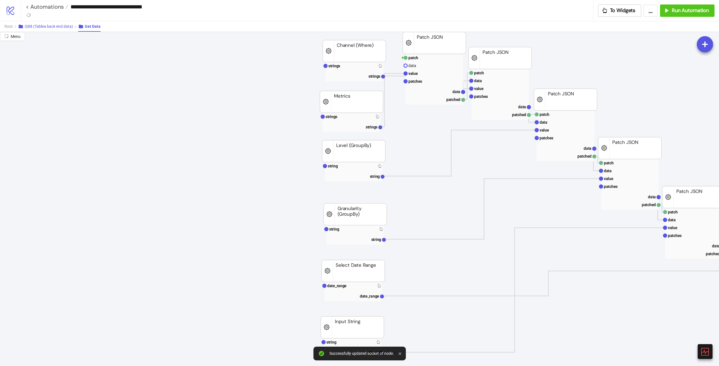
click at [36, 25] on span "QB8 (Tablea back end data)" at bounding box center [49, 26] width 48 height 4
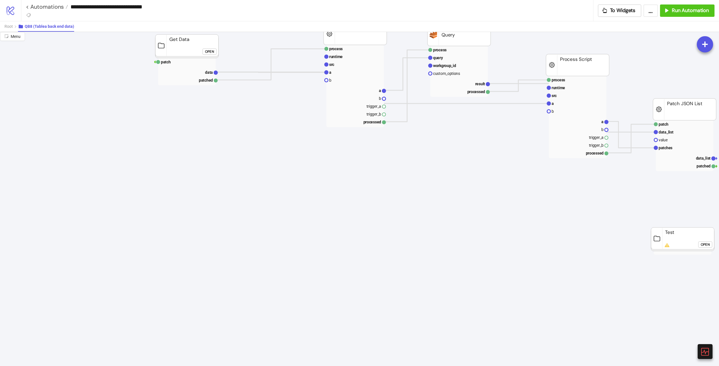
scroll to position [0, 175]
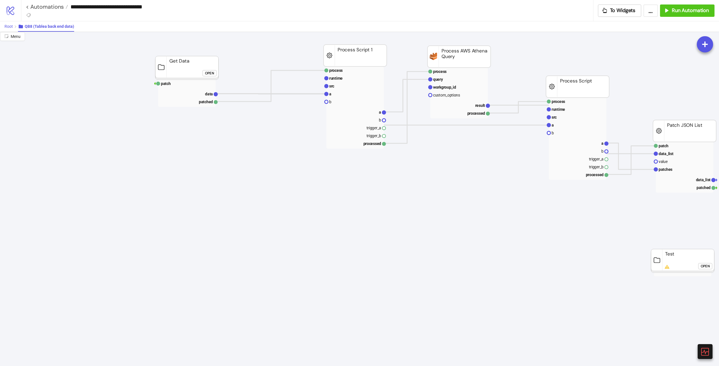
click at [12, 26] on span "Root" at bounding box center [8, 26] width 8 height 4
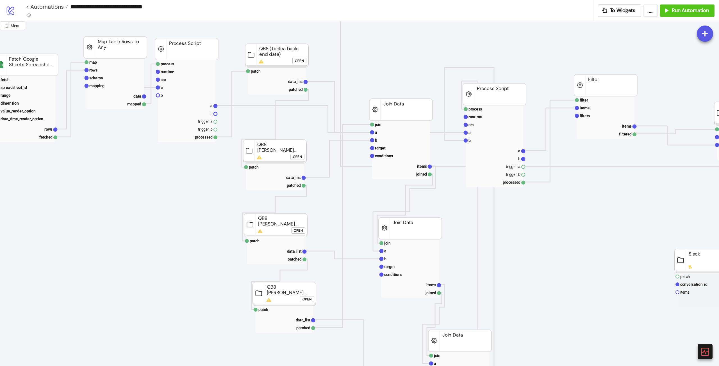
scroll to position [84, 175]
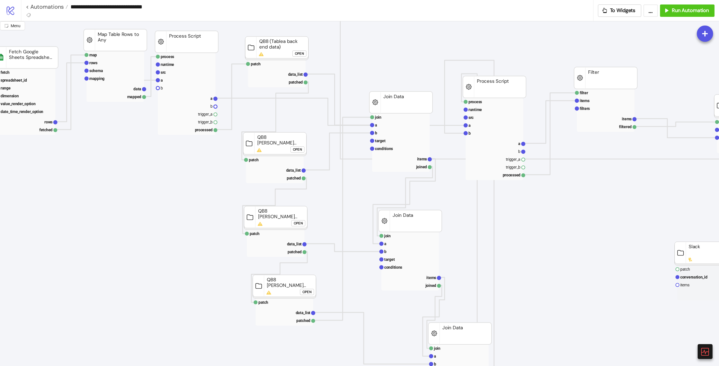
click at [298, 150] on div "Open" at bounding box center [297, 150] width 9 height 6
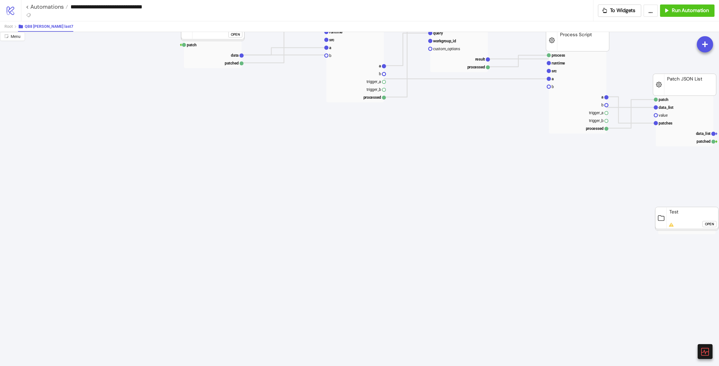
scroll to position [0, 175]
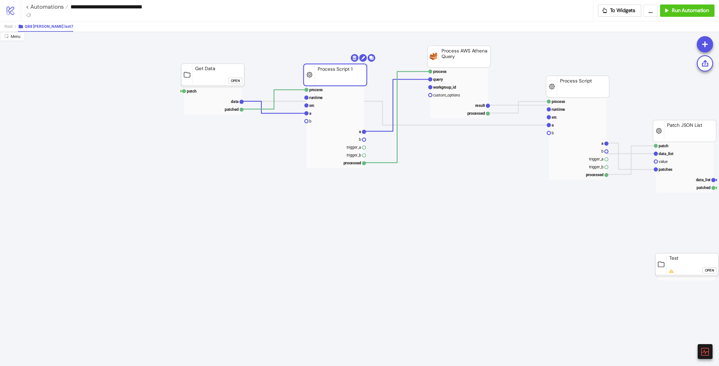
drag, startPoint x: 347, startPoint y: 64, endPoint x: 327, endPoint y: 84, distance: 27.8
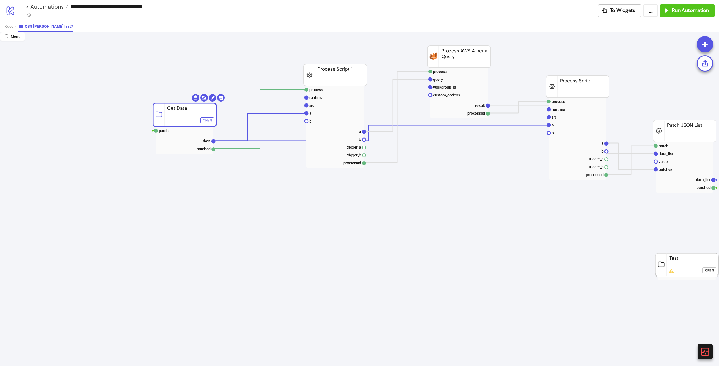
drag, startPoint x: 201, startPoint y: 65, endPoint x: 173, endPoint y: 104, distance: 48.1
click at [204, 118] on div "Open" at bounding box center [207, 120] width 9 height 6
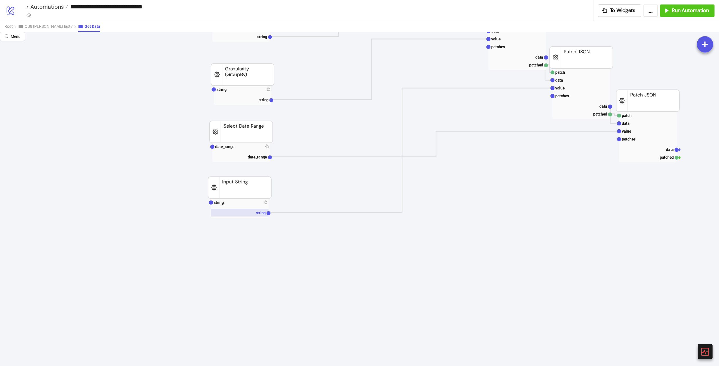
scroll to position [140, 175]
click at [237, 146] on rect at bounding box center [241, 146] width 58 height 8
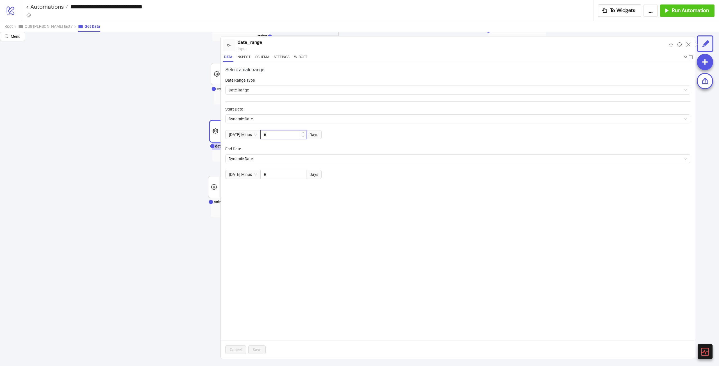
click at [273, 131] on input "*" at bounding box center [282, 135] width 45 height 8
type input "*"
drag, startPoint x: 278, startPoint y: 175, endPoint x: 200, endPoint y: 182, distance: 78.0
click at [232, 172] on div "[DATE] Minus * Days" at bounding box center [273, 174] width 96 height 9
type input "*"
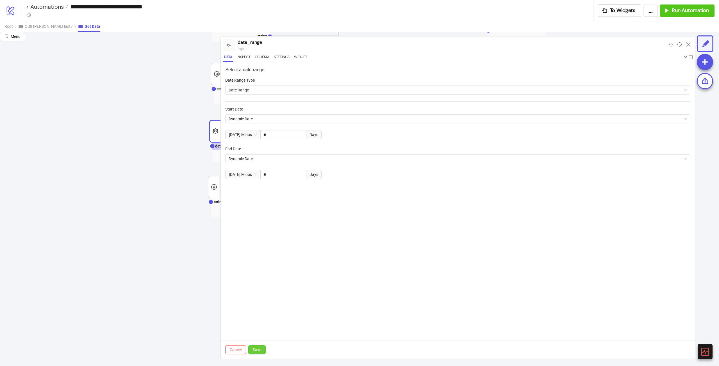
click at [256, 352] on span "Save" at bounding box center [257, 350] width 8 height 4
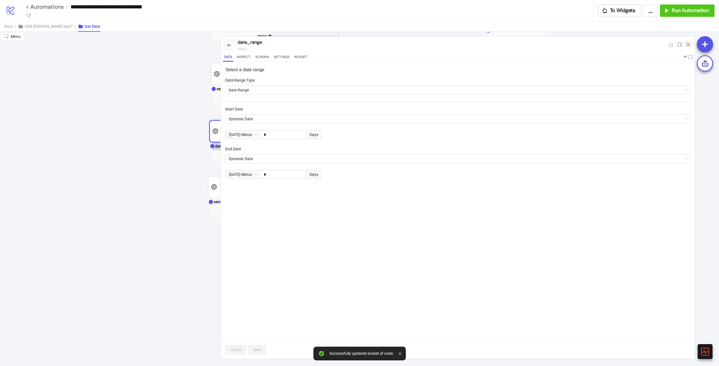
click at [691, 44] on div at bounding box center [687, 45] width 9 height 15
click at [689, 44] on icon at bounding box center [688, 44] width 4 height 4
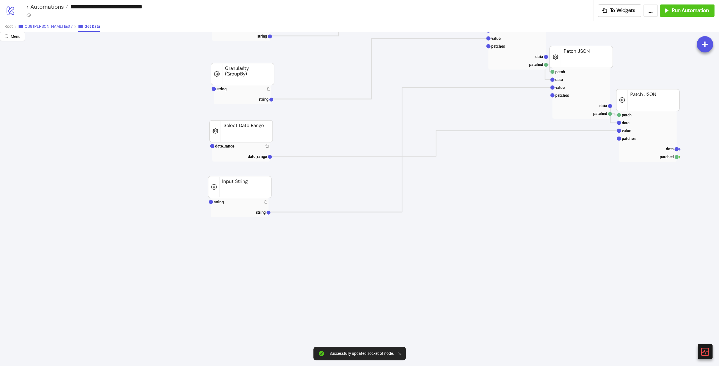
click at [45, 26] on span "QB8 [PERSON_NAME] last7" at bounding box center [49, 26] width 48 height 4
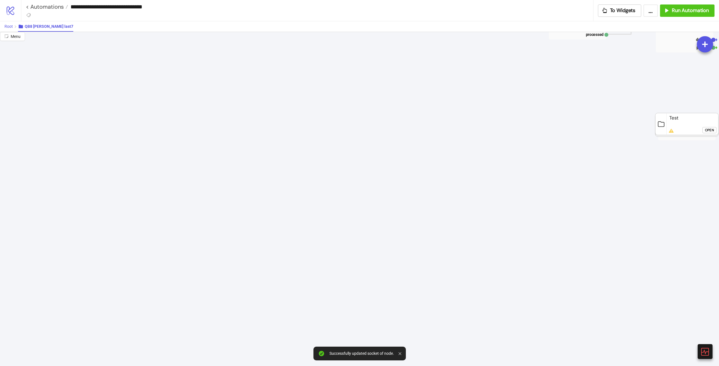
click at [6, 26] on span "Root" at bounding box center [8, 26] width 8 height 4
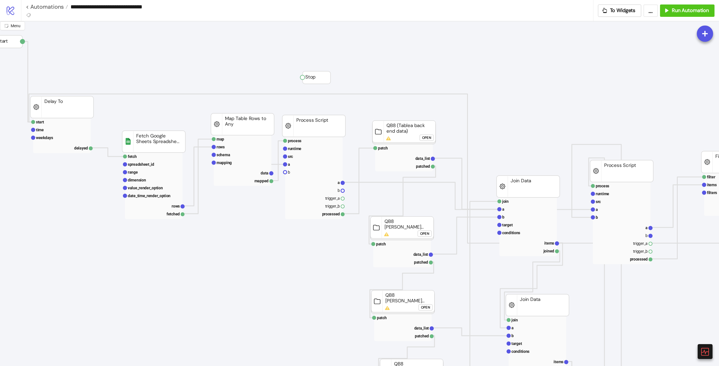
scroll to position [0, 0]
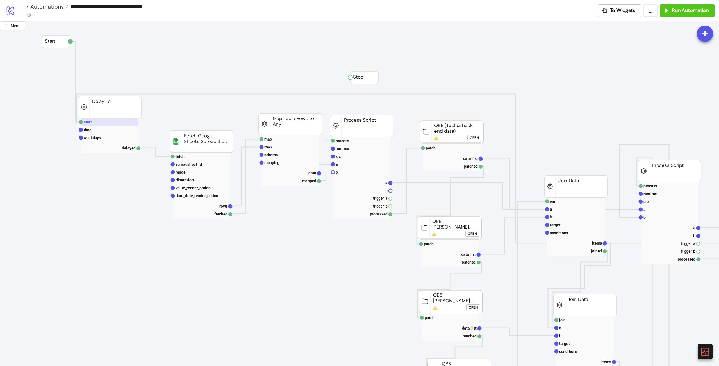
click at [101, 125] on rect at bounding box center [110, 122] width 58 height 8
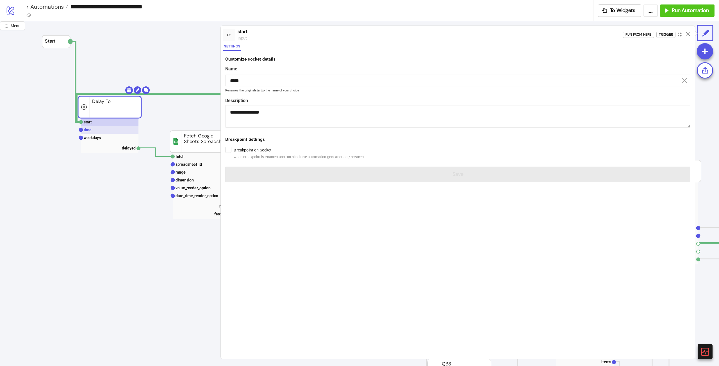
click at [98, 130] on rect at bounding box center [110, 130] width 58 height 8
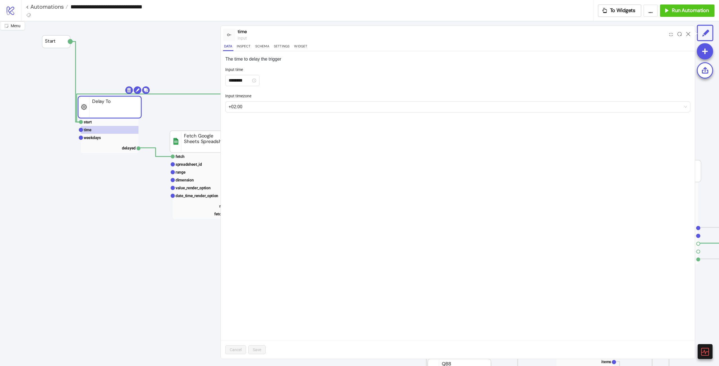
click at [690, 32] on div at bounding box center [687, 34] width 9 height 15
click at [689, 33] on icon at bounding box center [688, 34] width 4 height 4
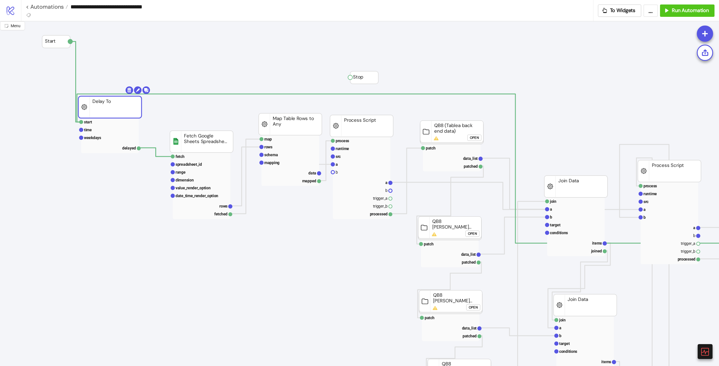
drag, startPoint x: 108, startPoint y: 109, endPoint x: 100, endPoint y: 103, distance: 10.4
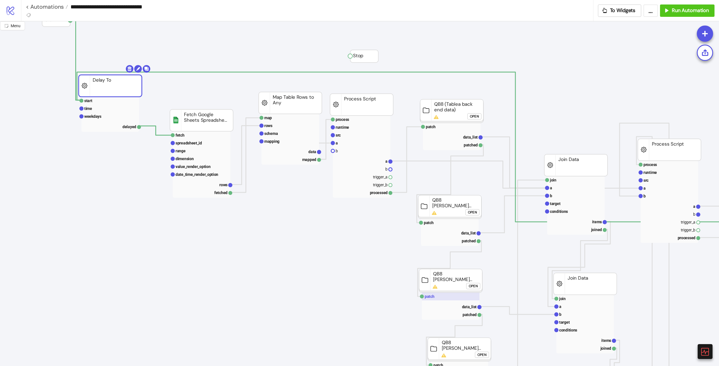
scroll to position [56, 0]
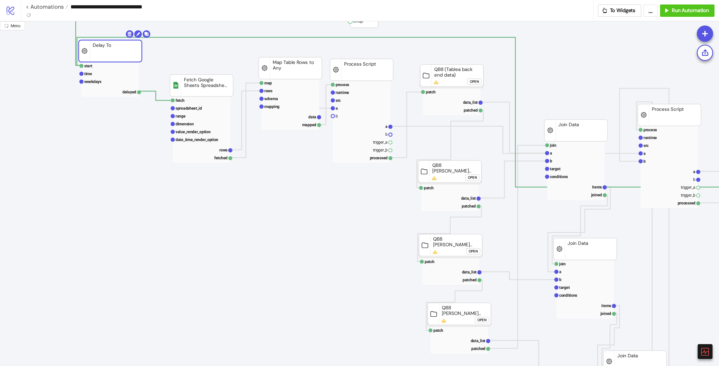
click at [467, 254] on button "Open" at bounding box center [473, 251] width 14 height 6
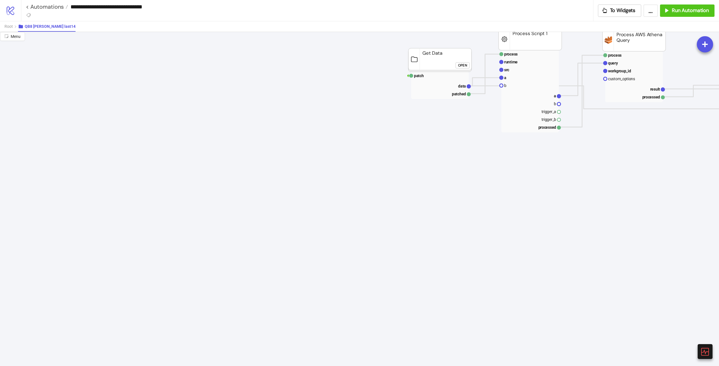
scroll to position [0, 0]
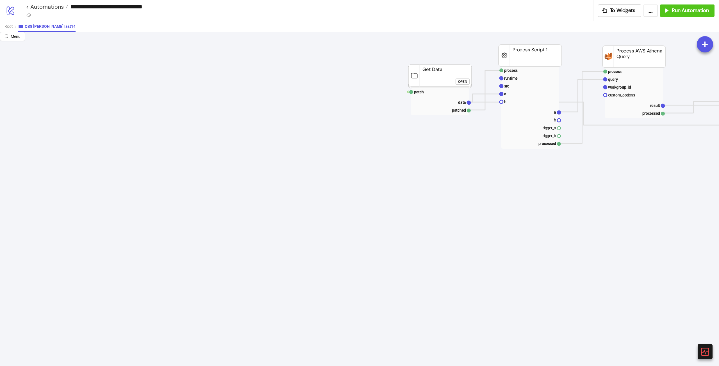
click at [465, 83] on div "Open" at bounding box center [462, 81] width 9 height 6
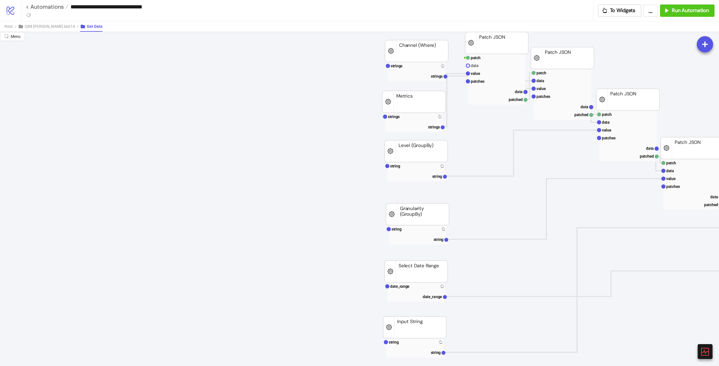
scroll to position [168, 0]
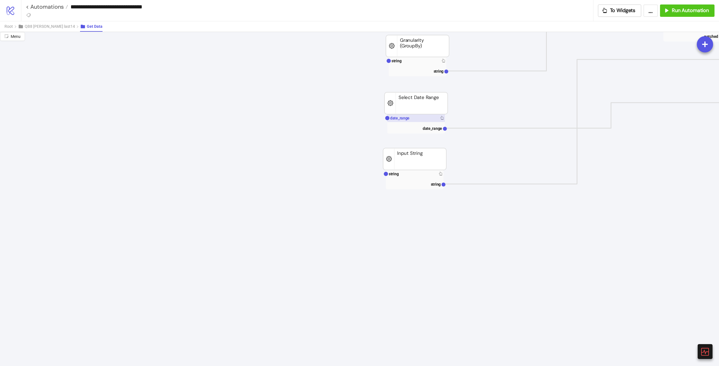
click at [415, 122] on rect at bounding box center [416, 118] width 58 height 8
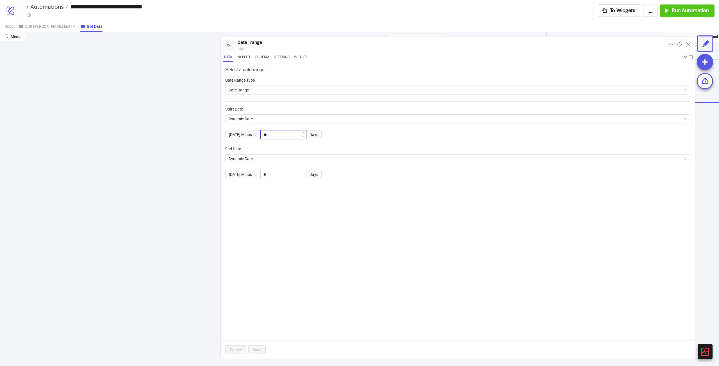
click at [287, 134] on input "**" at bounding box center [282, 135] width 45 height 8
type input "**"
click at [290, 174] on input "*" at bounding box center [282, 174] width 45 height 8
type input "*"
click at [314, 209] on div "Select a date range Date Range Type Date Range Start Date Dynamic Date [DATE] M…" at bounding box center [458, 210] width 474 height 297
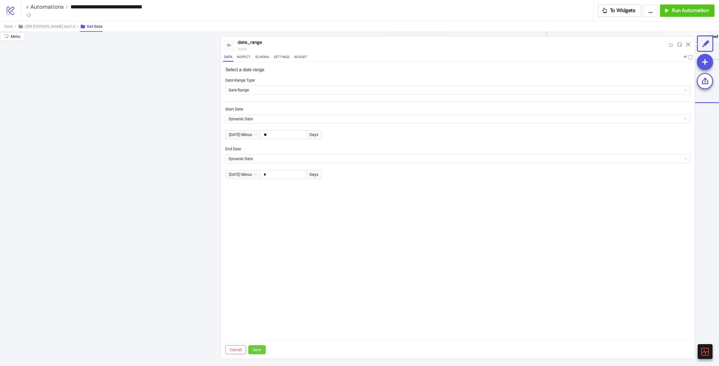
click at [255, 348] on span "Save" at bounding box center [257, 350] width 8 height 4
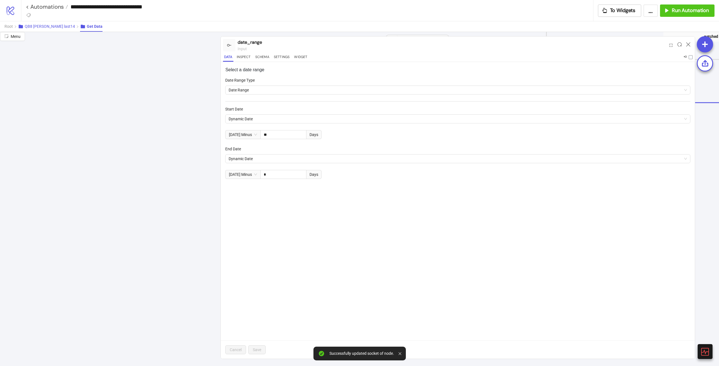
click at [36, 26] on span "QB8 [PERSON_NAME] last14" at bounding box center [50, 26] width 50 height 4
click at [12, 26] on span "Root" at bounding box center [8, 26] width 8 height 4
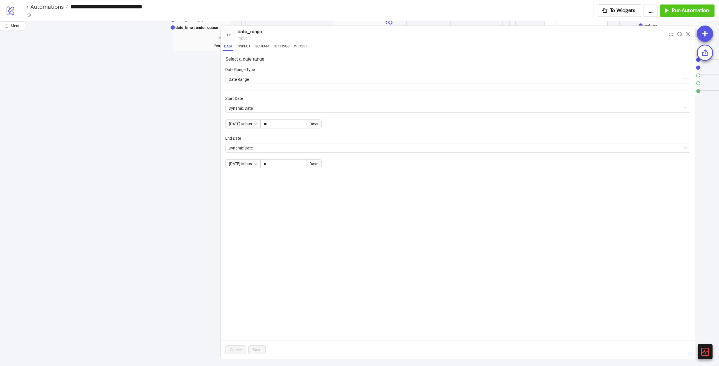
click at [687, 36] on icon at bounding box center [688, 34] width 4 height 4
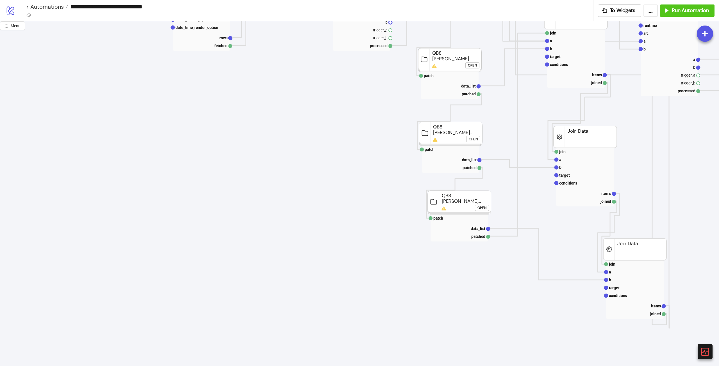
click at [481, 205] on div "Open" at bounding box center [481, 208] width 9 height 6
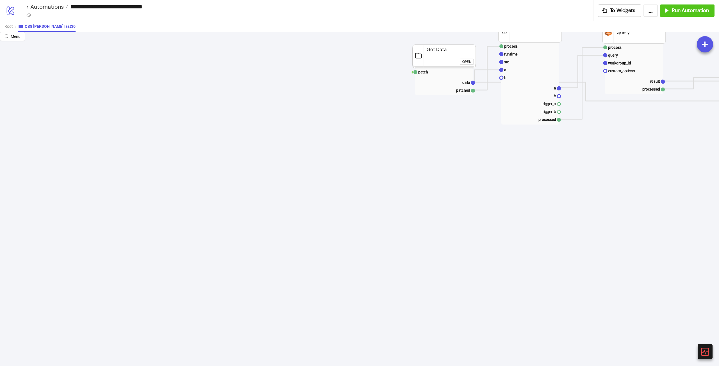
scroll to position [0, 0]
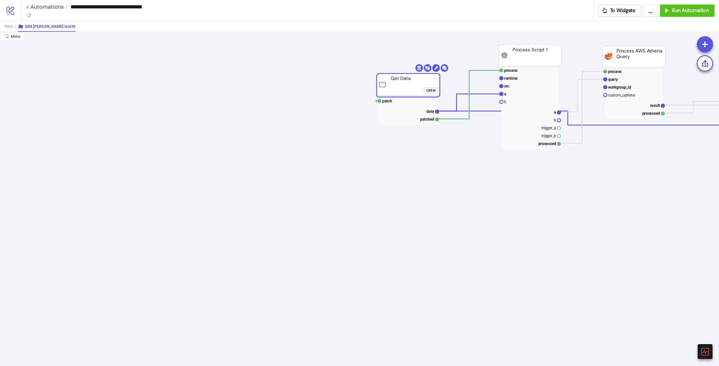
drag, startPoint x: 449, startPoint y: 85, endPoint x: 425, endPoint y: 90, distance: 24.6
click at [413, 90] on rect at bounding box center [407, 86] width 63 height 24
click div "Open"
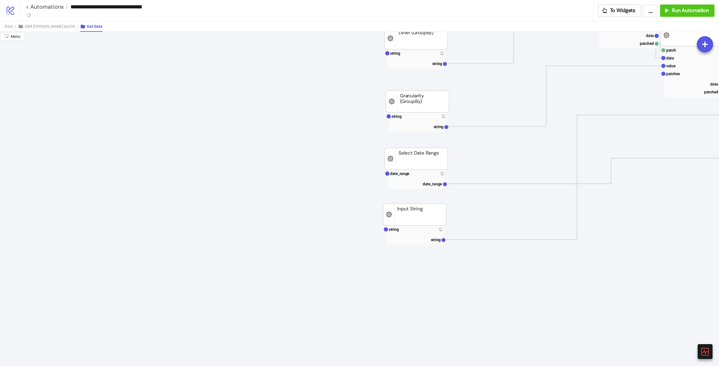
scroll to position [140, 0]
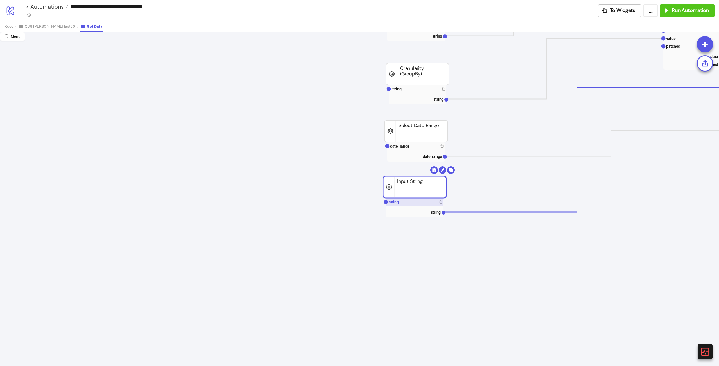
click at [401, 198] on rect at bounding box center [414, 187] width 63 height 22
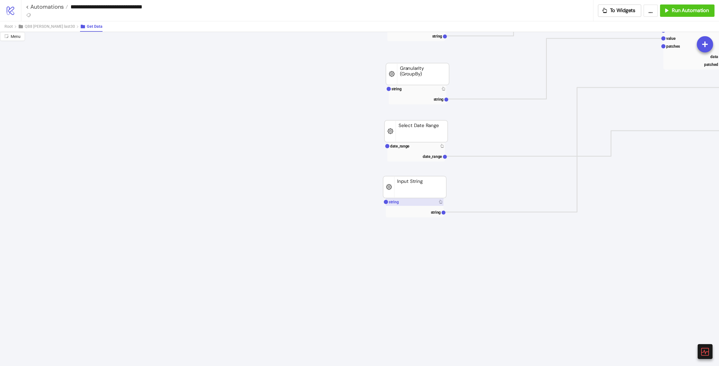
click at [408, 203] on rect at bounding box center [415, 202] width 58 height 8
click at [406, 147] on text "date_range" at bounding box center [399, 146] width 19 height 4
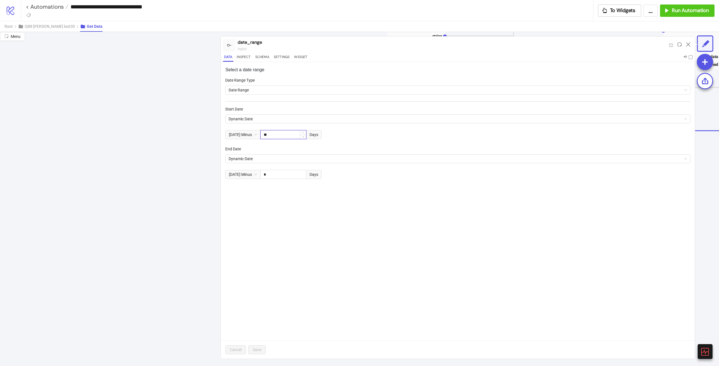
click at [281, 134] on input "**" at bounding box center [282, 135] width 45 height 8
type input "**"
click at [325, 204] on div "Select a date range Date Range Type Date Range Start Date Dynamic Date [DATE] M…" at bounding box center [458, 210] width 474 height 297
click at [298, 175] on input "*" at bounding box center [282, 174] width 45 height 8
type input "*"
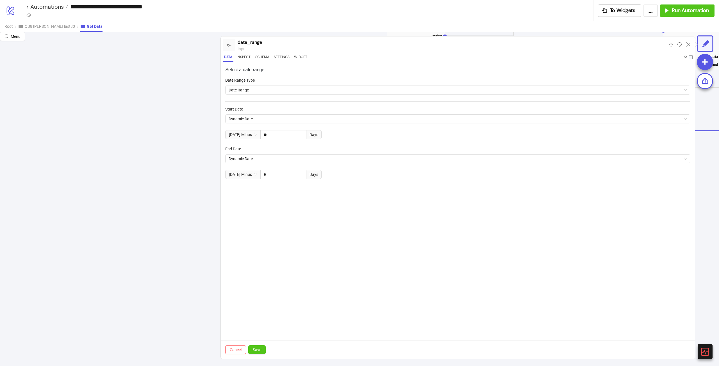
click at [269, 196] on div "Select a date range Date Range Type Date Range Start Date Dynamic Date [DATE] M…" at bounding box center [458, 210] width 474 height 297
click at [252, 348] on button "Save" at bounding box center [256, 350] width 17 height 9
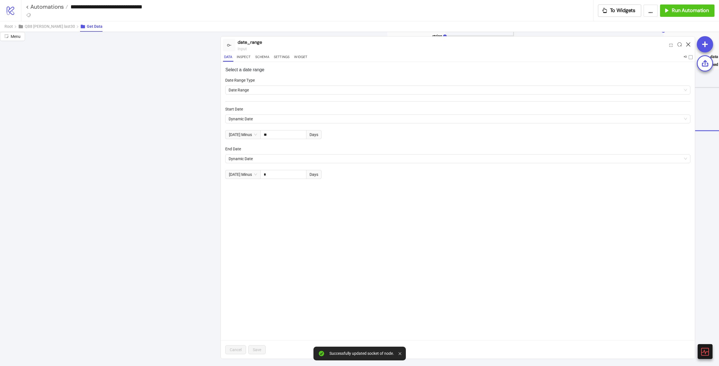
click at [689, 45] on icon at bounding box center [688, 44] width 4 height 4
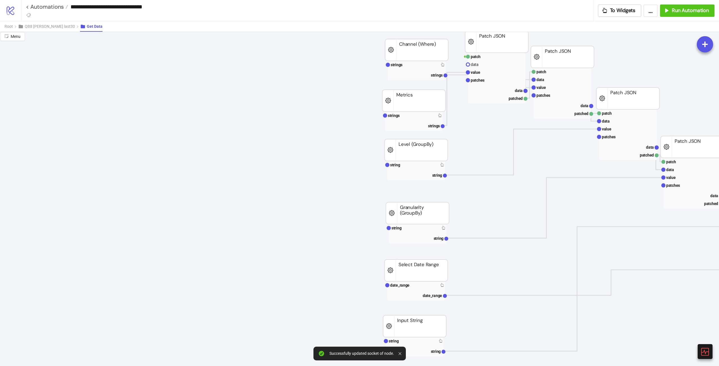
scroll to position [0, 0]
click at [58, 5] on link "< Automations" at bounding box center [47, 7] width 42 height 6
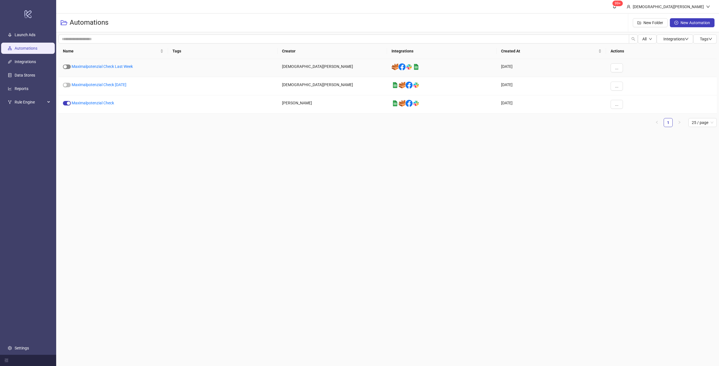
click at [68, 66] on span "button" at bounding box center [67, 67] width 8 height 4
click at [86, 102] on link "Maximalpotenzial Check" at bounding box center [93, 103] width 42 height 4
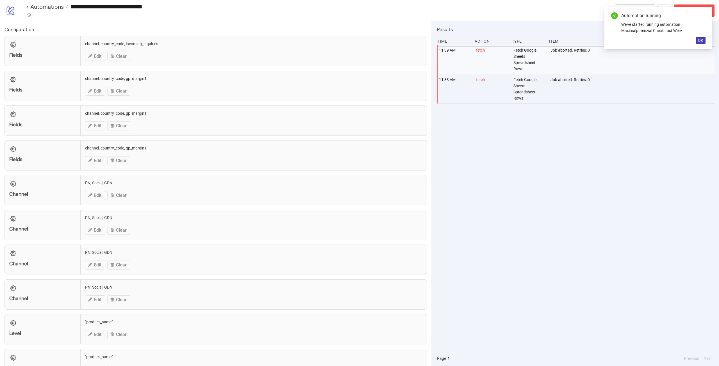
type input "**********"
click at [703, 41] on button "OK" at bounding box center [700, 40] width 10 height 7
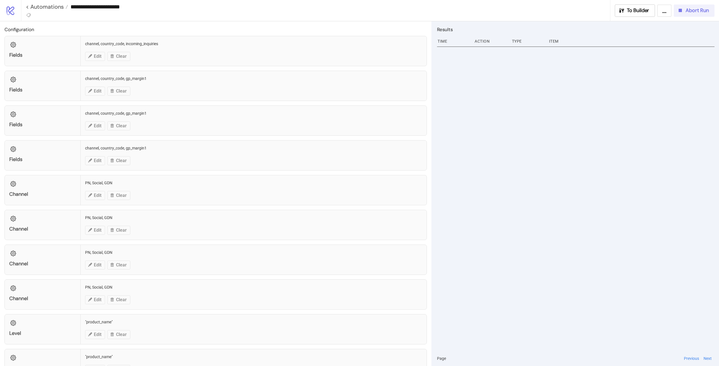
click at [698, 14] on button "Abort Run" at bounding box center [693, 10] width 41 height 12
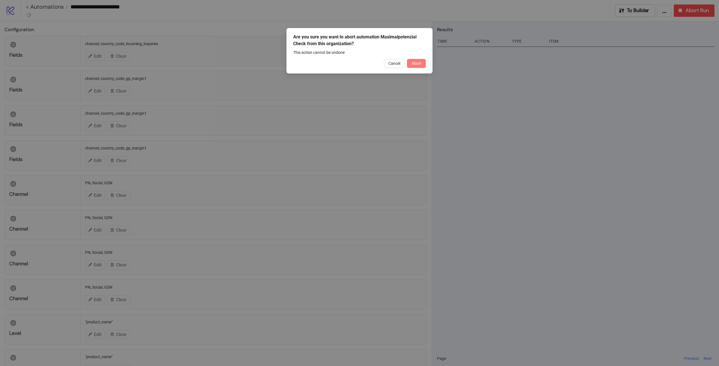
drag, startPoint x: 416, startPoint y: 57, endPoint x: 417, endPoint y: 64, distance: 7.7
click at [416, 59] on div "Are you sure you want to abort automation Maximalpotenzial Check from this orga…" at bounding box center [359, 50] width 146 height 45
drag, startPoint x: 418, startPoint y: 65, endPoint x: 503, endPoint y: 53, distance: 85.5
click at [418, 64] on span "Abort" at bounding box center [416, 63] width 10 height 4
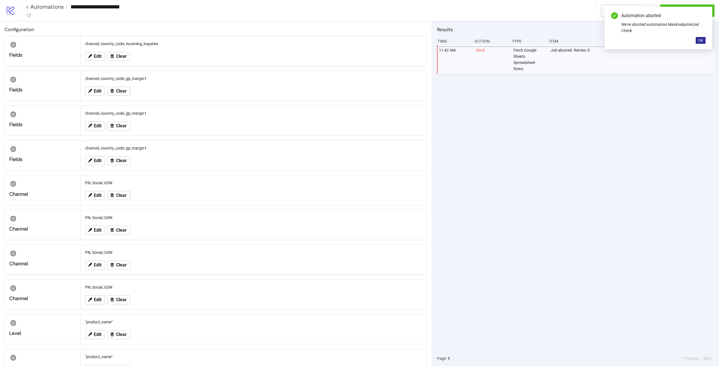
click at [699, 41] on span "OK" at bounding box center [700, 40] width 5 height 4
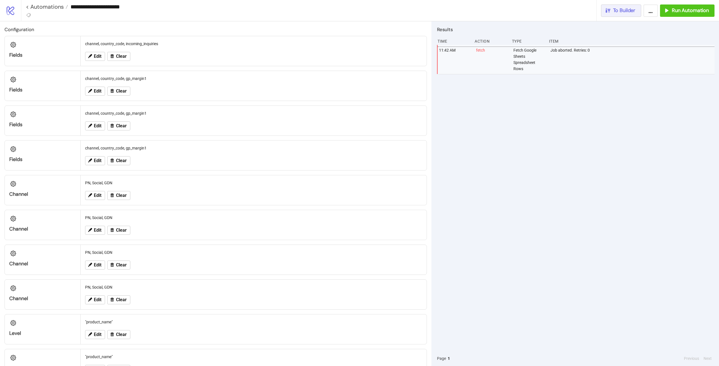
click at [630, 12] on span "To Builder" at bounding box center [624, 10] width 22 height 6
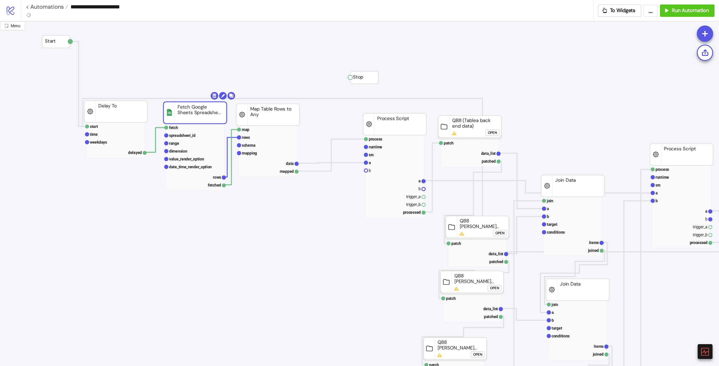
drag, startPoint x: 198, startPoint y: 109, endPoint x: 178, endPoint y: 115, distance: 20.3
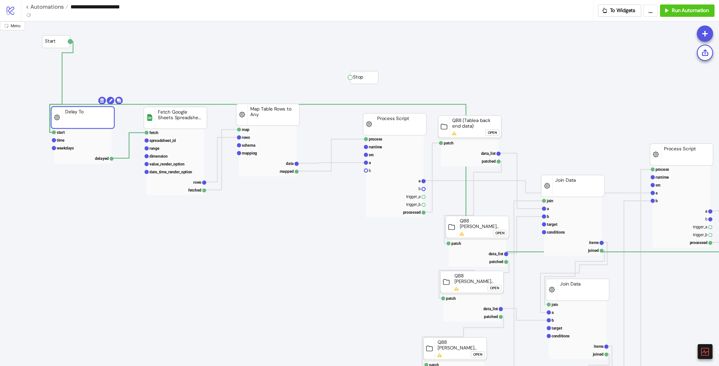
drag, startPoint x: 116, startPoint y: 109, endPoint x: 83, endPoint y: 115, distance: 33.6
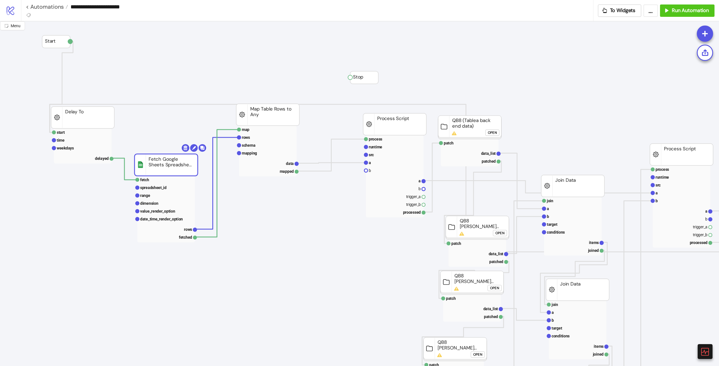
drag, startPoint x: 171, startPoint y: 119, endPoint x: 162, endPoint y: 166, distance: 48.1
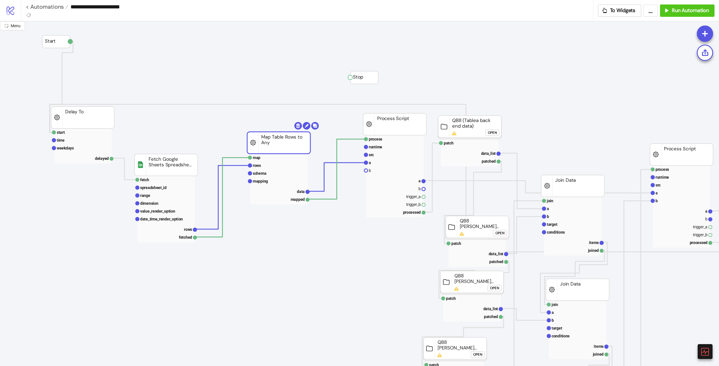
drag, startPoint x: 268, startPoint y: 111, endPoint x: 278, endPoint y: 139, distance: 29.6
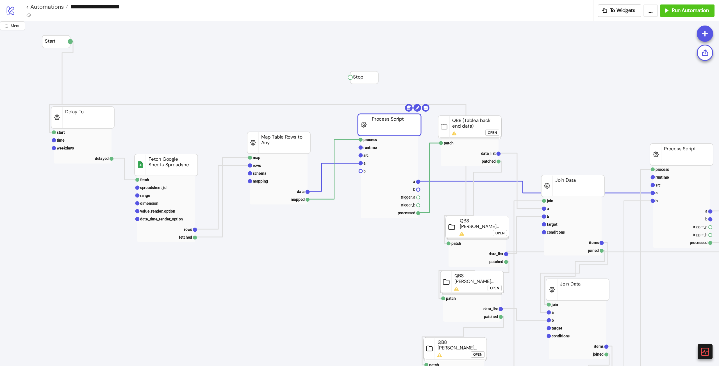
drag, startPoint x: 406, startPoint y: 126, endPoint x: 429, endPoint y: 130, distance: 23.3
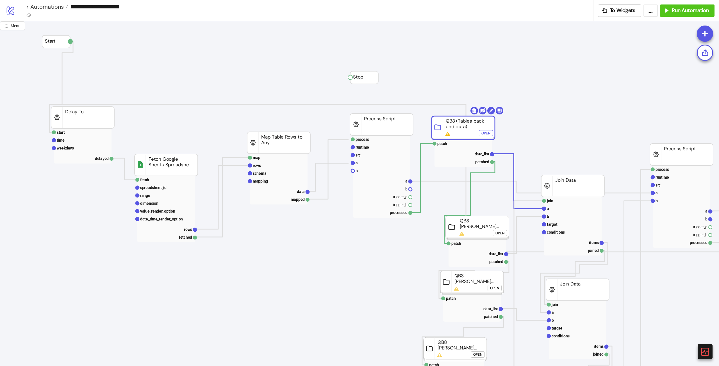
drag, startPoint x: 475, startPoint y: 128, endPoint x: 470, endPoint y: 133, distance: 6.6
click at [482, 136] on div "Open" at bounding box center [480, 137] width 9 height 6
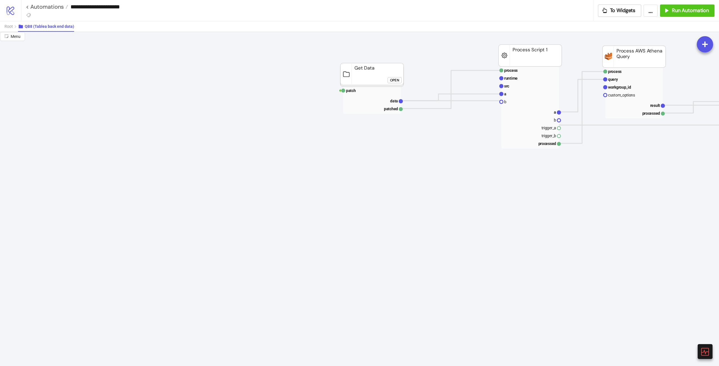
drag, startPoint x: 349, startPoint y: 77, endPoint x: 342, endPoint y: 81, distance: 7.7
click at [342, 81] on rect at bounding box center [371, 75] width 63 height 24
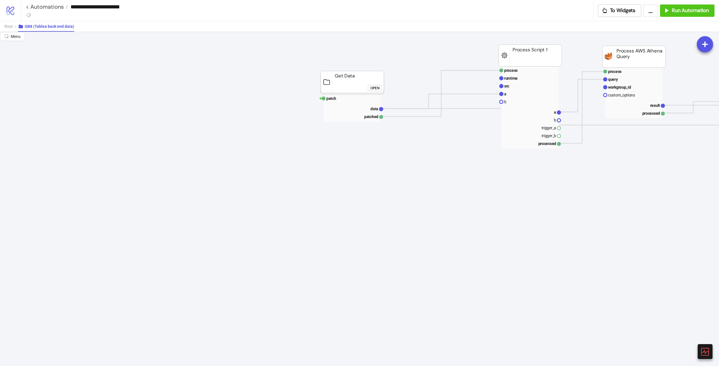
click at [377, 90] on div "Open" at bounding box center [374, 88] width 9 height 6
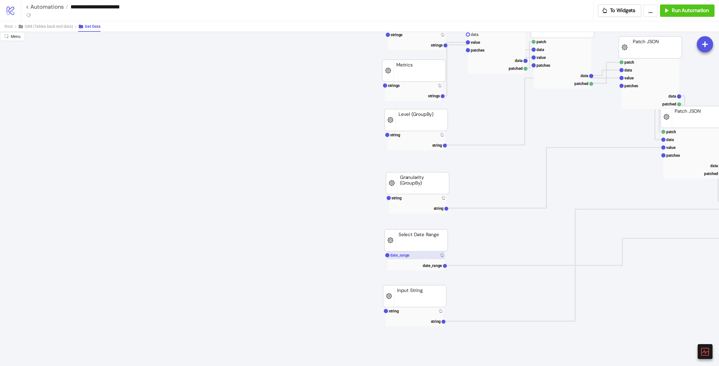
scroll to position [56, 0]
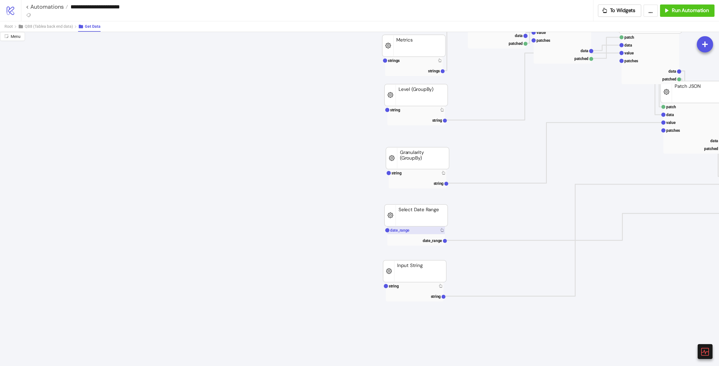
click at [408, 233] on rect at bounding box center [416, 231] width 58 height 8
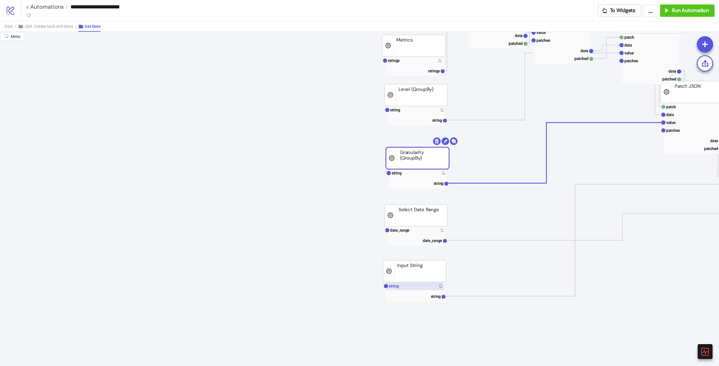
click at [412, 283] on rect at bounding box center [415, 286] width 58 height 8
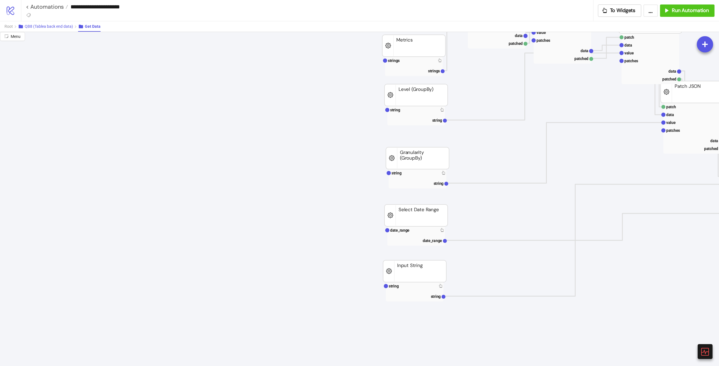
click at [52, 23] on button "QB8 (Tablea back end data)" at bounding box center [48, 26] width 60 height 10
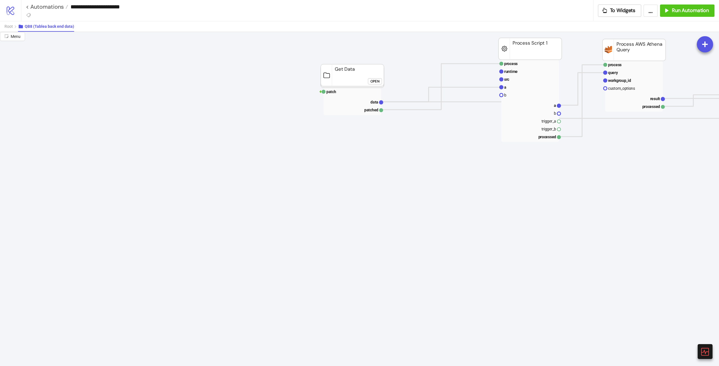
scroll to position [0, 0]
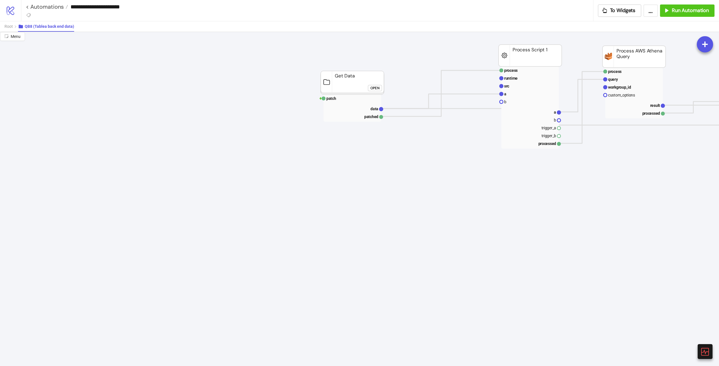
click at [1, 27] on div "Root QB8 (Tablea back end data)" at bounding box center [359, 26] width 719 height 11
click at [9, 25] on span "Root" at bounding box center [8, 26] width 8 height 4
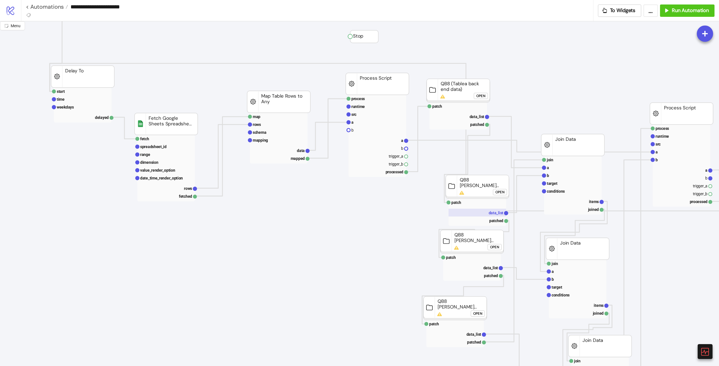
scroll to position [56, 0]
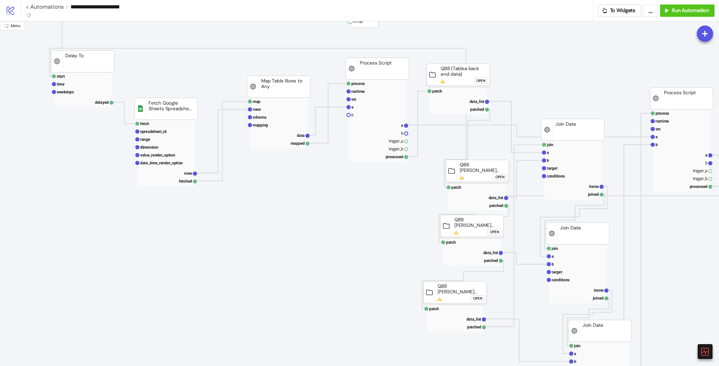
click at [506, 183] on foreignobject "Open" at bounding box center [501, 178] width 17 height 11
click at [503, 179] on div "Open" at bounding box center [499, 177] width 9 height 6
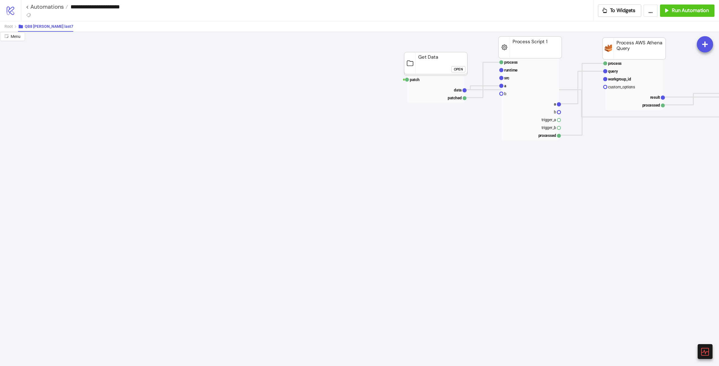
scroll to position [0, 0]
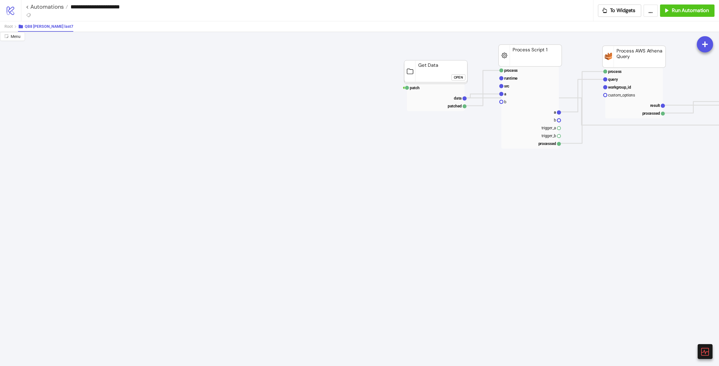
drag, startPoint x: 454, startPoint y: 81, endPoint x: 456, endPoint y: 79, distance: 3.2
click at [454, 81] on foreignobject "Open" at bounding box center [459, 79] width 17 height 11
click at [458, 77] on div "Open" at bounding box center [458, 77] width 9 height 6
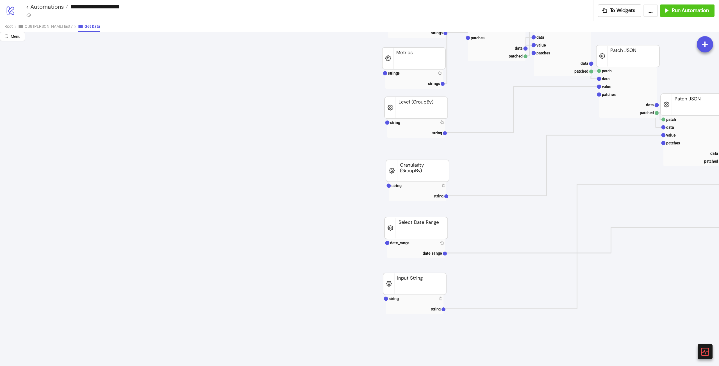
scroll to position [56, 0]
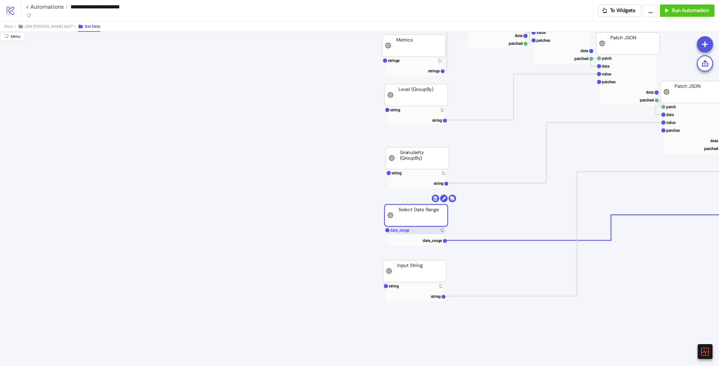
click at [417, 234] on rect at bounding box center [416, 231] width 58 height 8
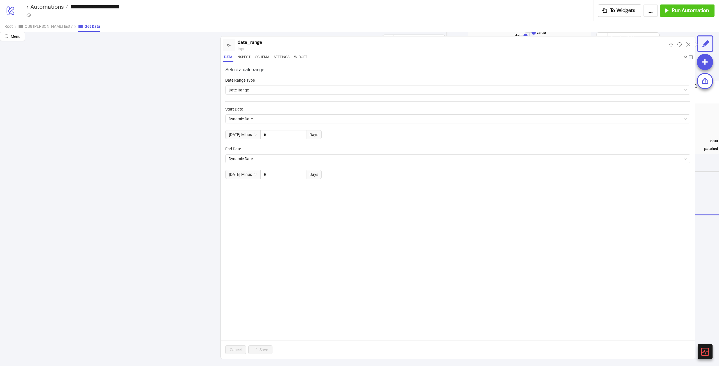
click at [418, 230] on div "Select a date range Date Range Type Date Range Start Date Dynamic Date [DATE] M…" at bounding box center [458, 210] width 474 height 297
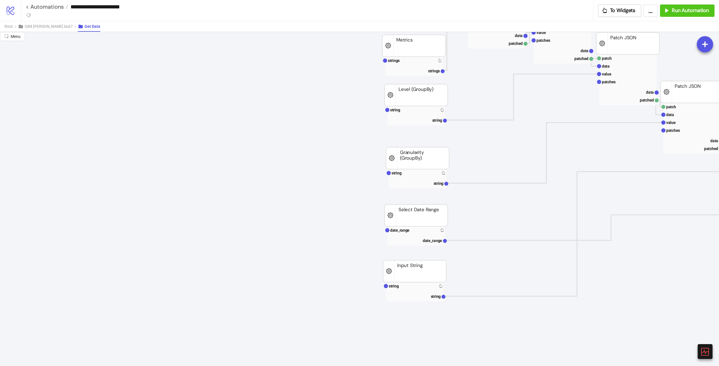
click at [422, 291] on rect at bounding box center [415, 291] width 58 height 19
click at [422, 287] on rect at bounding box center [415, 286] width 58 height 8
click at [408, 284] on rect at bounding box center [415, 286] width 58 height 8
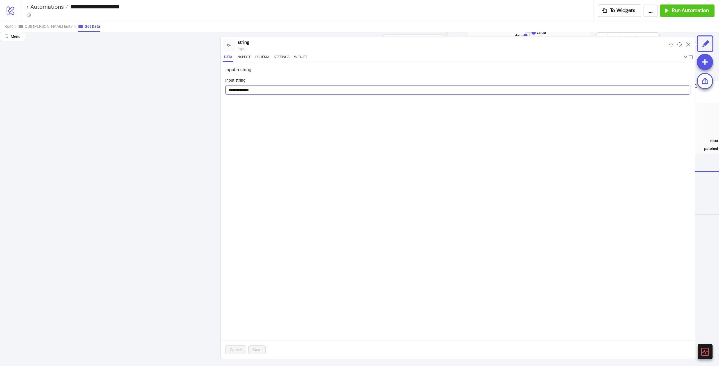
click at [336, 94] on input "**********" at bounding box center [457, 90] width 465 height 9
click at [300, 51] on div "input" at bounding box center [451, 49] width 429 height 6
click at [300, 53] on div "string input" at bounding box center [451, 45] width 429 height 18
click at [300, 55] on button "Widget" at bounding box center [300, 58] width 15 height 8
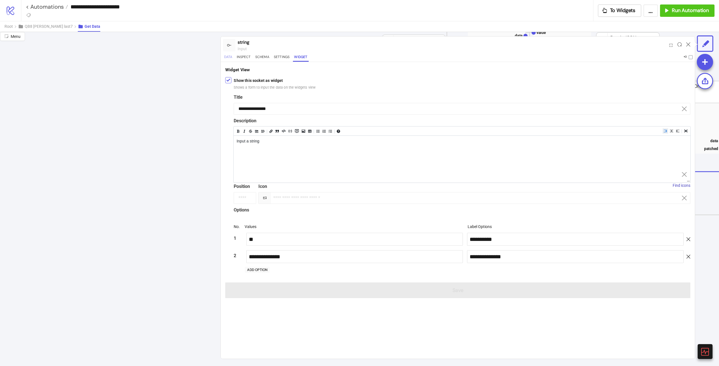
click at [233, 58] on button "Data" at bounding box center [228, 58] width 10 height 8
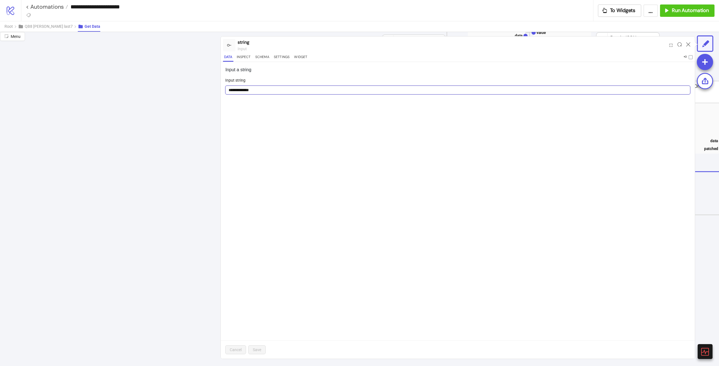
drag, startPoint x: 267, startPoint y: 90, endPoint x: 116, endPoint y: 98, distance: 151.2
click at [203, 90] on div "**********" at bounding box center [359, 199] width 719 height 334
type input "**"
click at [352, 238] on div "Input a string Input string ** Cancel Save" at bounding box center [458, 210] width 474 height 297
click at [257, 349] on span "Save" at bounding box center [257, 350] width 8 height 4
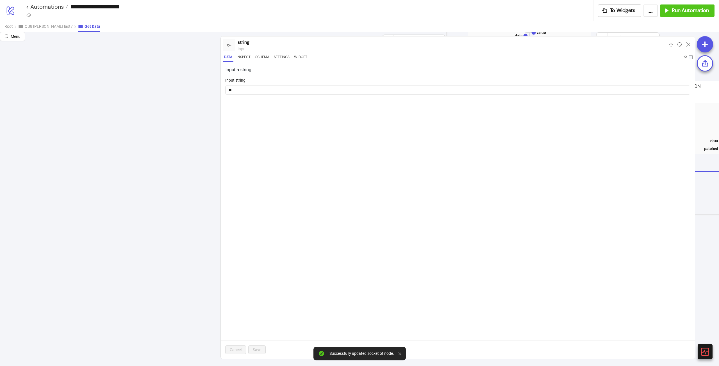
click at [687, 47] on div at bounding box center [687, 45] width 9 height 15
click at [688, 46] on icon at bounding box center [688, 44] width 4 height 4
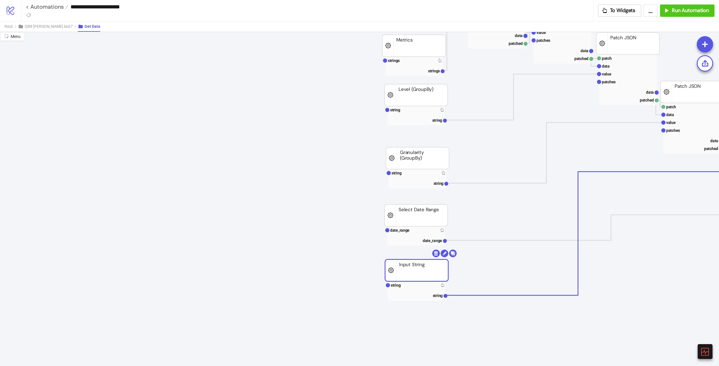
drag, startPoint x: 425, startPoint y: 274, endPoint x: 431, endPoint y: 273, distance: 5.8
click at [426, 282] on rect at bounding box center [420, 285] width 58 height 8
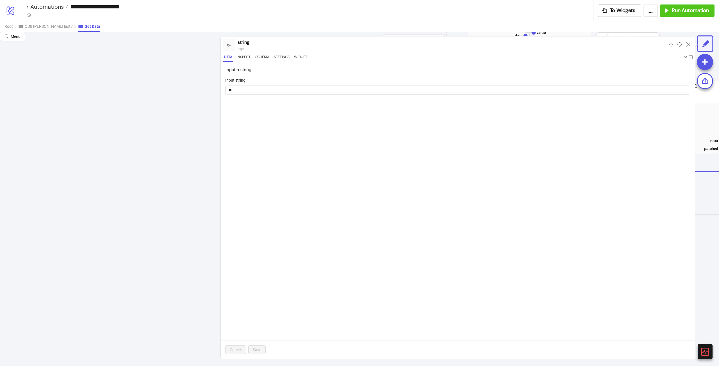
click at [688, 47] on div at bounding box center [687, 45] width 9 height 15
click at [686, 44] on icon at bounding box center [688, 44] width 4 height 4
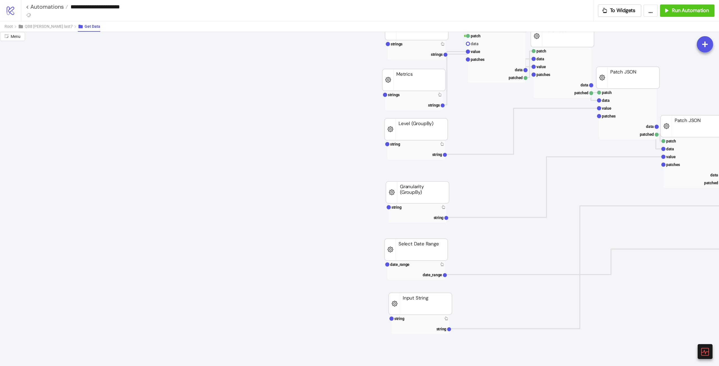
scroll to position [28, 0]
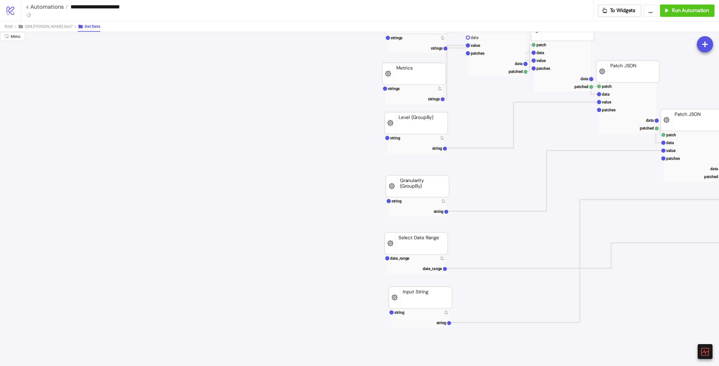
drag, startPoint x: 413, startPoint y: 244, endPoint x: 406, endPoint y: 253, distance: 11.8
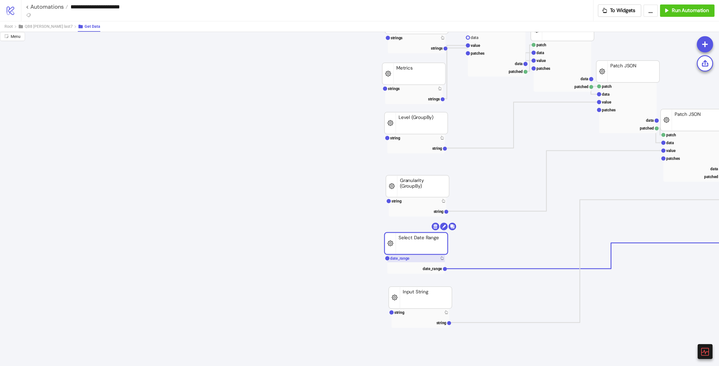
click at [405, 258] on text "date_range" at bounding box center [399, 258] width 19 height 4
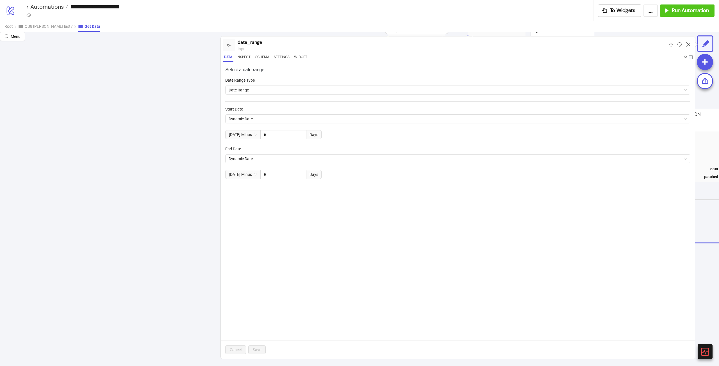
click at [687, 44] on icon at bounding box center [688, 44] width 4 height 4
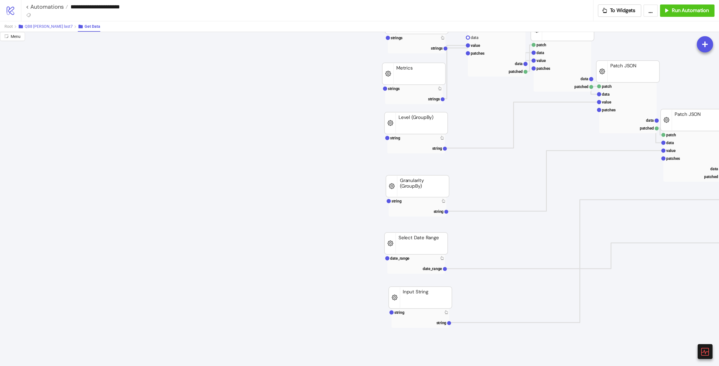
click at [41, 27] on span "QB8 [PERSON_NAME] last7" at bounding box center [49, 26] width 48 height 4
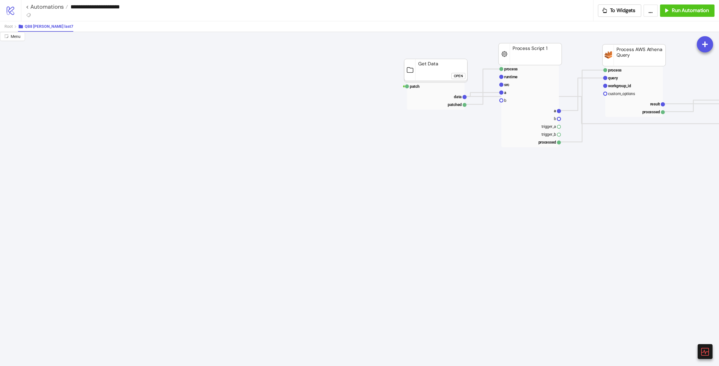
scroll to position [0, 0]
click at [7, 28] on span "Root" at bounding box center [8, 26] width 8 height 4
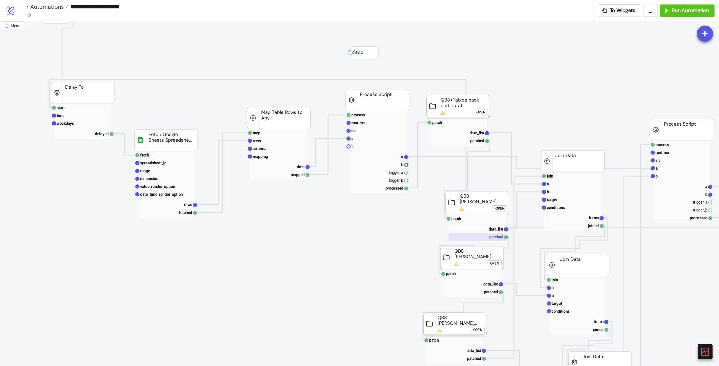
scroll to position [28, 0]
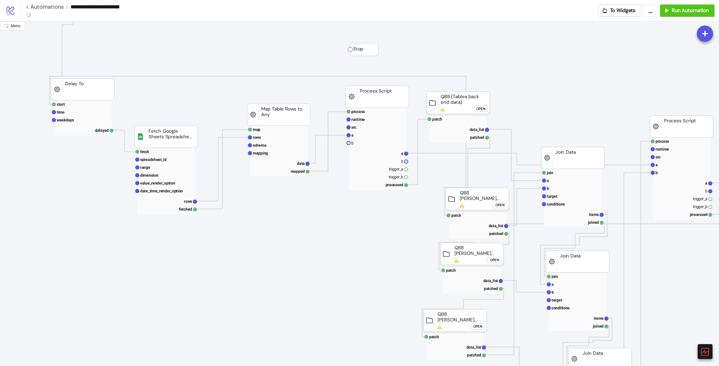
click at [497, 262] on div "Open" at bounding box center [494, 260] width 9 height 6
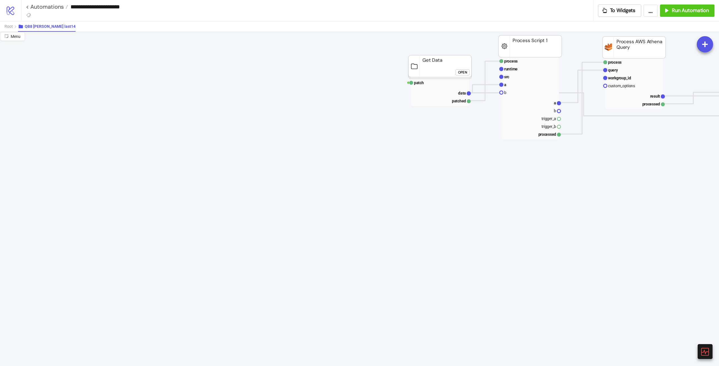
scroll to position [0, 0]
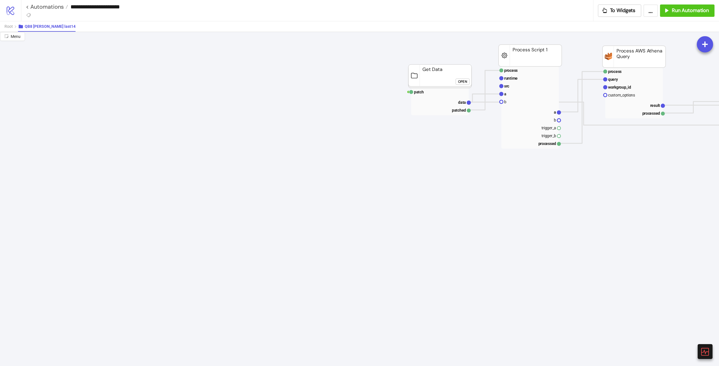
click at [467, 83] on div "Open" at bounding box center [462, 81] width 9 height 6
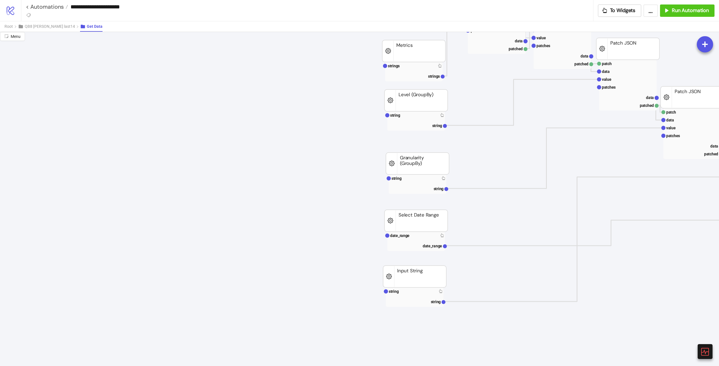
scroll to position [56, 0]
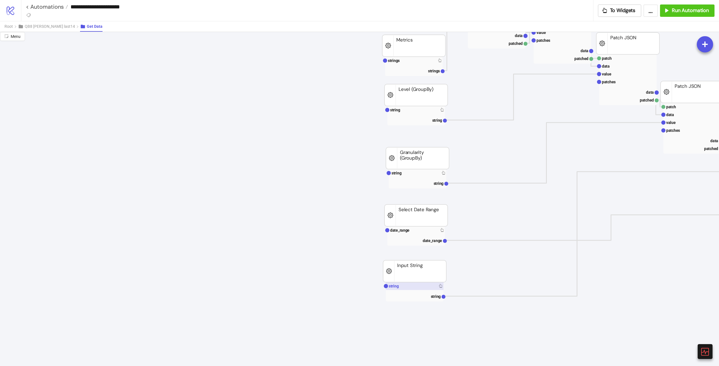
click at [408, 283] on rect at bounding box center [415, 286] width 58 height 8
click at [413, 291] on rect at bounding box center [415, 291] width 58 height 19
click at [417, 286] on rect at bounding box center [415, 286] width 58 height 8
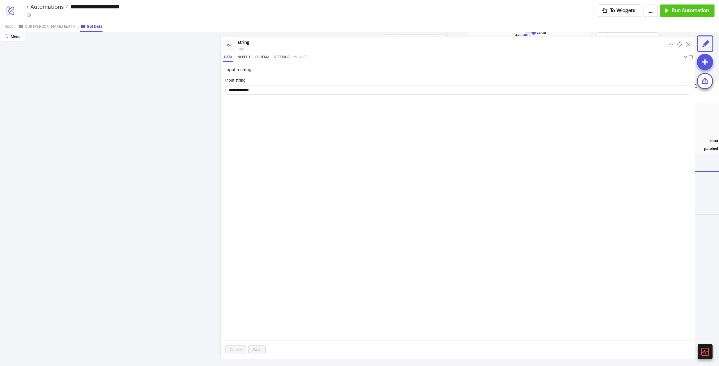
click at [301, 61] on button "Widget" at bounding box center [300, 58] width 15 height 8
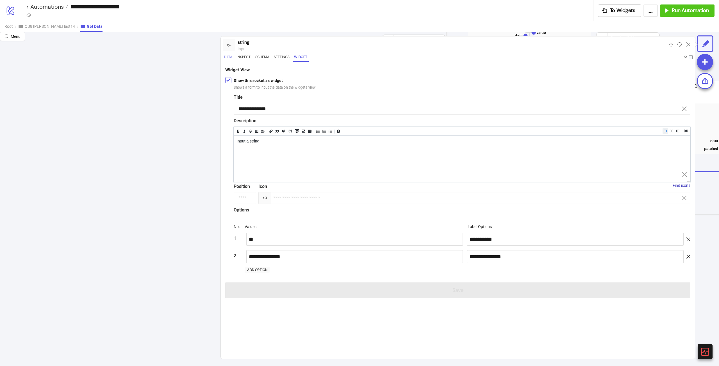
click at [224, 58] on button "Data" at bounding box center [228, 58] width 10 height 8
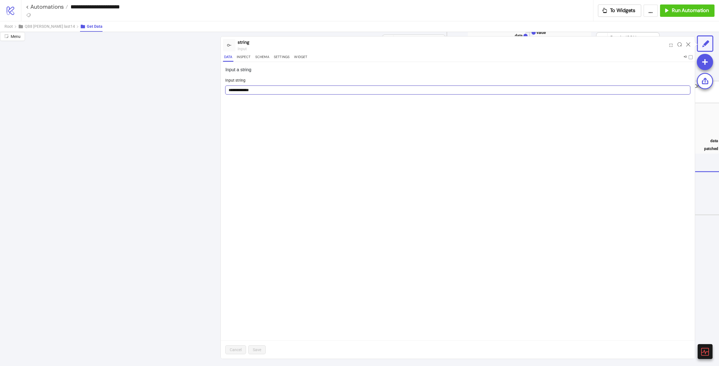
drag, startPoint x: 270, startPoint y: 88, endPoint x: 0, endPoint y: 112, distance: 270.8
click at [165, 84] on div "**********" at bounding box center [359, 199] width 719 height 334
type input "**"
drag, startPoint x: 287, startPoint y: 220, endPoint x: 279, endPoint y: 226, distance: 9.8
click at [287, 220] on div "Input a string Input string ** Cancel Save" at bounding box center [458, 210] width 474 height 297
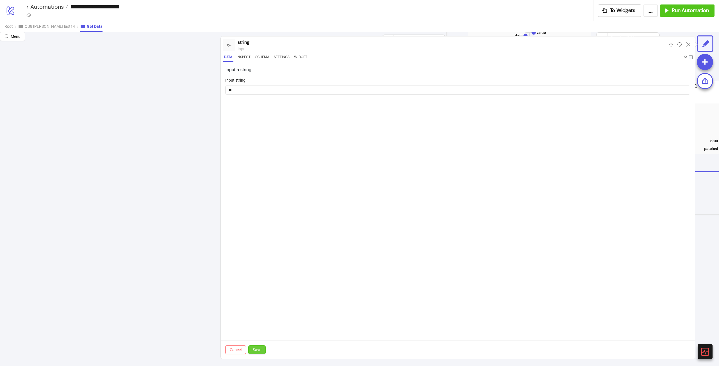
click at [258, 350] on span "Save" at bounding box center [257, 350] width 8 height 4
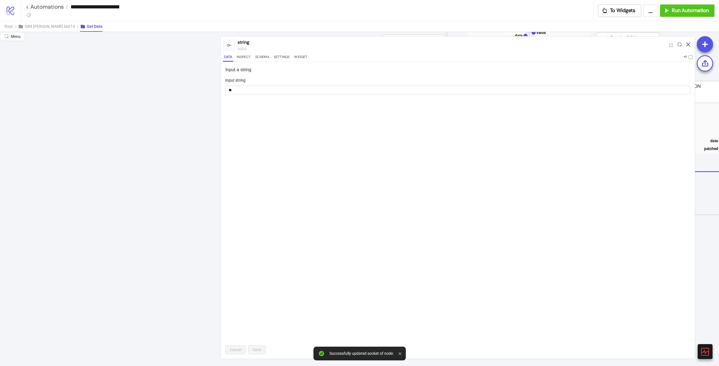
click at [689, 44] on div at bounding box center [687, 45] width 9 height 15
click at [689, 45] on icon at bounding box center [688, 44] width 4 height 4
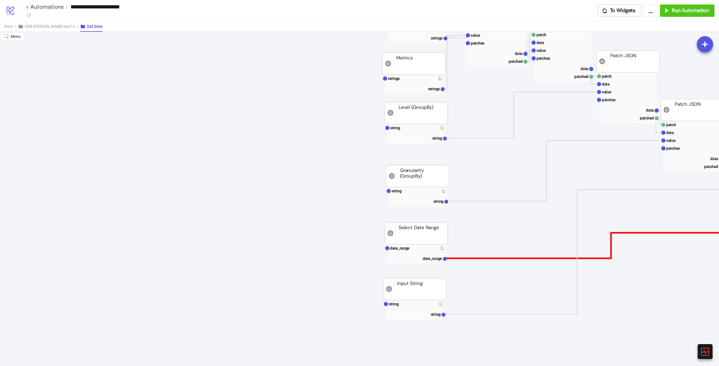
scroll to position [84, 0]
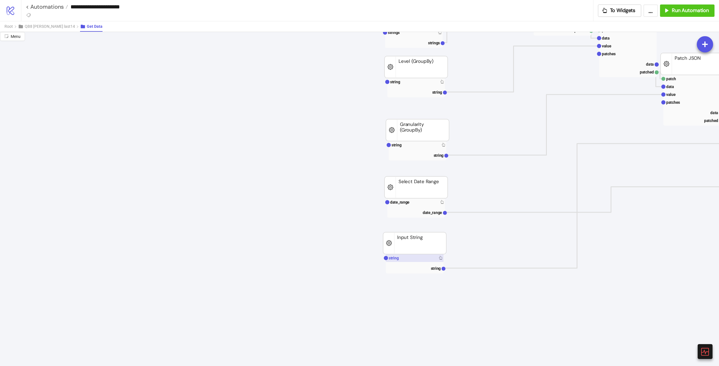
click at [411, 259] on rect at bounding box center [415, 258] width 58 height 8
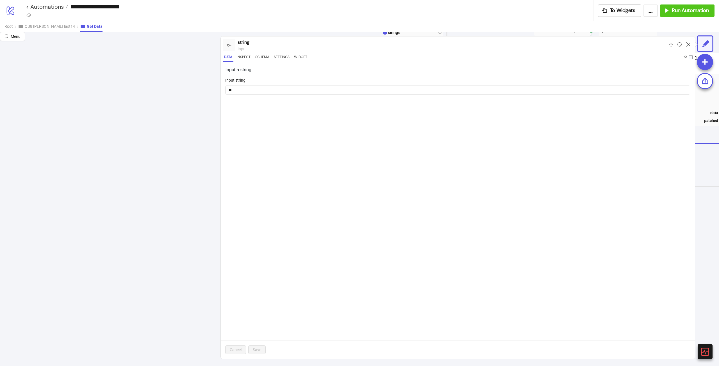
click at [688, 45] on icon at bounding box center [688, 44] width 4 height 4
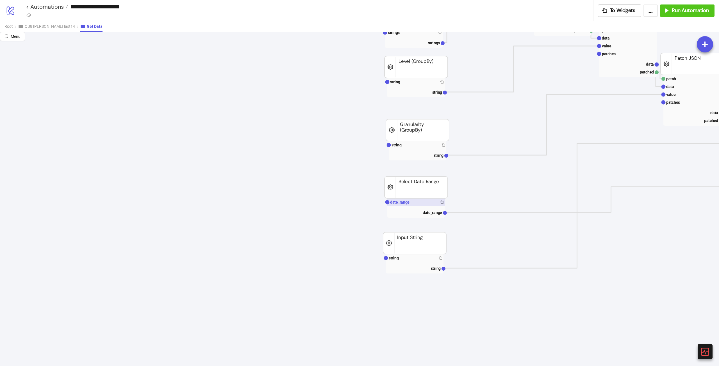
click at [411, 204] on rect at bounding box center [416, 202] width 58 height 8
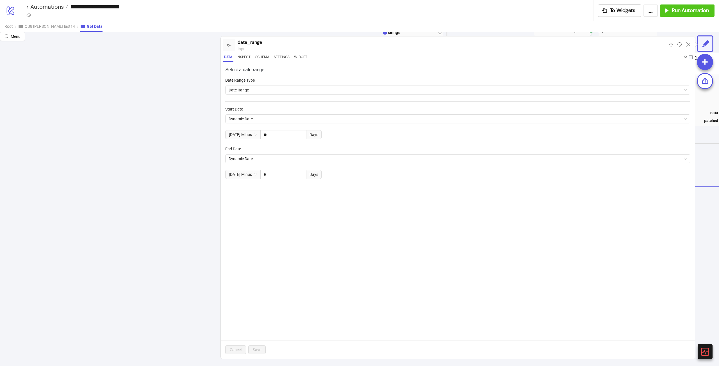
click at [690, 45] on div at bounding box center [687, 45] width 9 height 15
click at [688, 45] on icon at bounding box center [688, 44] width 4 height 4
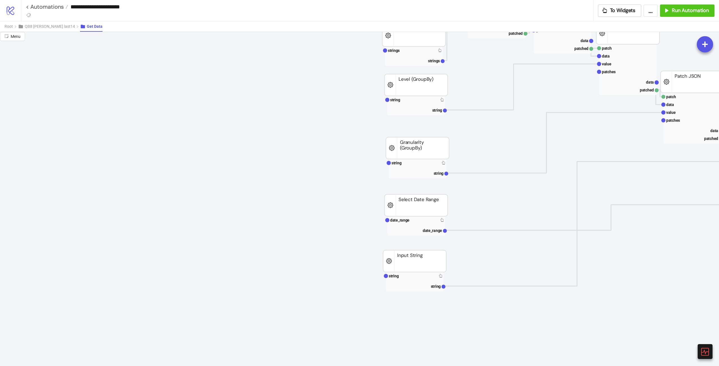
scroll to position [56, 0]
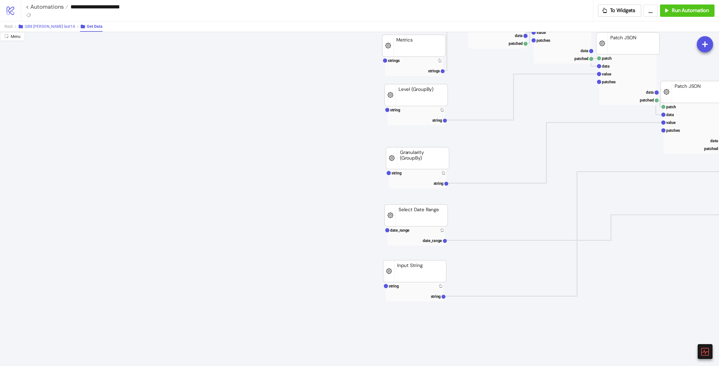
click at [50, 25] on span "QB8 [PERSON_NAME] last14" at bounding box center [50, 26] width 50 height 4
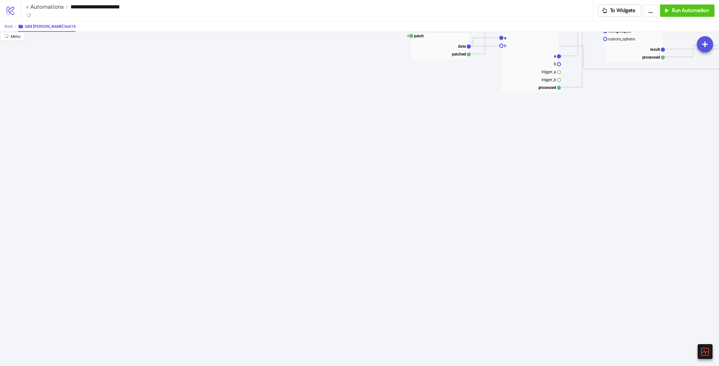
click at [17, 27] on button "Root" at bounding box center [10, 26] width 13 height 10
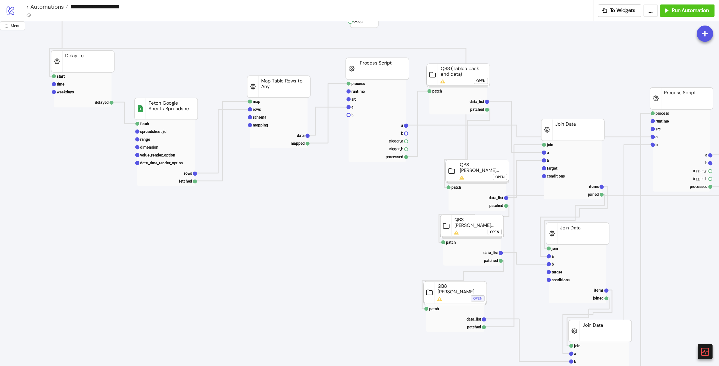
click at [479, 297] on div "Open" at bounding box center [477, 299] width 9 height 6
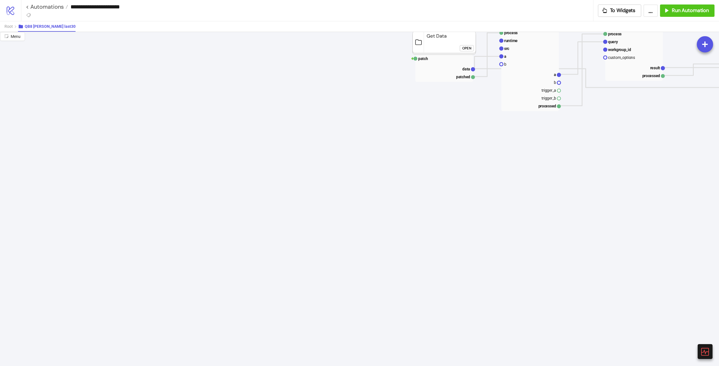
scroll to position [0, 0]
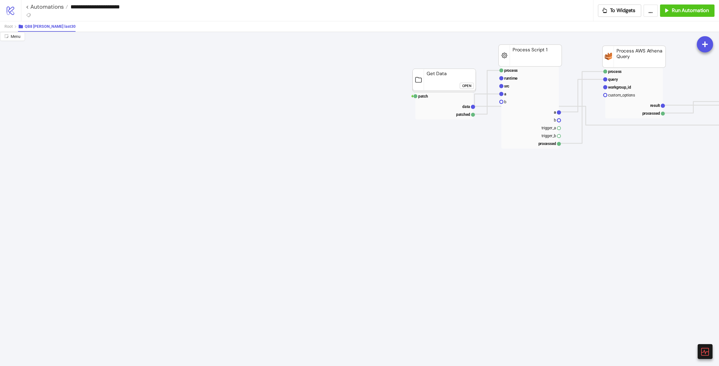
click at [470, 84] on div "Open" at bounding box center [466, 86] width 9 height 6
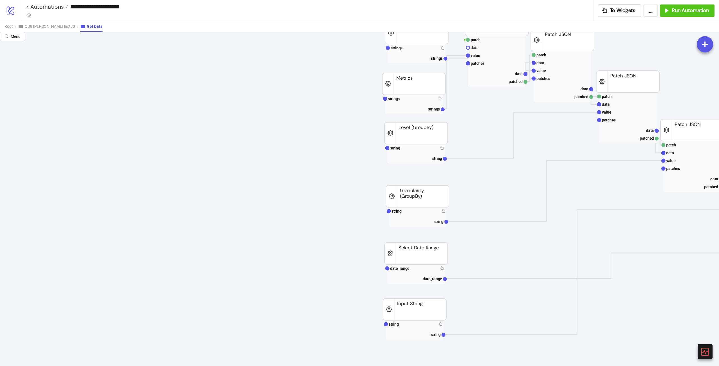
scroll to position [28, 0]
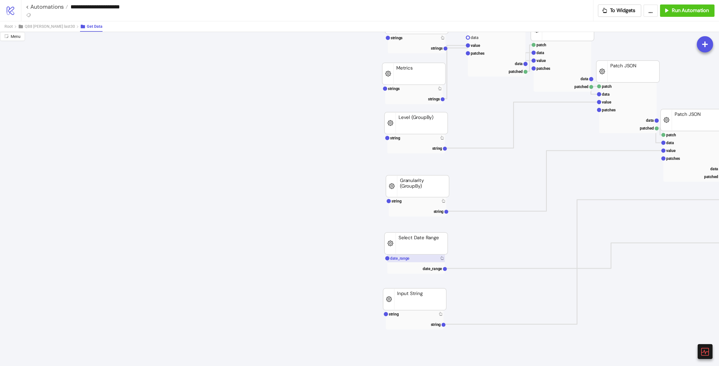
click at [413, 259] on rect at bounding box center [416, 259] width 58 height 8
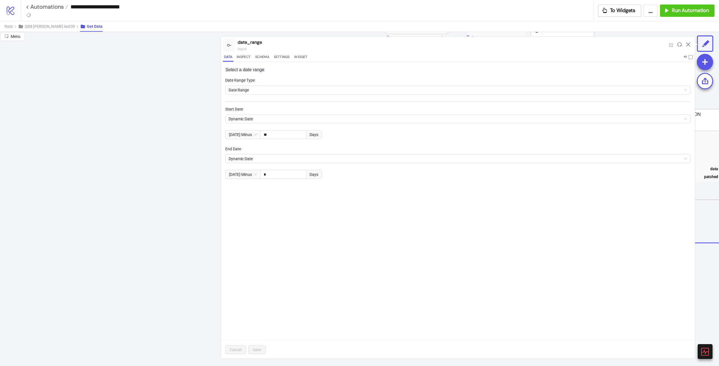
click at [691, 44] on div at bounding box center [687, 45] width 9 height 15
click at [689, 44] on div at bounding box center [687, 45] width 9 height 15
click at [689, 44] on icon at bounding box center [688, 44] width 4 height 4
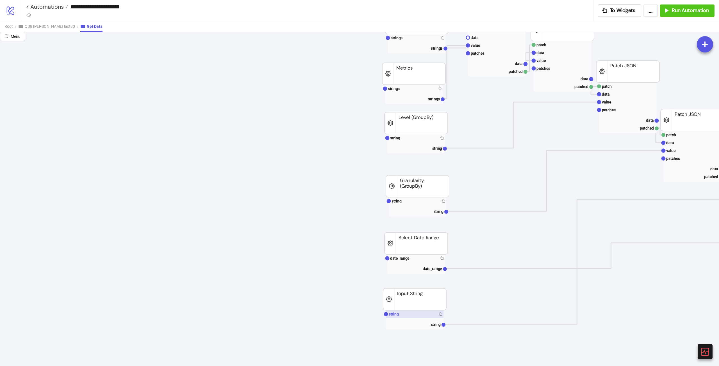
click at [411, 316] on rect at bounding box center [415, 314] width 58 height 8
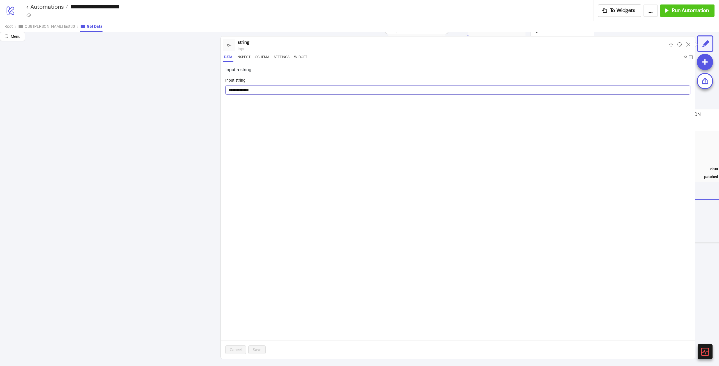
click at [279, 90] on input "**********" at bounding box center [457, 90] width 465 height 9
drag, startPoint x: 279, startPoint y: 90, endPoint x: 69, endPoint y: 86, distance: 209.7
click at [186, 83] on div "**********" at bounding box center [359, 199] width 719 height 334
type input "**"
click at [284, 150] on div "Input a string Input string ** Cancel Save" at bounding box center [458, 210] width 474 height 297
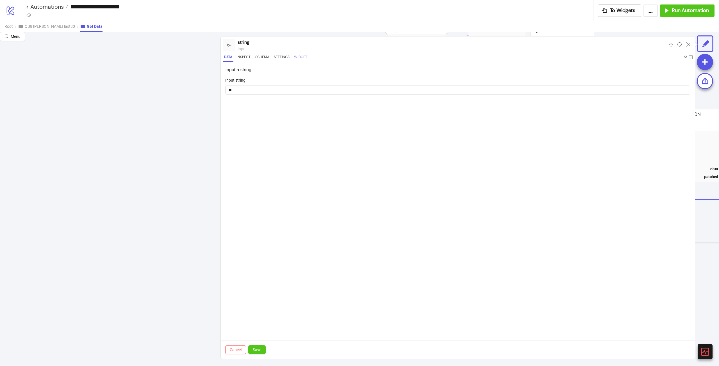
click at [297, 54] on button "Widget" at bounding box center [300, 58] width 15 height 8
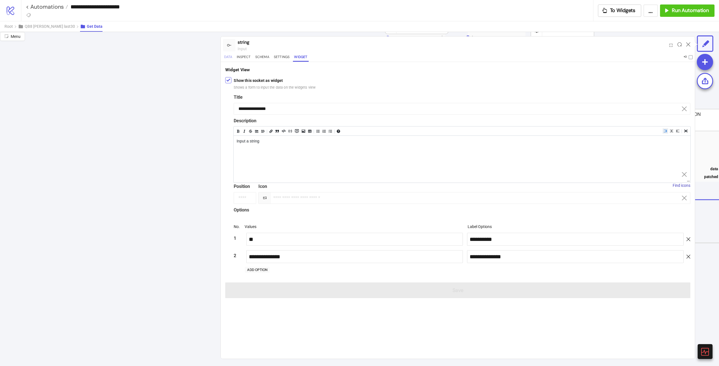
click at [228, 57] on button "Data" at bounding box center [228, 58] width 10 height 8
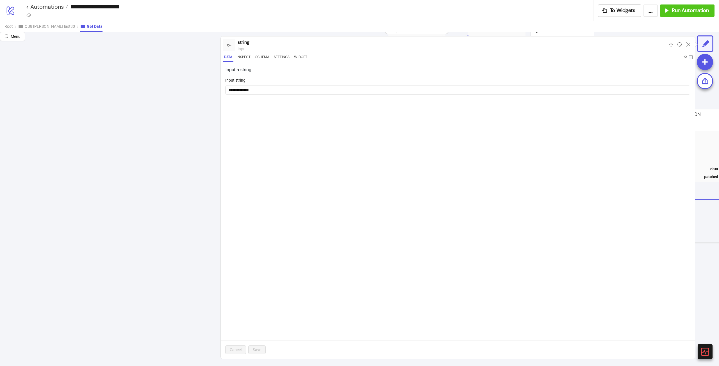
click at [265, 95] on form "**********" at bounding box center [457, 89] width 465 height 24
click at [266, 91] on input "**********" at bounding box center [457, 90] width 465 height 9
drag, startPoint x: 266, startPoint y: 91, endPoint x: 69, endPoint y: 84, distance: 196.3
click at [147, 76] on div "**********" at bounding box center [359, 199] width 719 height 334
type input "**"
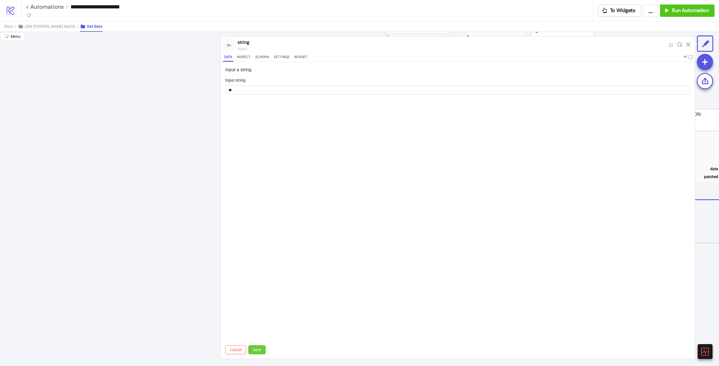
click at [260, 346] on button "Save" at bounding box center [256, 350] width 17 height 9
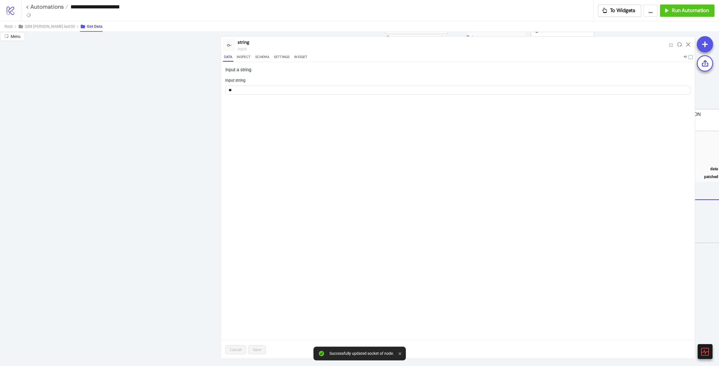
click at [509, 189] on div "Input a string Input string ** Cancel Save" at bounding box center [458, 210] width 474 height 297
click at [691, 44] on div at bounding box center [687, 45] width 9 height 15
click at [690, 44] on icon at bounding box center [688, 44] width 4 height 4
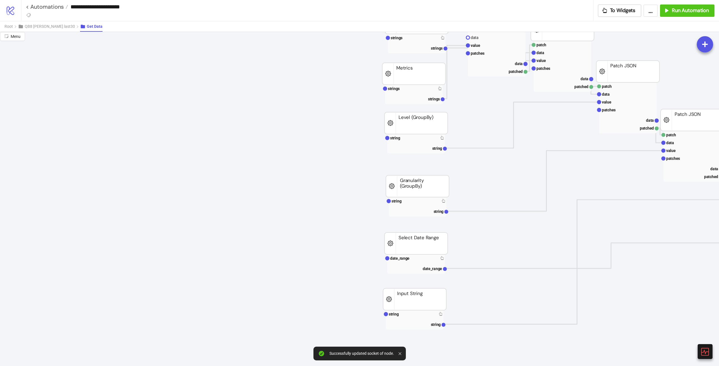
click at [12, 29] on button "Root" at bounding box center [10, 26] width 13 height 10
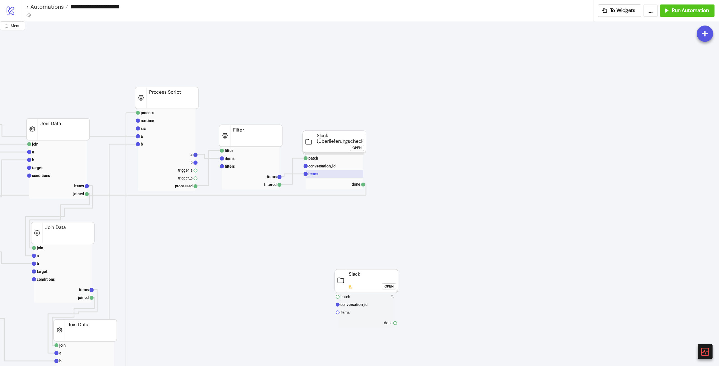
scroll to position [0, 515]
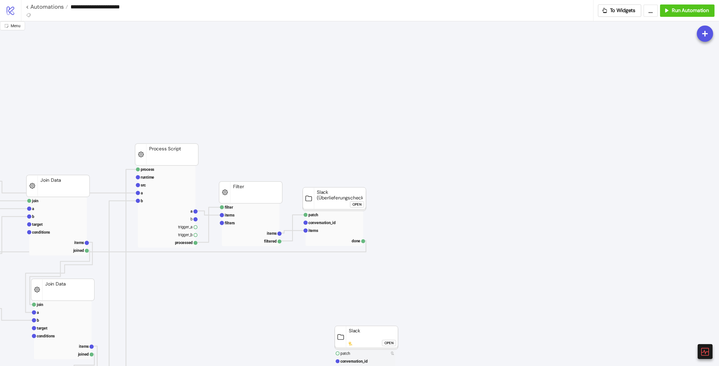
click at [353, 205] on div "Open" at bounding box center [356, 205] width 9 height 6
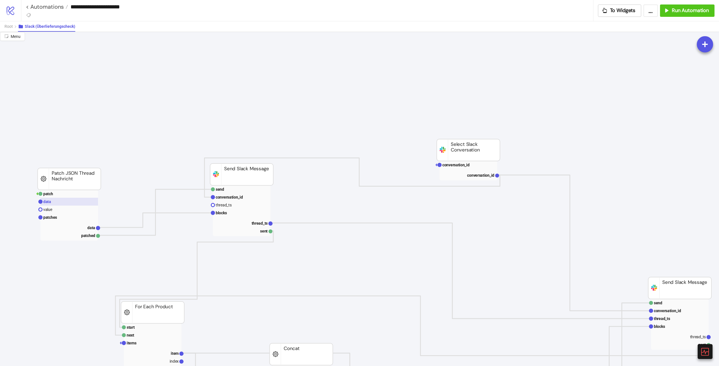
scroll to position [28, 515]
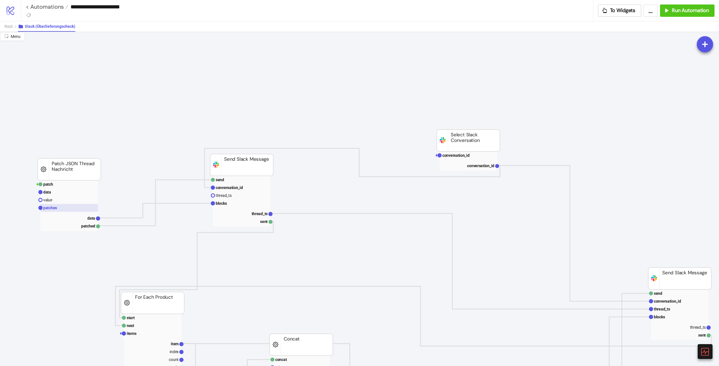
click at [70, 210] on rect at bounding box center [69, 208] width 58 height 8
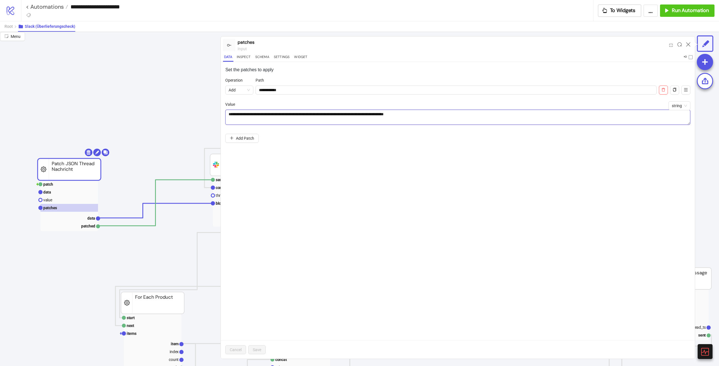
drag, startPoint x: 460, startPoint y: 113, endPoint x: 239, endPoint y: 114, distance: 220.6
click at [239, 114] on textarea "**********" at bounding box center [457, 117] width 465 height 15
click at [239, 117] on div at bounding box center [239, 117] width 0 height 0
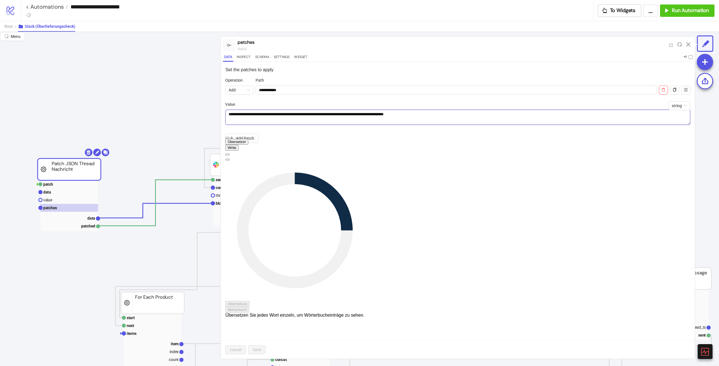
click at [251, 113] on textarea "**********" at bounding box center [457, 117] width 465 height 15
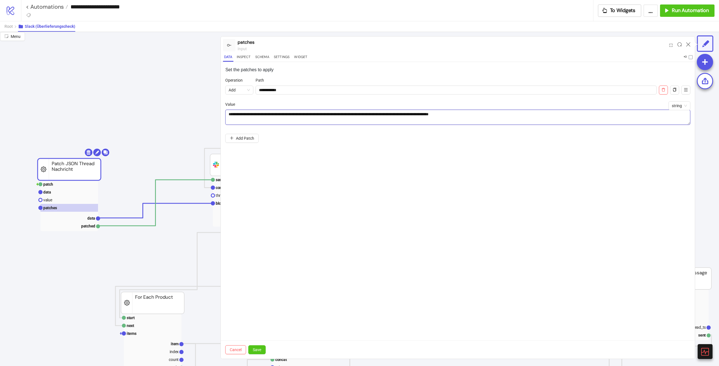
click at [277, 110] on textarea "**********" at bounding box center [457, 117] width 465 height 15
click at [253, 124] on textarea "**********" at bounding box center [457, 117] width 465 height 15
click at [265, 109] on div "Value" at bounding box center [457, 105] width 465 height 8
drag, startPoint x: 263, startPoint y: 115, endPoint x: 237, endPoint y: 116, distance: 25.6
click at [237, 116] on textarea "**********" at bounding box center [457, 117] width 465 height 15
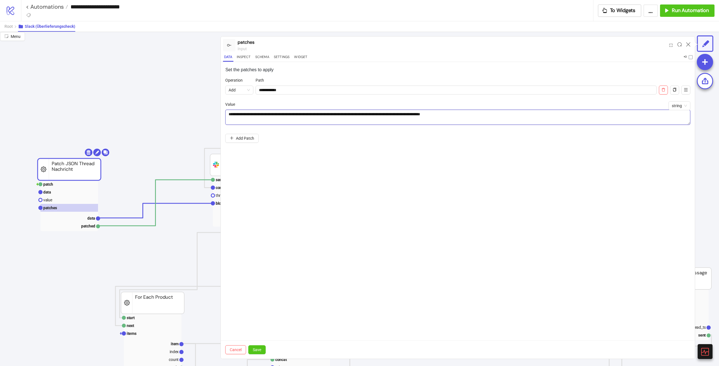
click at [269, 110] on textarea "**********" at bounding box center [457, 117] width 465 height 15
drag, startPoint x: 283, startPoint y: 115, endPoint x: 267, endPoint y: 113, distance: 16.4
click at [267, 113] on textarea "**********" at bounding box center [457, 117] width 465 height 15
click at [482, 118] on textarea "**********" at bounding box center [457, 117] width 465 height 15
drag, startPoint x: 375, startPoint y: 114, endPoint x: 477, endPoint y: 120, distance: 101.5
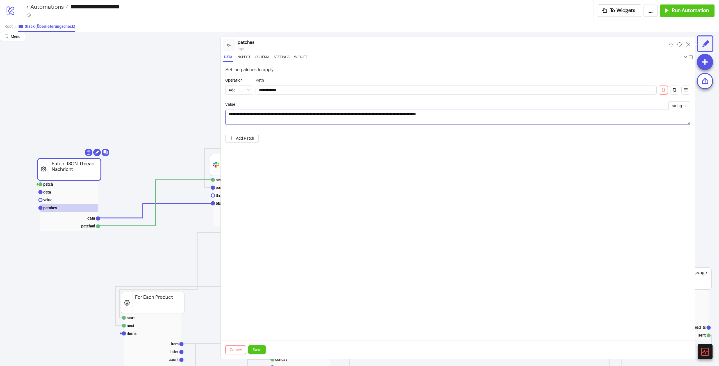
click at [375, 114] on textarea "**********" at bounding box center [457, 117] width 465 height 15
drag, startPoint x: 497, startPoint y: 115, endPoint x: 289, endPoint y: 115, distance: 207.7
click at [289, 115] on textarea "**********" at bounding box center [457, 117] width 465 height 15
paste textarea
click at [291, 113] on textarea "**********" at bounding box center [457, 117] width 465 height 15
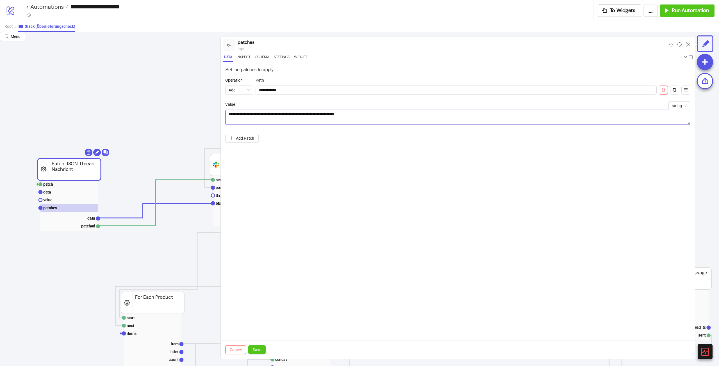
click at [289, 114] on textarea "**********" at bounding box center [457, 117] width 465 height 15
drag, startPoint x: 393, startPoint y: 116, endPoint x: 385, endPoint y: 116, distance: 8.1
click at [393, 116] on textarea "**********" at bounding box center [457, 117] width 465 height 15
click at [338, 116] on textarea "**********" at bounding box center [457, 117] width 465 height 15
click at [342, 113] on textarea "**********" at bounding box center [457, 117] width 465 height 15
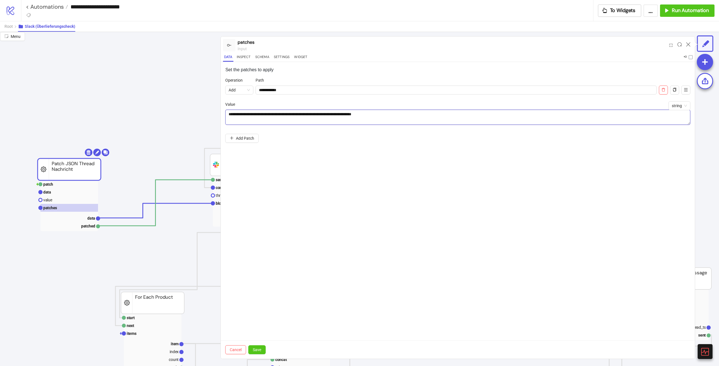
drag, startPoint x: 362, startPoint y: 114, endPoint x: 343, endPoint y: 117, distance: 18.6
click at [343, 117] on textarea "**********" at bounding box center [457, 117] width 465 height 15
type textarea "**********"
click at [263, 349] on button "Save" at bounding box center [256, 350] width 17 height 9
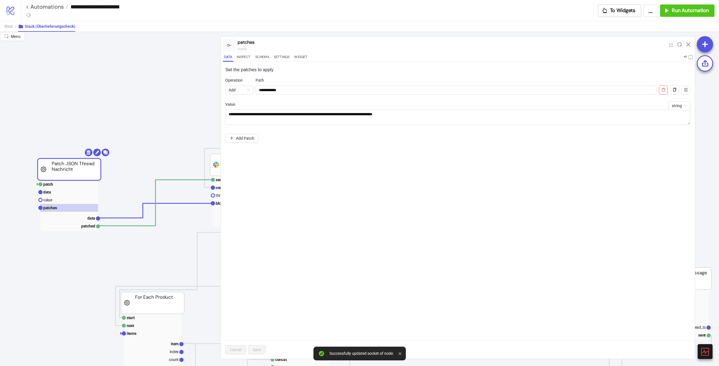
click at [496, 268] on div "**********" at bounding box center [458, 210] width 474 height 297
click at [687, 45] on icon at bounding box center [688, 44] width 4 height 4
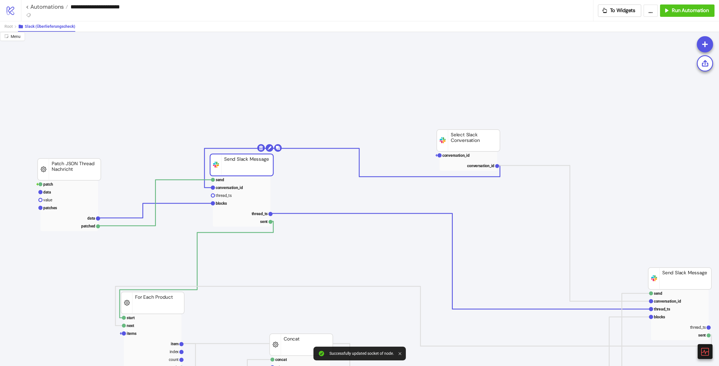
click at [79, 212] on rect at bounding box center [69, 205] width 58 height 51
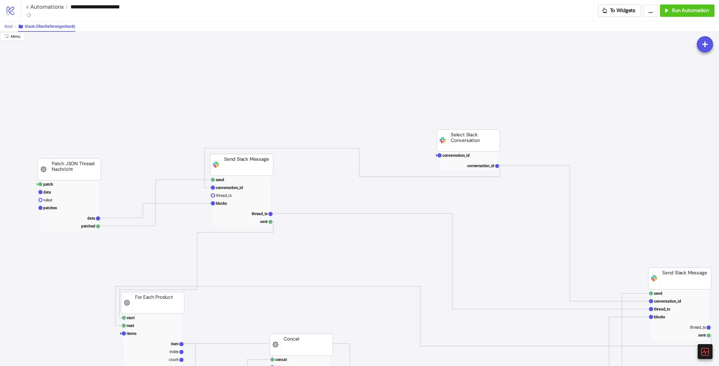
click at [13, 30] on button "Root" at bounding box center [10, 26] width 13 height 10
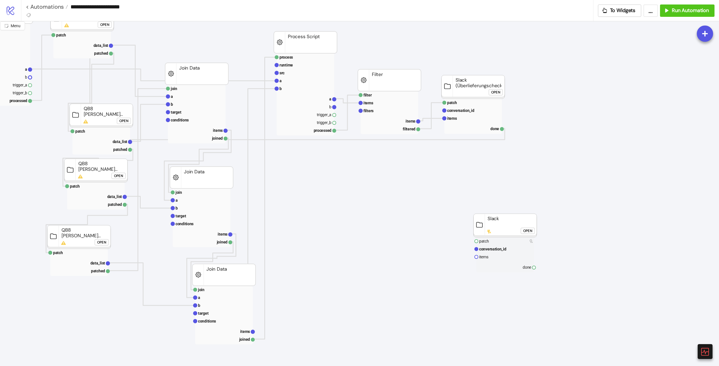
scroll to position [112, 279]
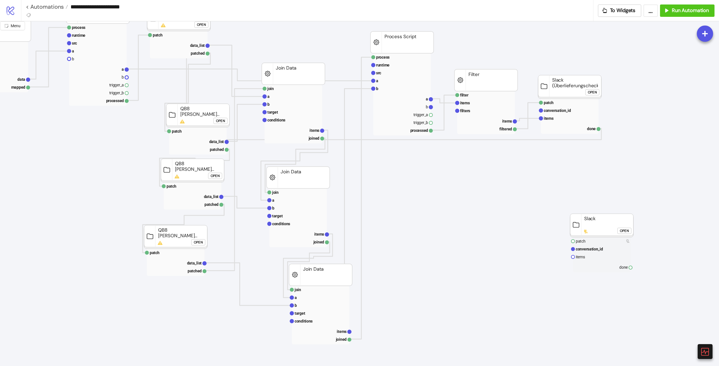
click at [199, 242] on div "Open" at bounding box center [198, 242] width 9 height 6
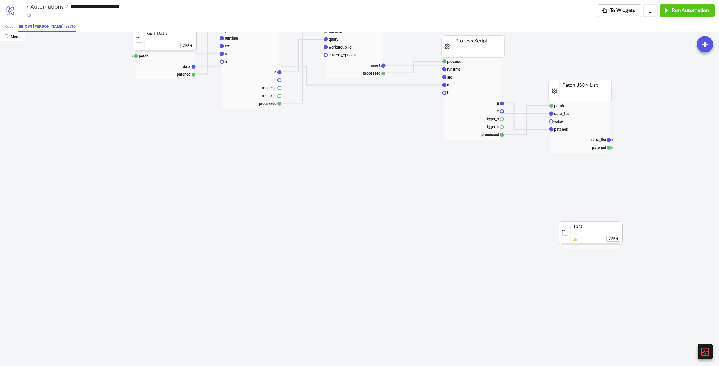
scroll to position [0, 279]
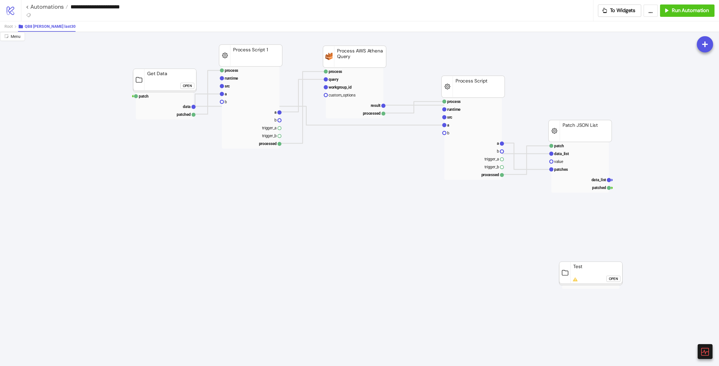
click at [186, 83] on div "Open" at bounding box center [187, 86] width 9 height 6
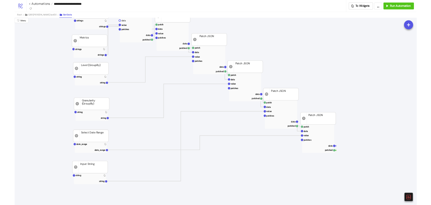
scroll to position [56, 279]
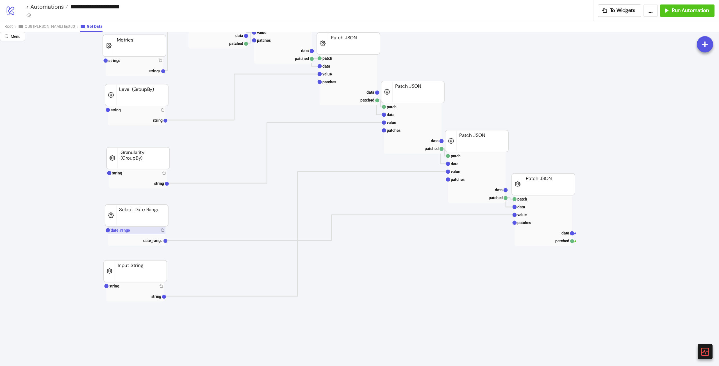
click at [135, 232] on rect at bounding box center [137, 231] width 58 height 8
drag, startPoint x: 136, startPoint y: 288, endPoint x: 140, endPoint y: 291, distance: 5.4
click at [136, 288] on rect at bounding box center [135, 286] width 58 height 8
click at [29, 26] on span "QB8 [PERSON_NAME] last30" at bounding box center [50, 26] width 50 height 4
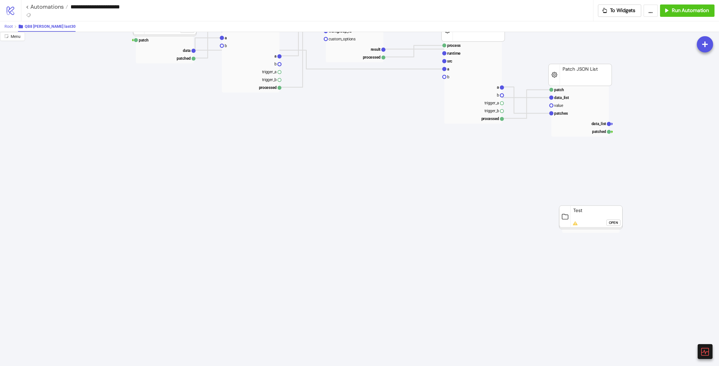
drag, startPoint x: 10, startPoint y: 30, endPoint x: 8, endPoint y: 26, distance: 3.9
click at [9, 29] on button "Root" at bounding box center [10, 26] width 13 height 10
